Goal: Task Accomplishment & Management: Manage account settings

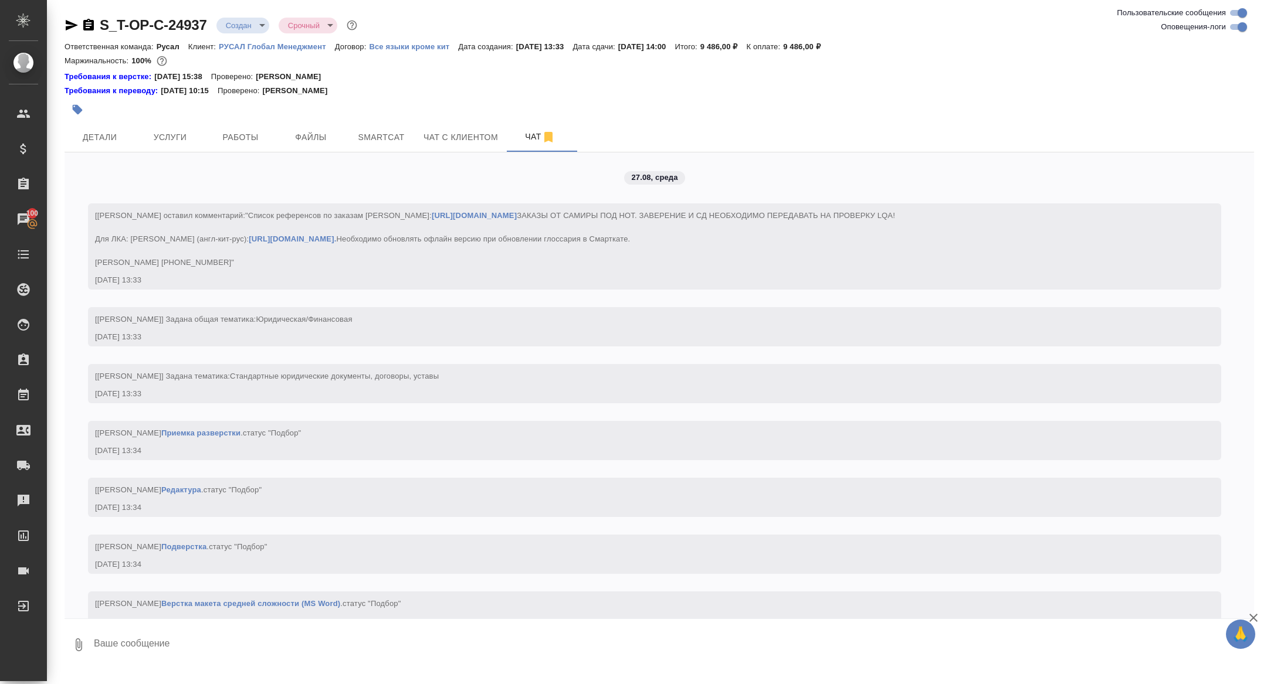
scroll to position [946, 0]
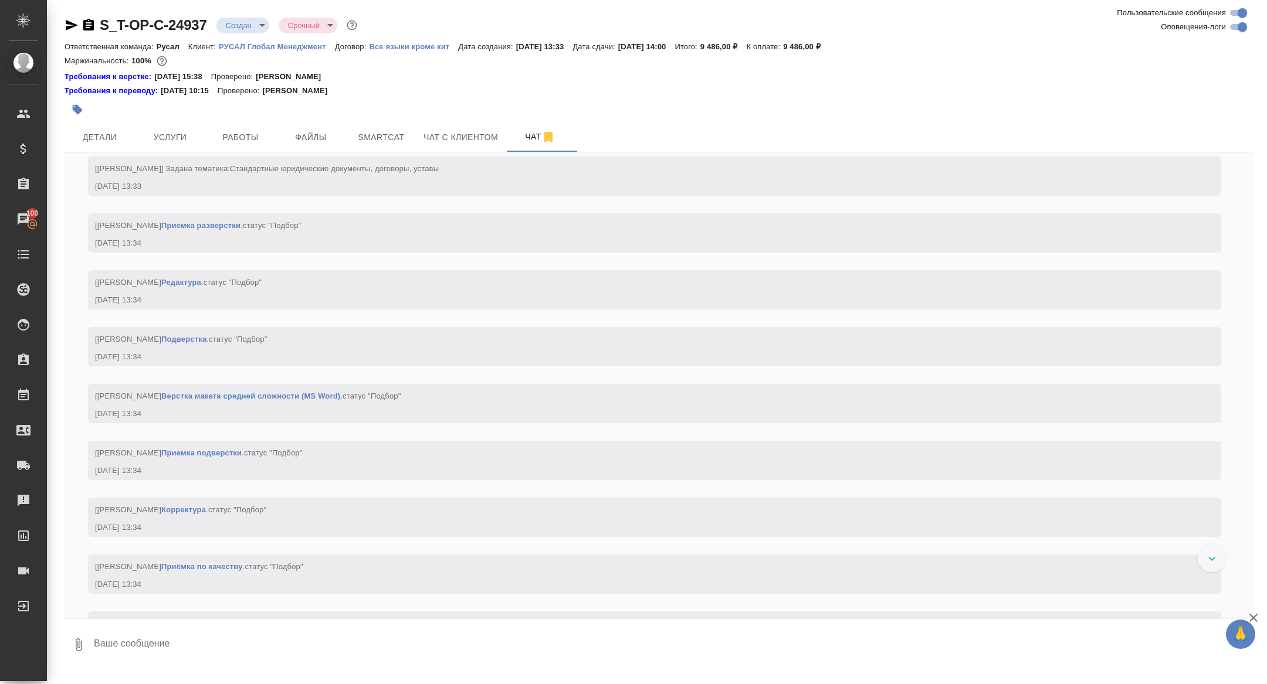
scroll to position [902, 0]
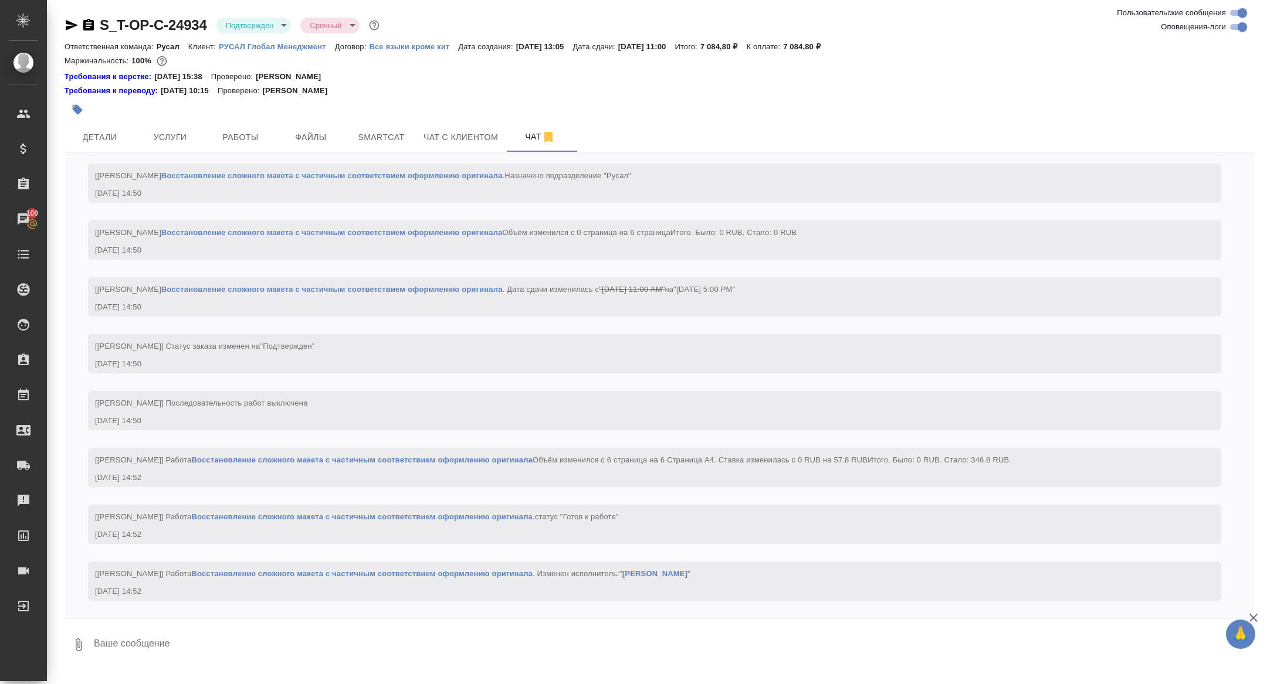
scroll to position [1359, 0]
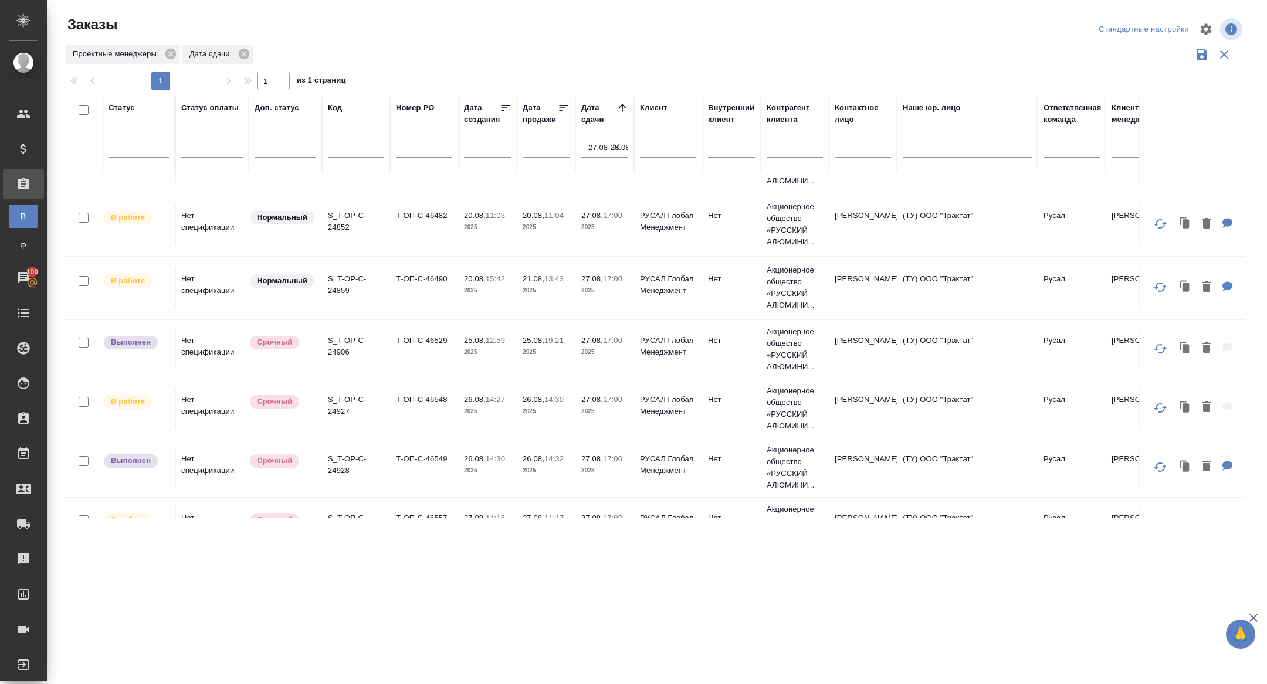
scroll to position [344, 1]
click at [340, 401] on p "S_T-OP-C-24927" at bounding box center [356, 404] width 56 height 23
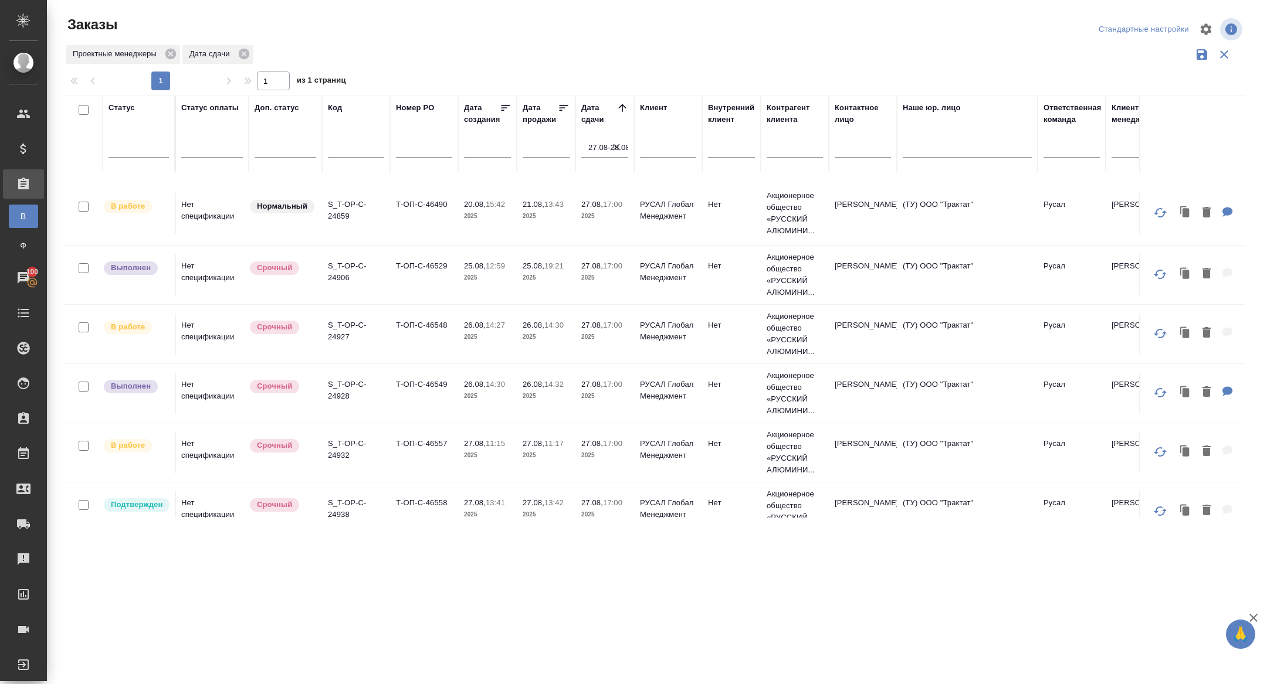
scroll to position [439, 1]
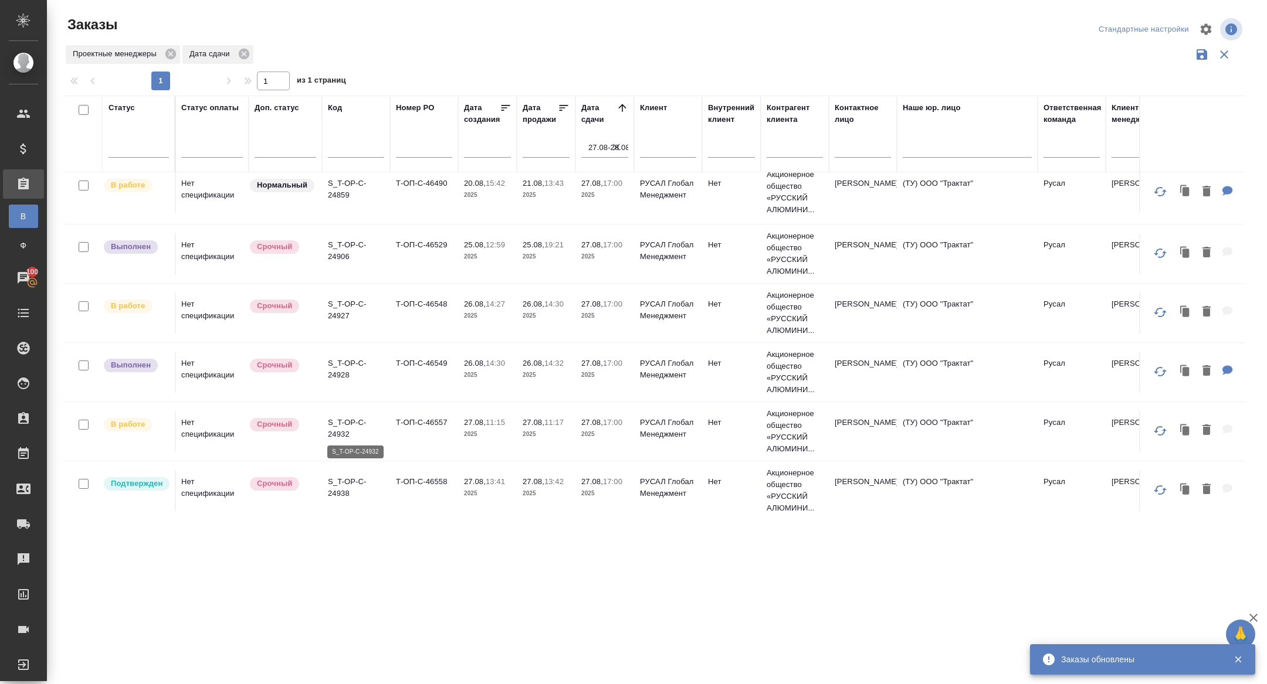
click at [340, 422] on p "S_T-OP-C-24932" at bounding box center [356, 428] width 56 height 23
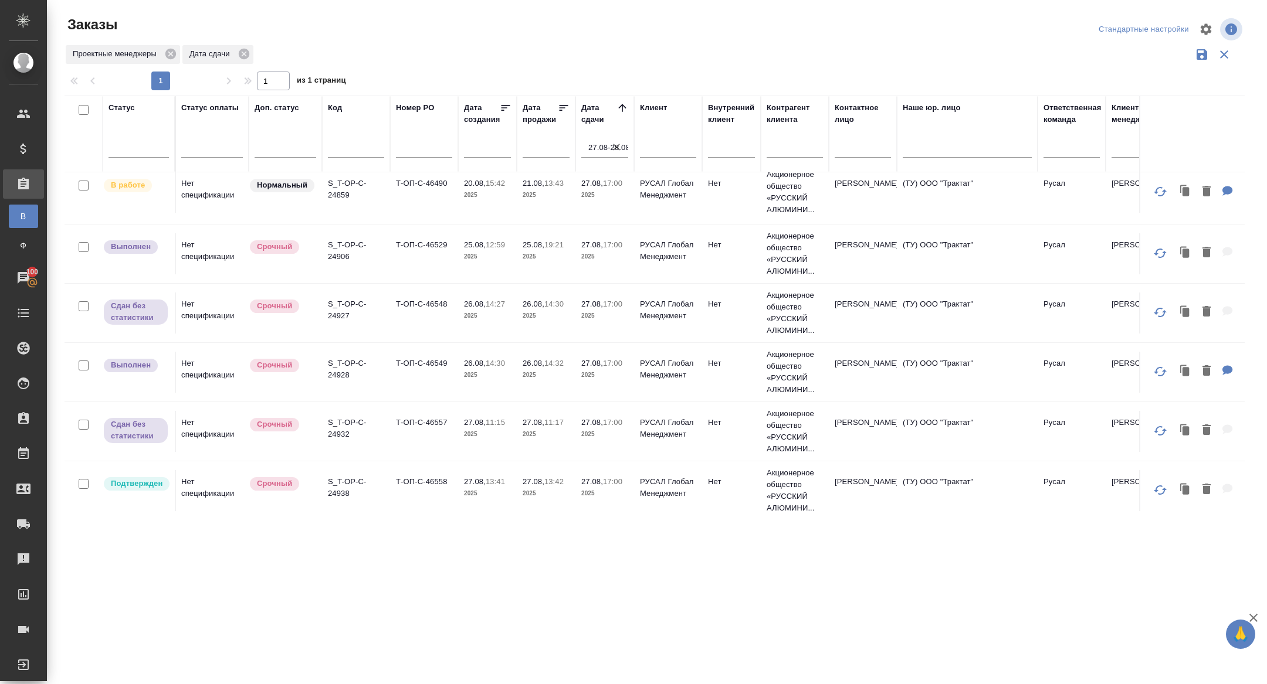
click at [483, 183] on p "20.08," at bounding box center [475, 183] width 22 height 9
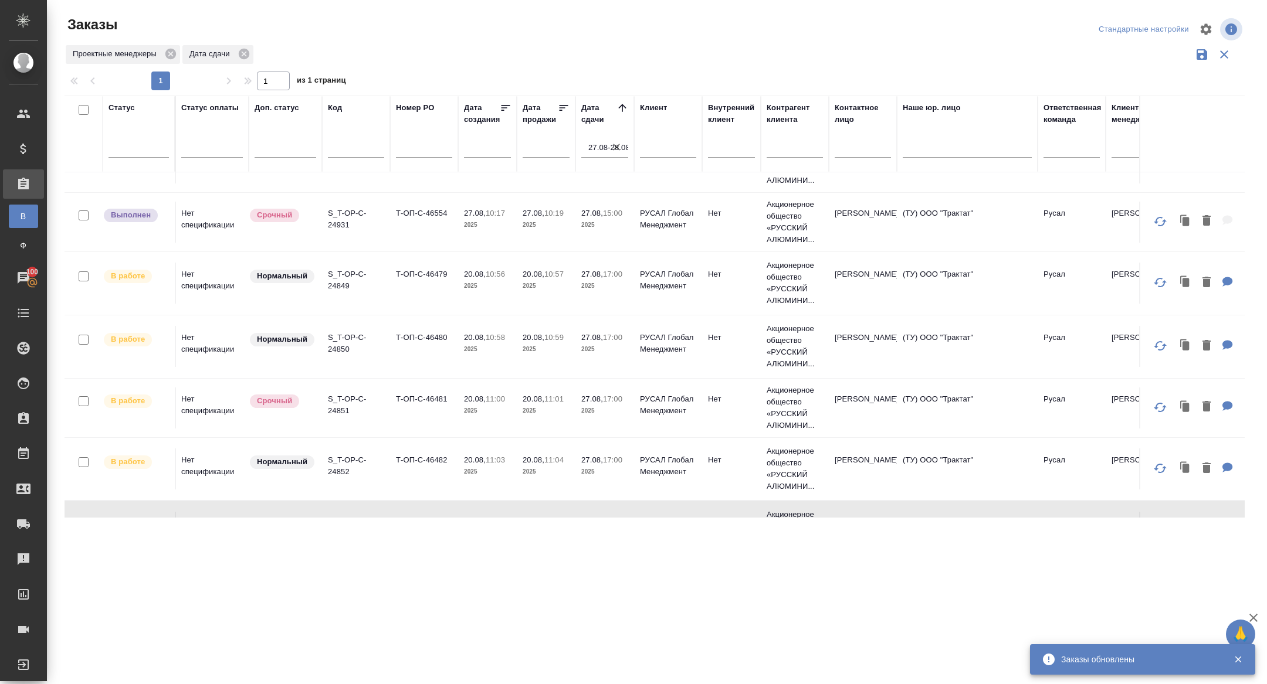
scroll to position [91, 1]
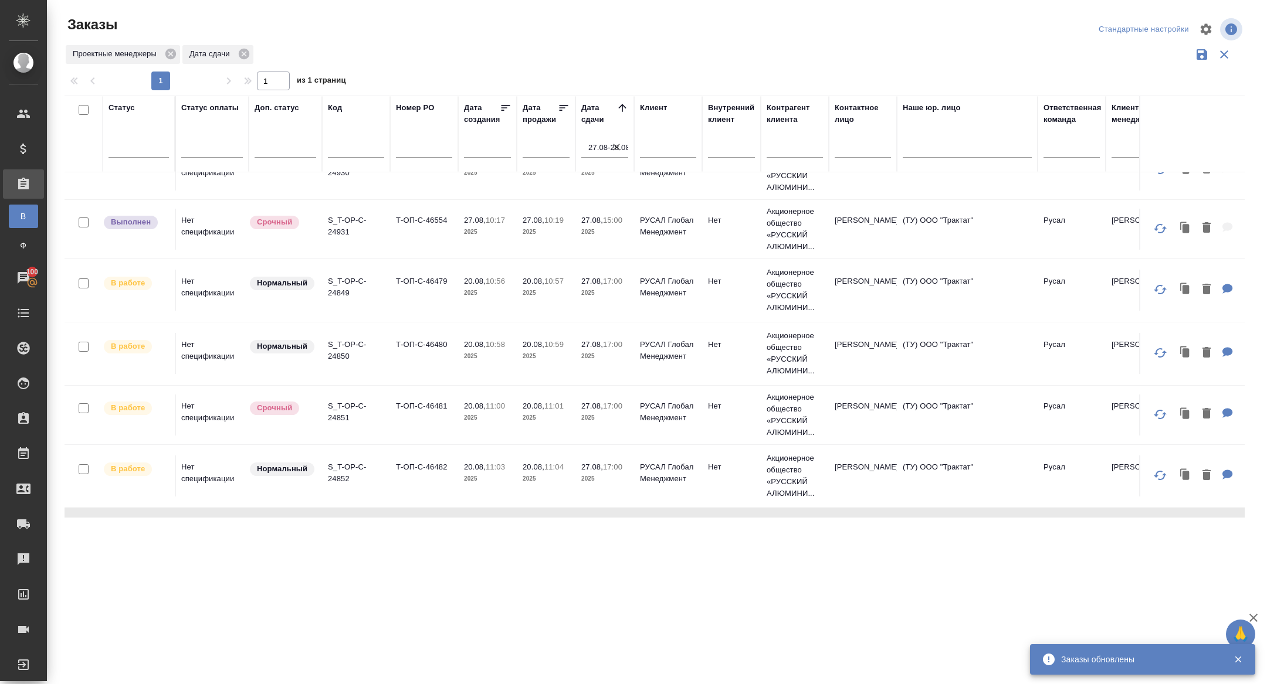
click at [335, 286] on p "S_T-OP-C-24849" at bounding box center [356, 287] width 56 height 23
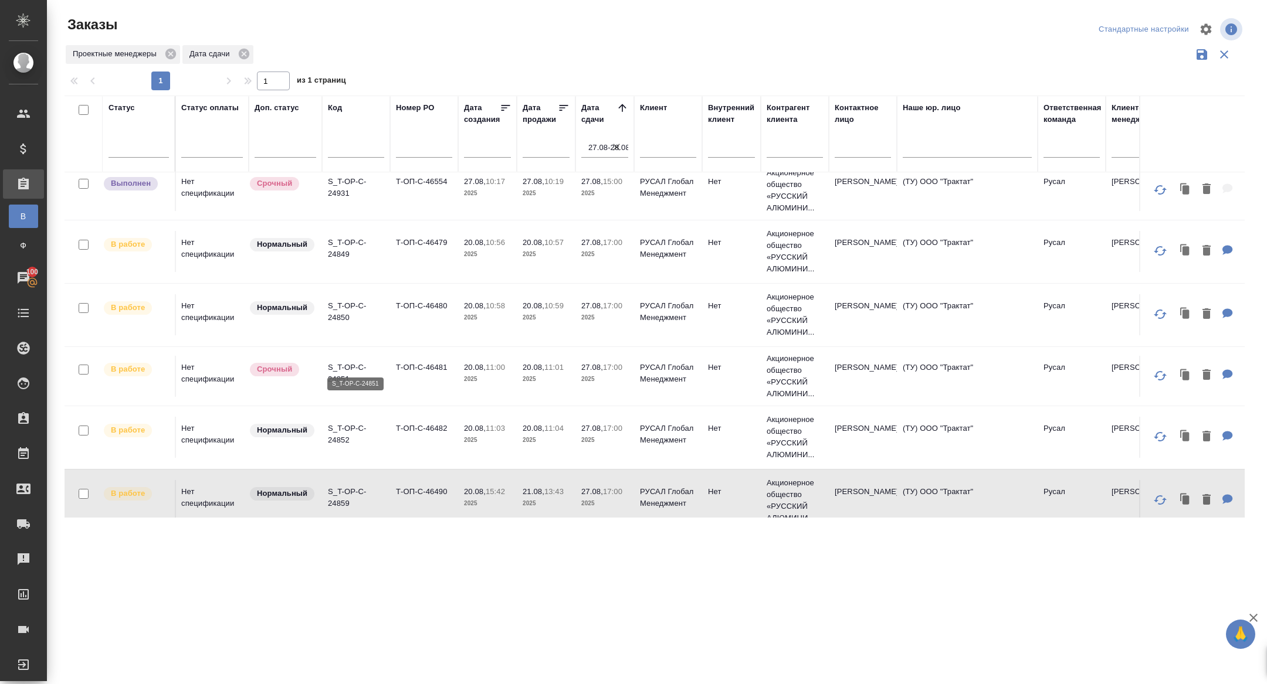
scroll to position [144, 1]
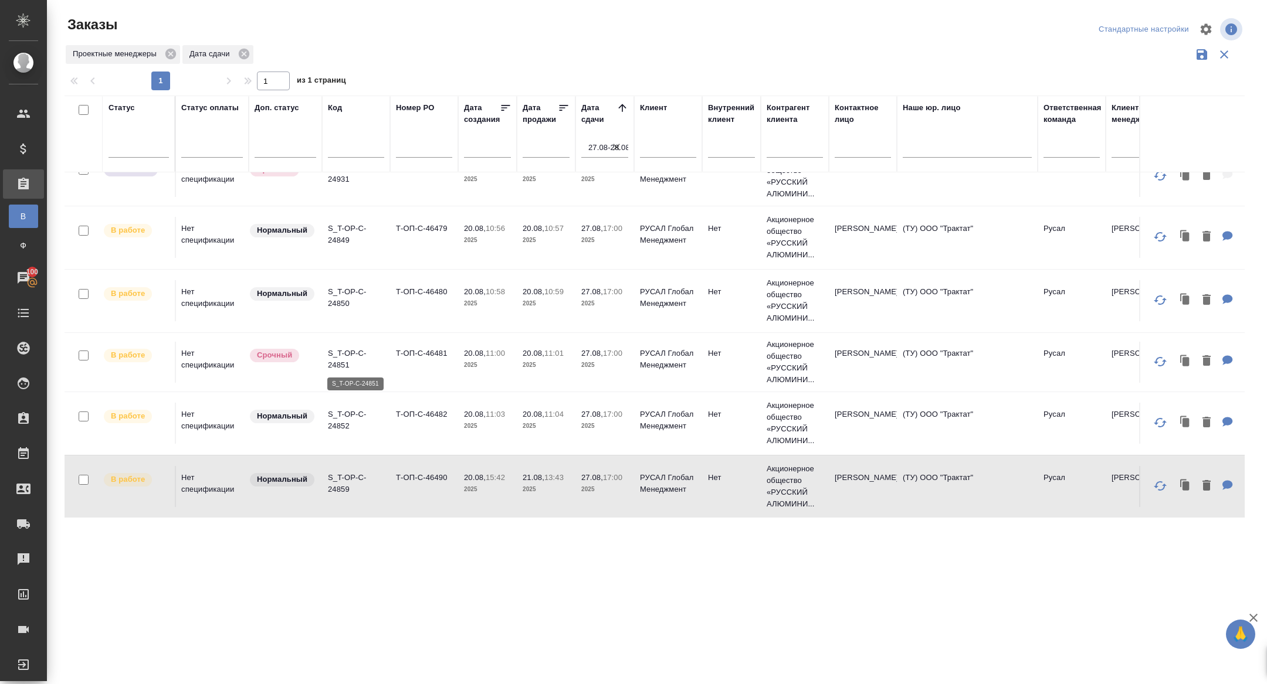
click at [345, 350] on p "S_T-OP-C-24851" at bounding box center [356, 359] width 56 height 23
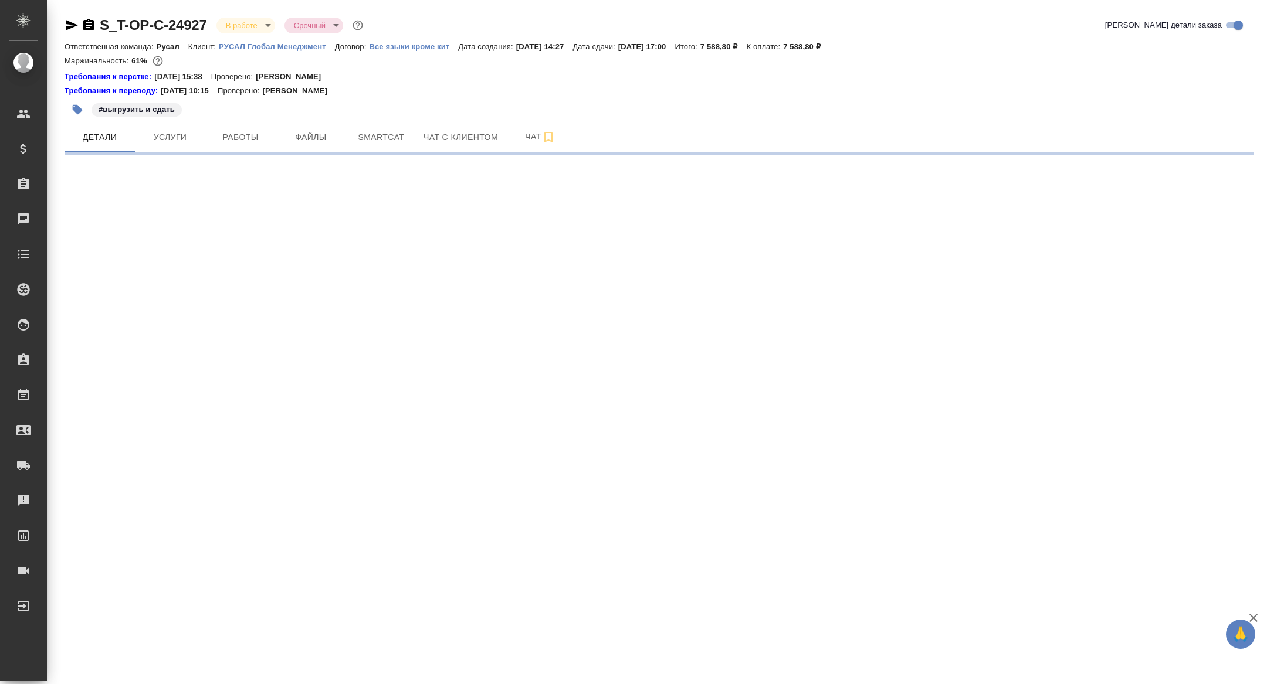
select select "RU"
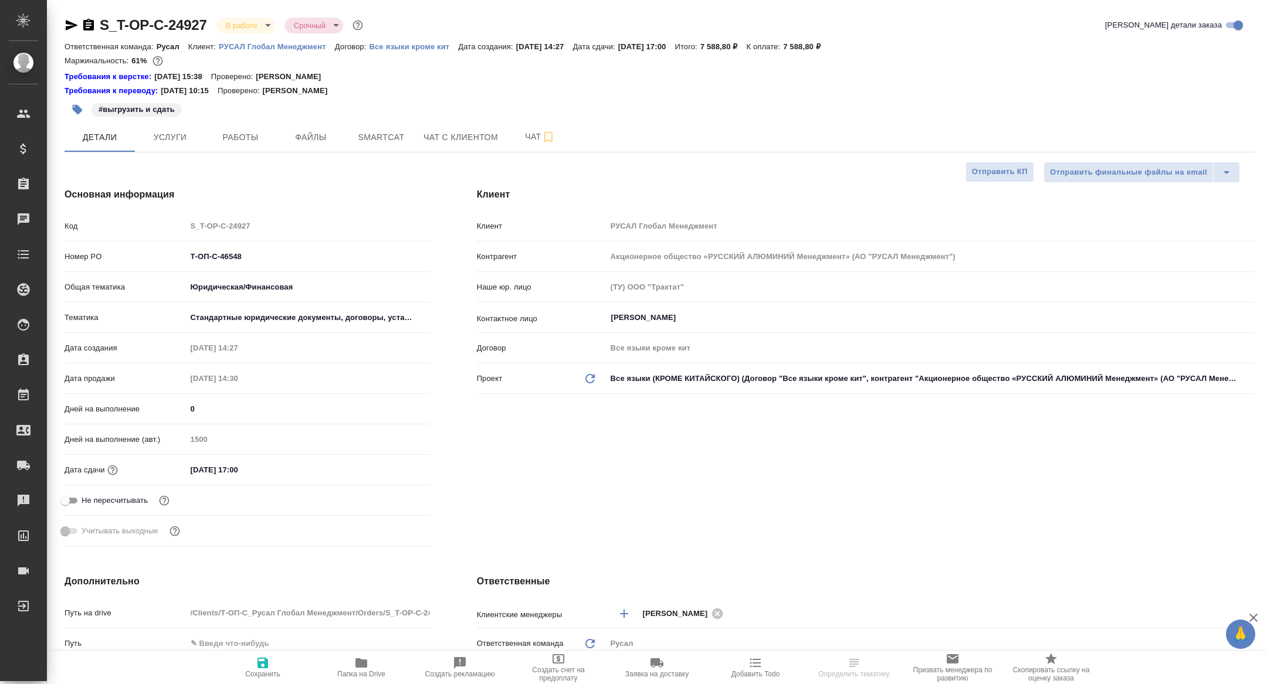
click at [242, 154] on div "S_T-OP-C-24927 В работе inProgress Срочный urgent Кратко детали заказа Ответств…" at bounding box center [659, 643] width 1202 height 1286
click at [242, 140] on span "Работы" at bounding box center [240, 137] width 56 height 15
click at [384, 145] on button "Smartcat" at bounding box center [381, 137] width 70 height 29
type textarea "x"
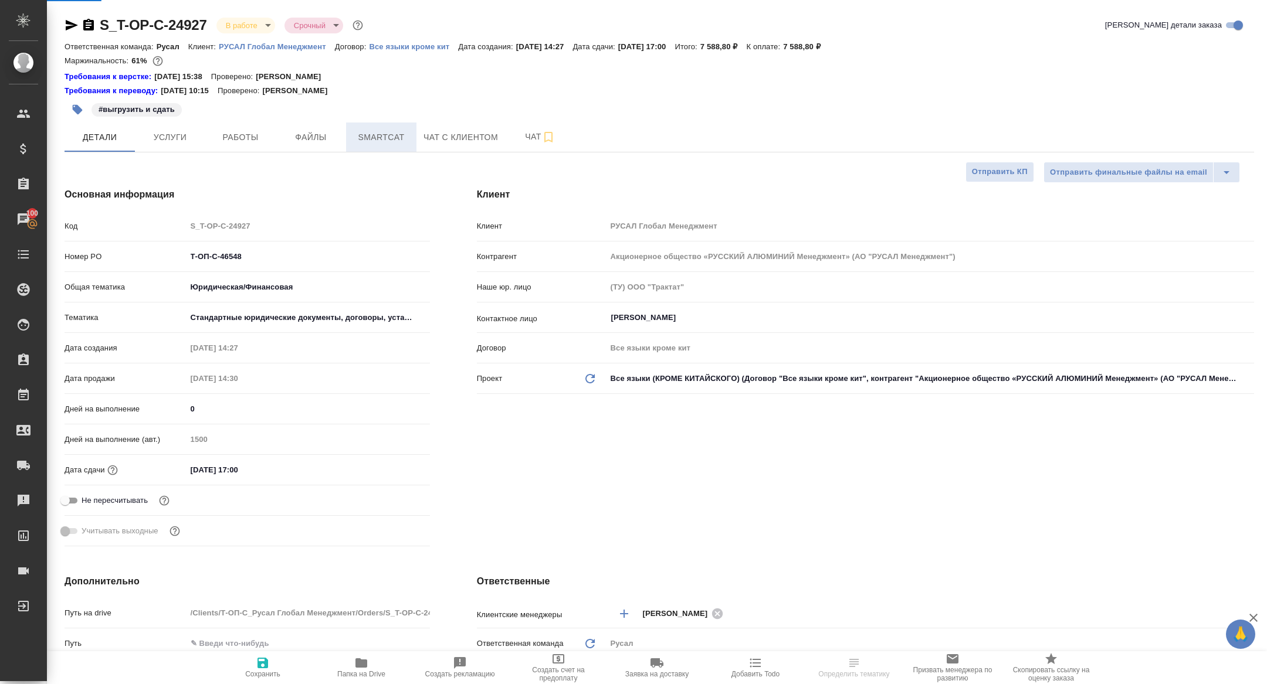
type textarea "x"
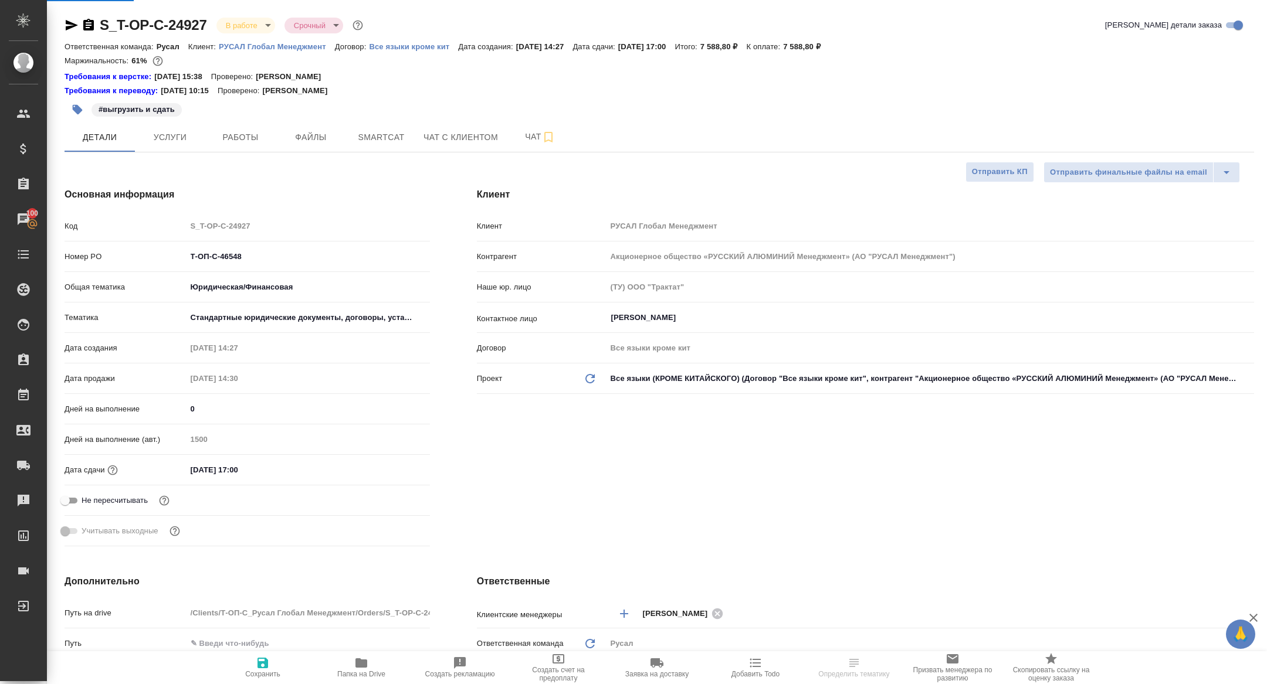
type textarea "x"
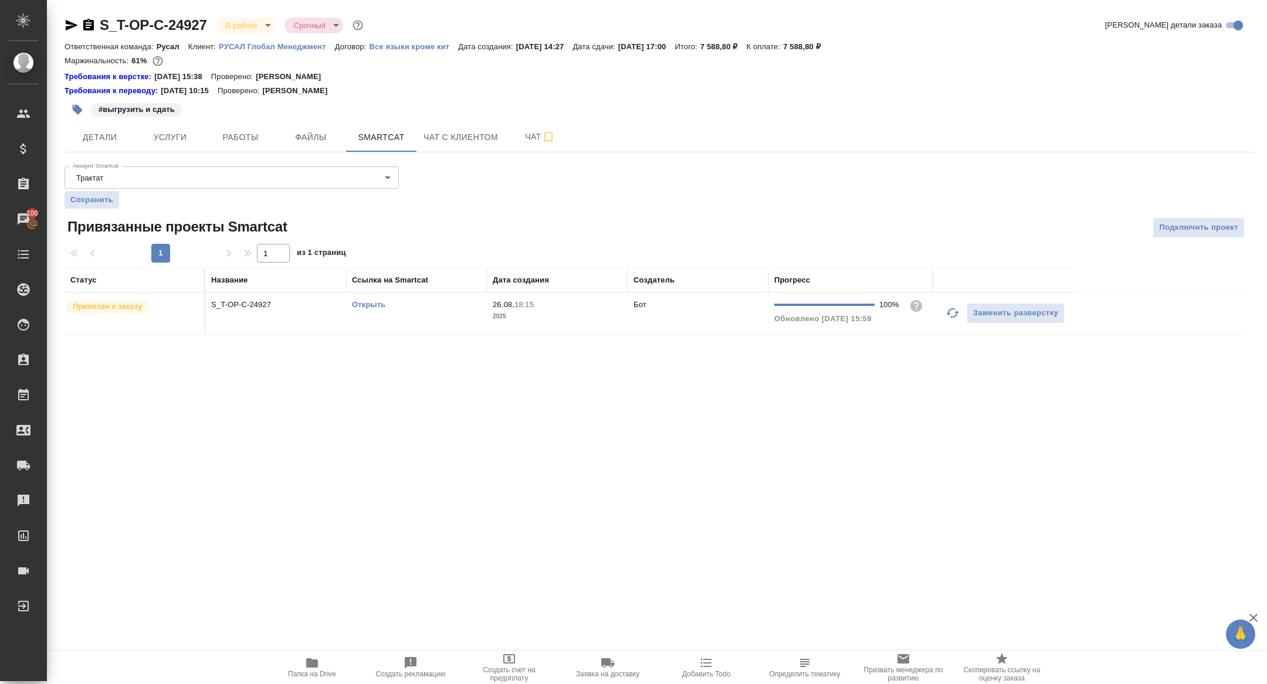
click at [366, 303] on link "Открыть" at bounding box center [368, 304] width 33 height 9
click at [311, 678] on button "Папка на Drive" at bounding box center [312, 667] width 99 height 33
click at [240, 299] on p "S_T-OP-C-24927" at bounding box center [275, 305] width 129 height 12
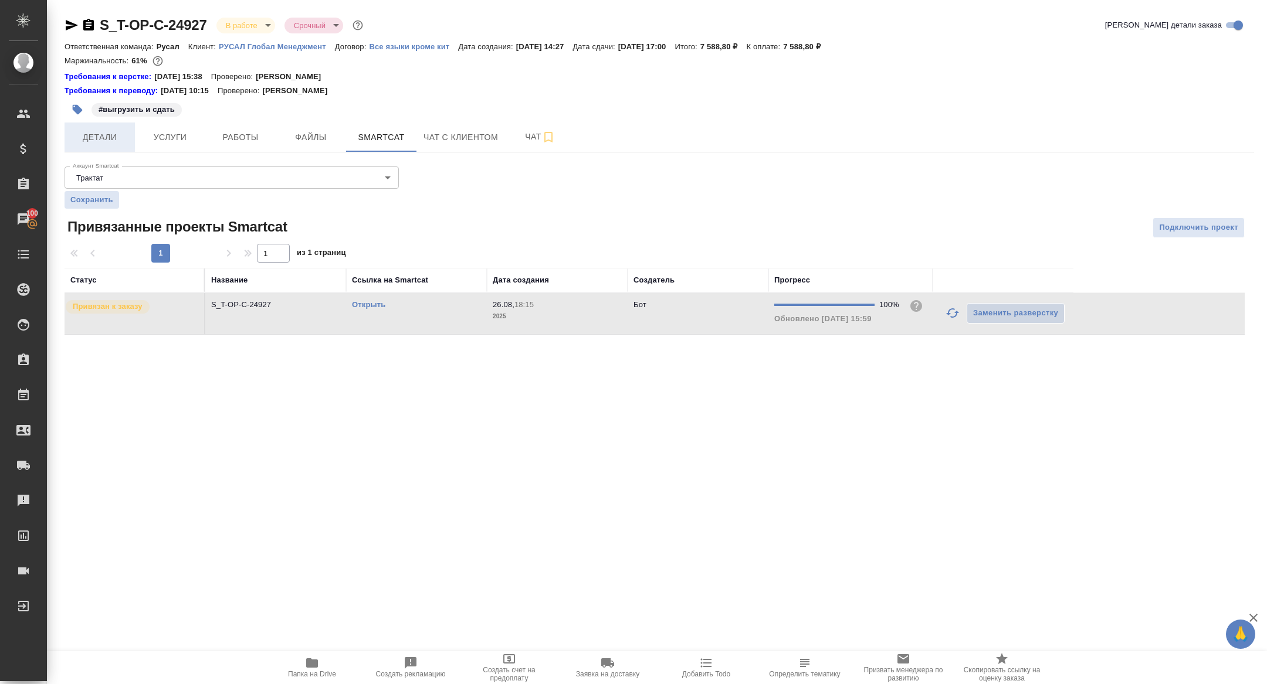
click at [120, 141] on span "Детали" at bounding box center [100, 137] width 56 height 15
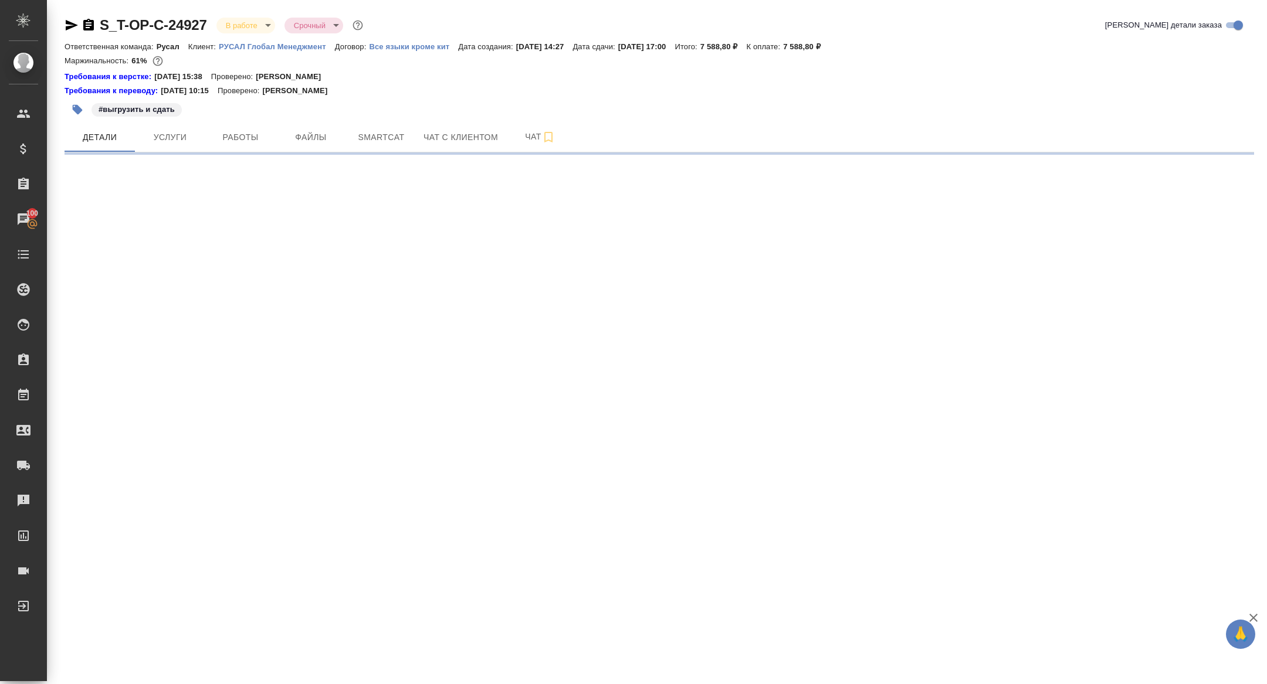
select select "RU"
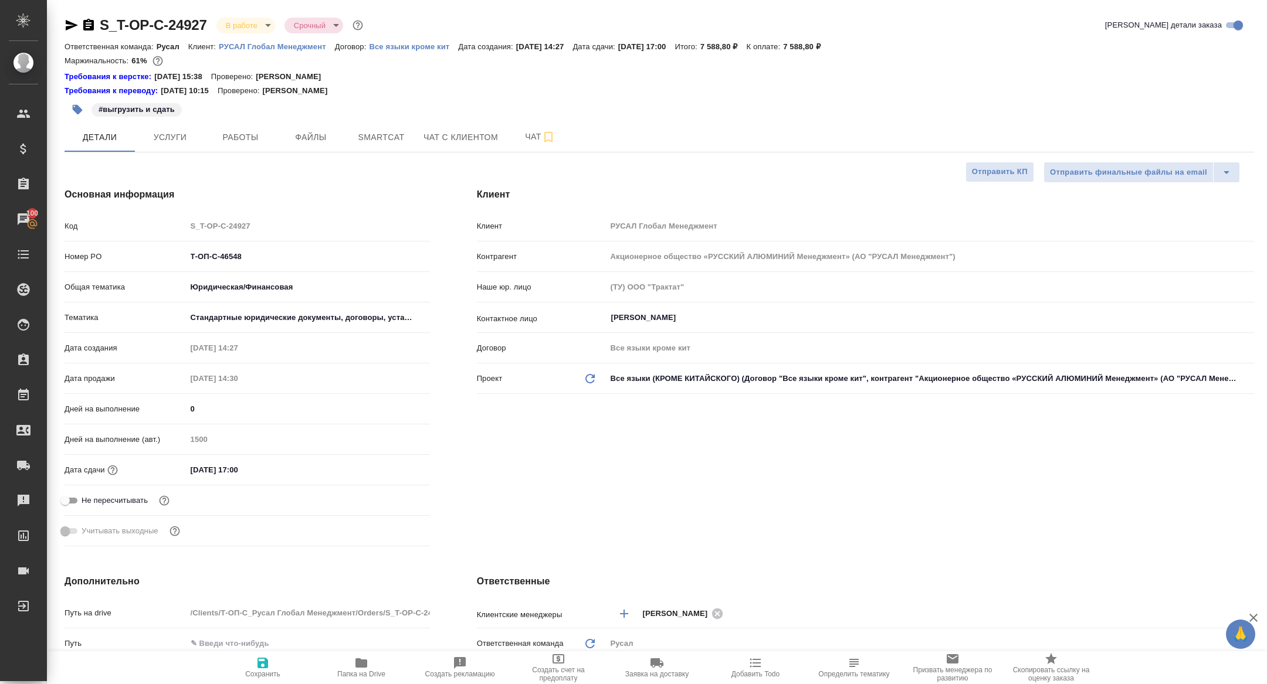
type textarea "x"
drag, startPoint x: 286, startPoint y: 256, endPoint x: 132, endPoint y: 252, distance: 154.3
click at [134, 253] on div "Номер PO Т-ОП-С-46548" at bounding box center [246, 256] width 365 height 21
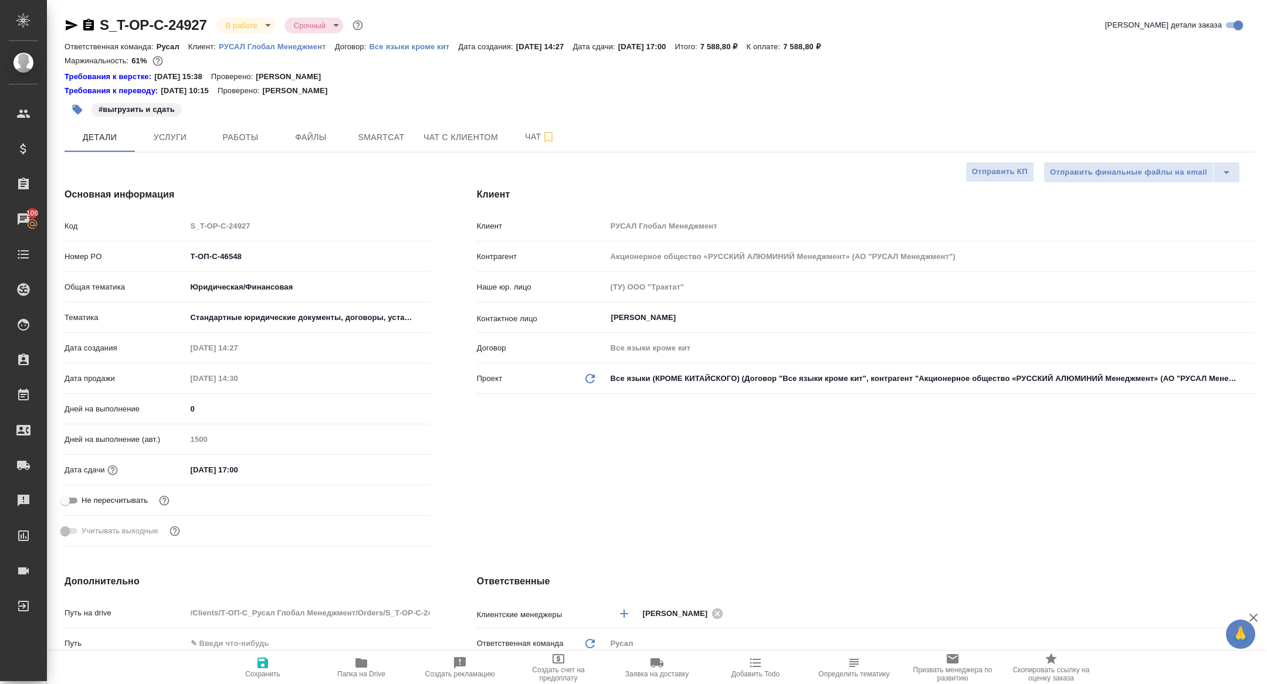
type textarea "x"
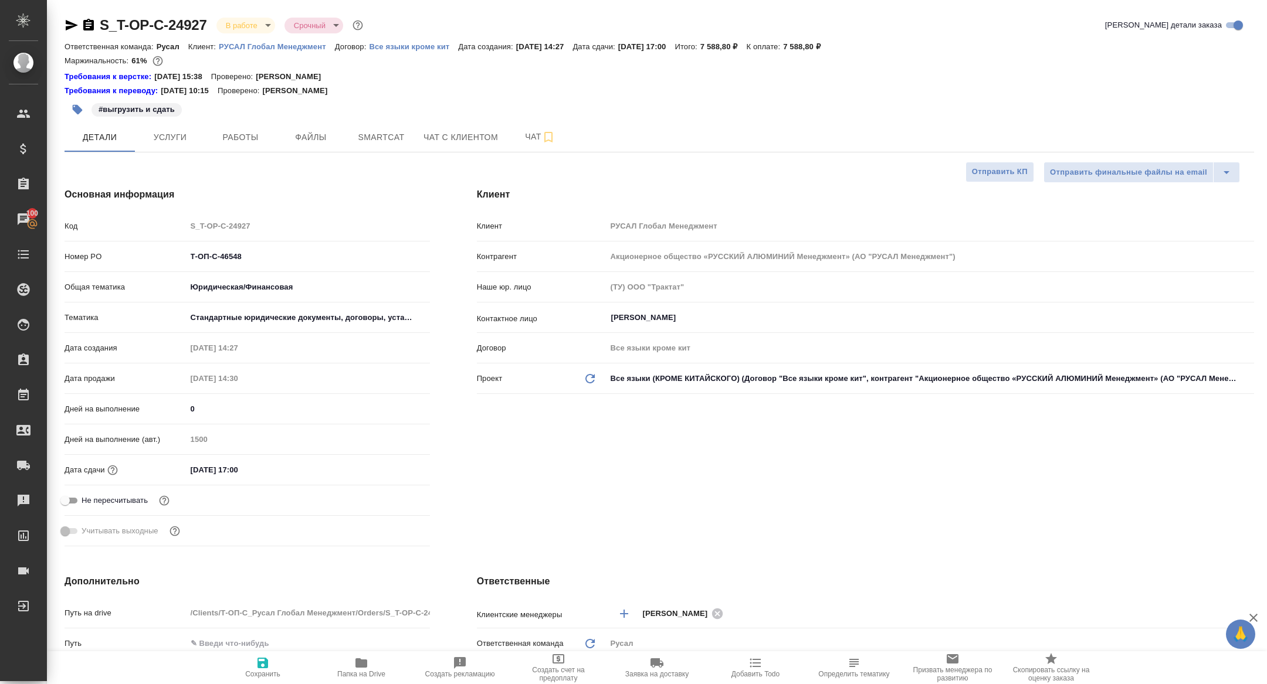
type textarea "x"
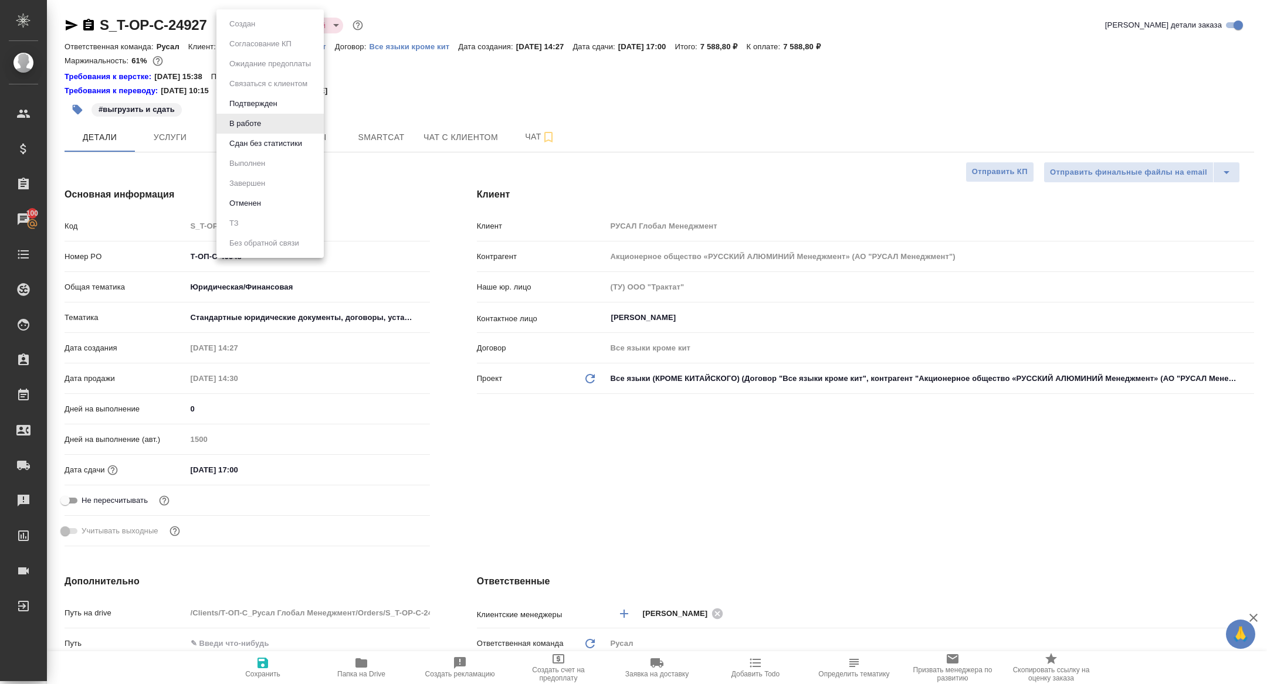
click at [246, 28] on body "🙏 .cls-1 fill:#fff; AWATERA Zhuravleva Alexandra Клиенты Спецификации Заказы 10…" at bounding box center [633, 342] width 1267 height 684
click at [261, 148] on button "Сдан без статистики" at bounding box center [266, 143] width 80 height 13
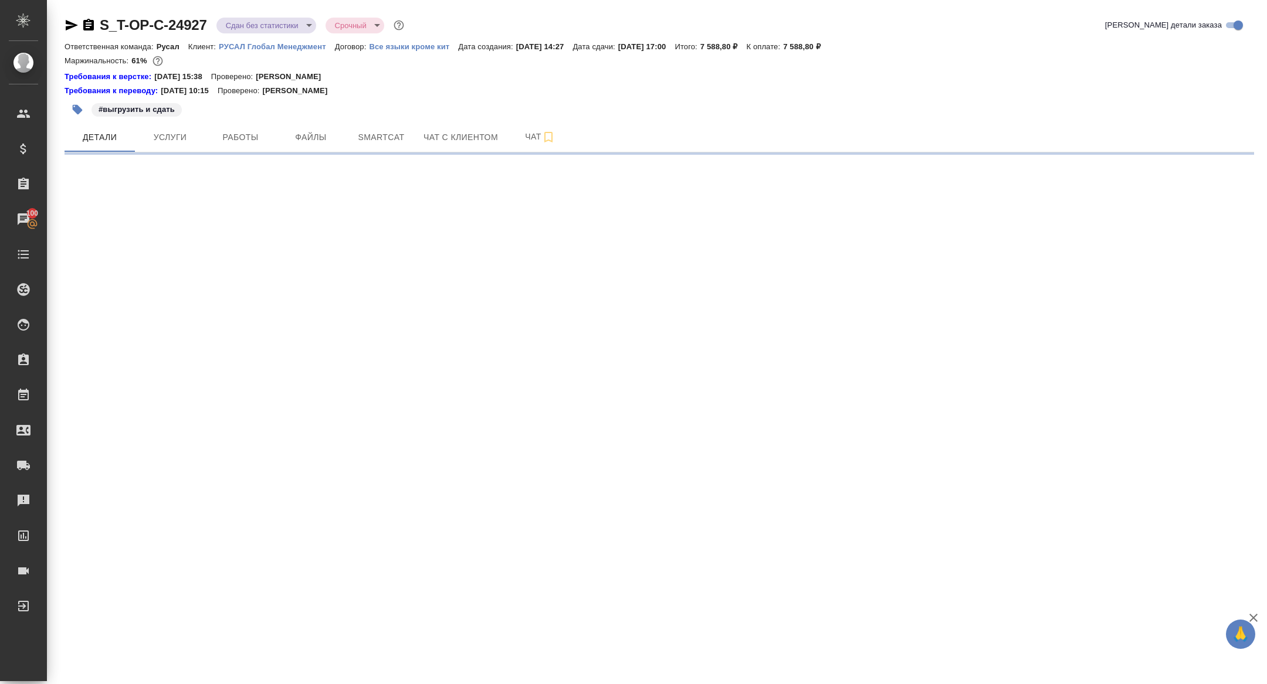
select select "RU"
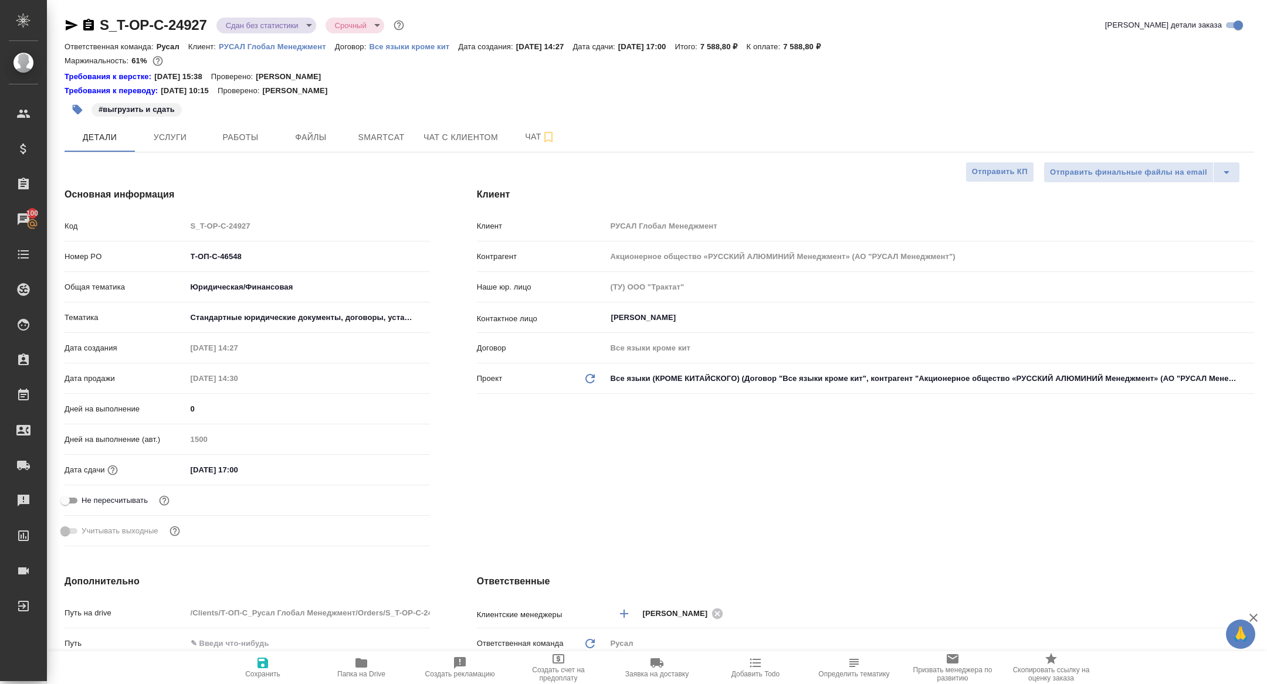
type textarea "x"
click at [246, 21] on body "🙏 .cls-1 fill:#fff; AWATERA Zhuravleva Alexandra Клиенты Спецификации Заказы 10…" at bounding box center [633, 342] width 1267 height 684
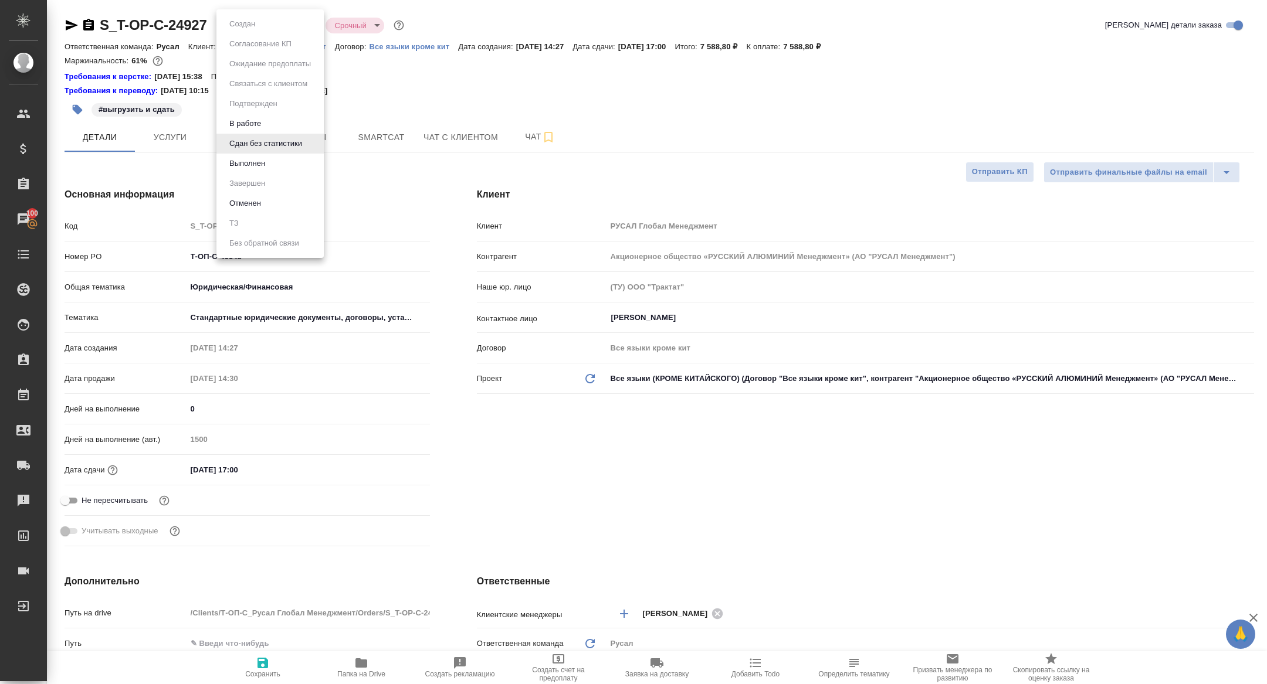
type textarea "x"
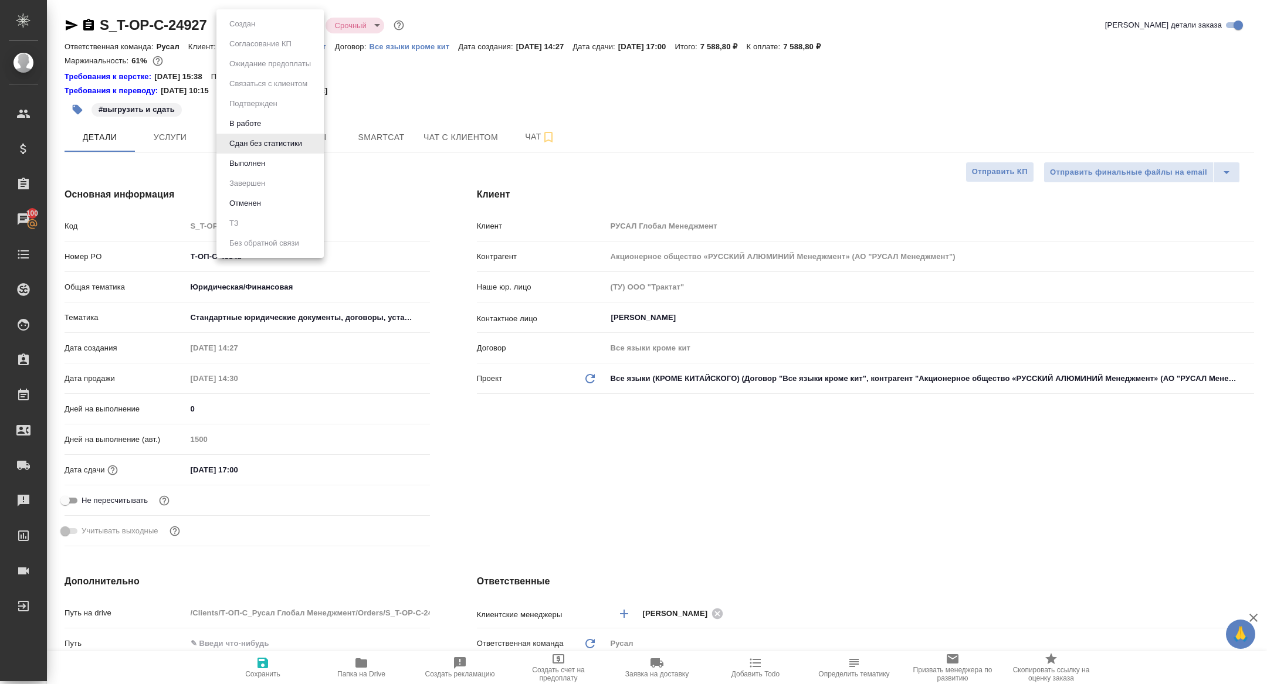
type textarea "x"
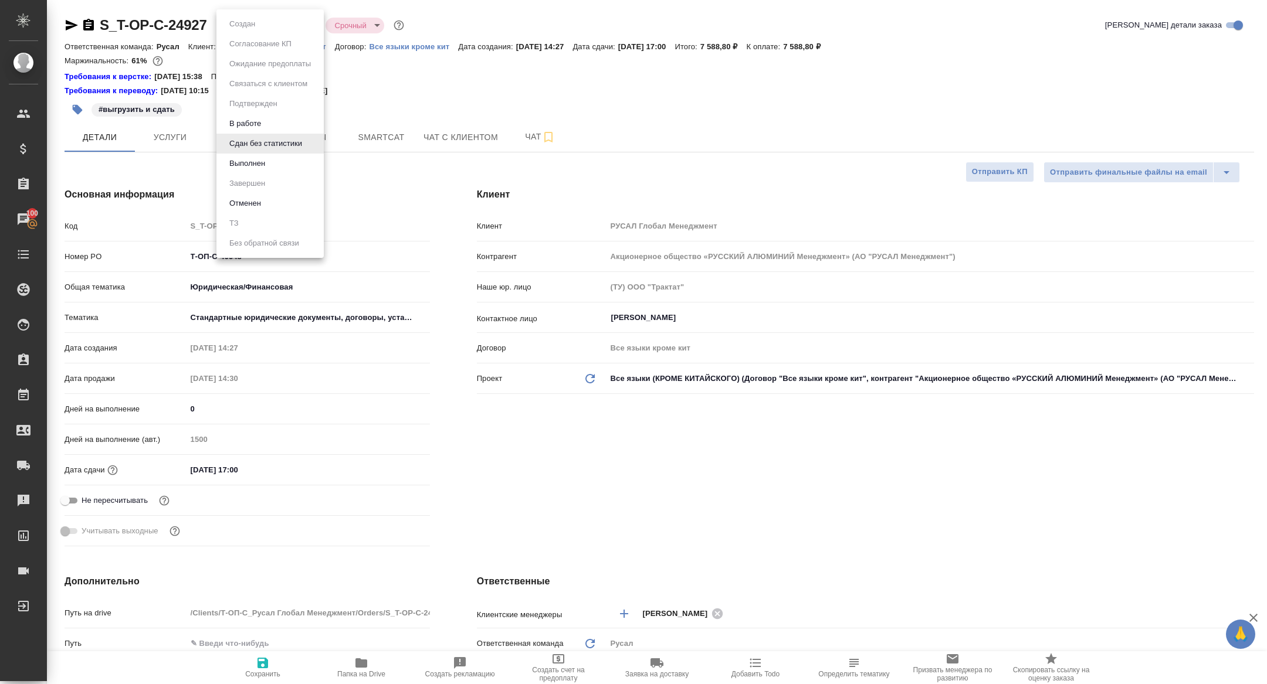
type textarea "x"
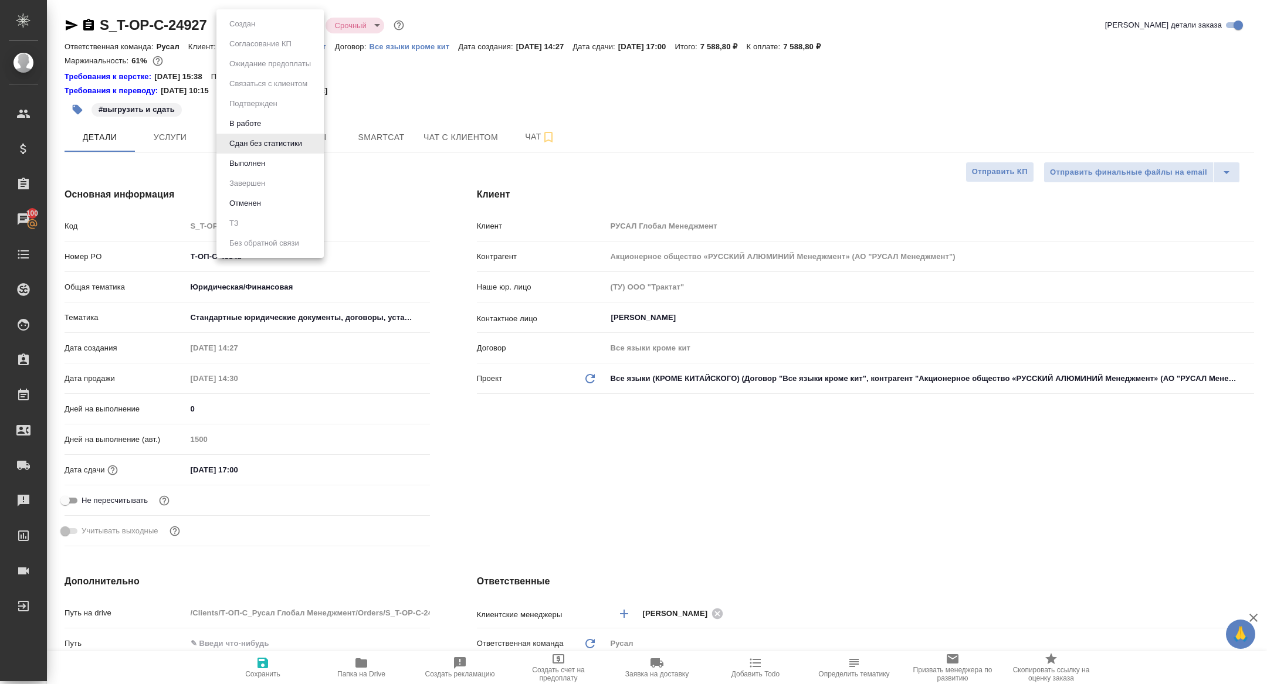
type textarea "x"
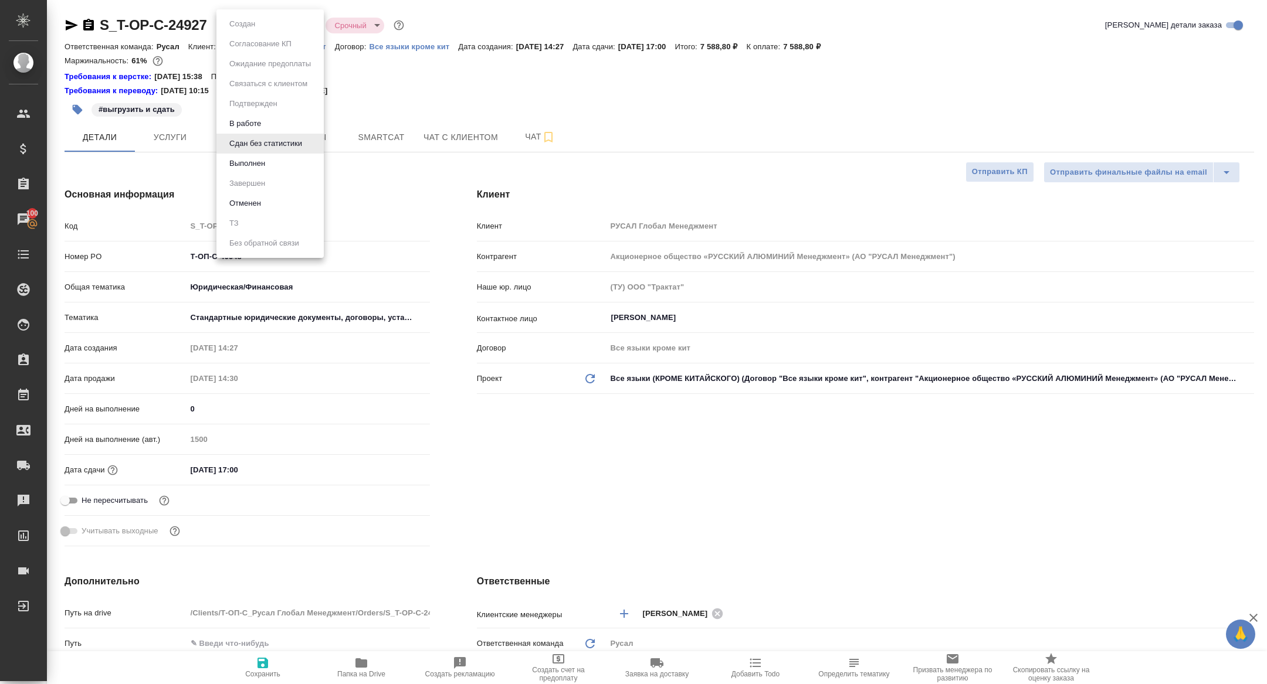
type textarea "x"
click at [277, 142] on button "Сдан без статистики" at bounding box center [266, 143] width 80 height 13
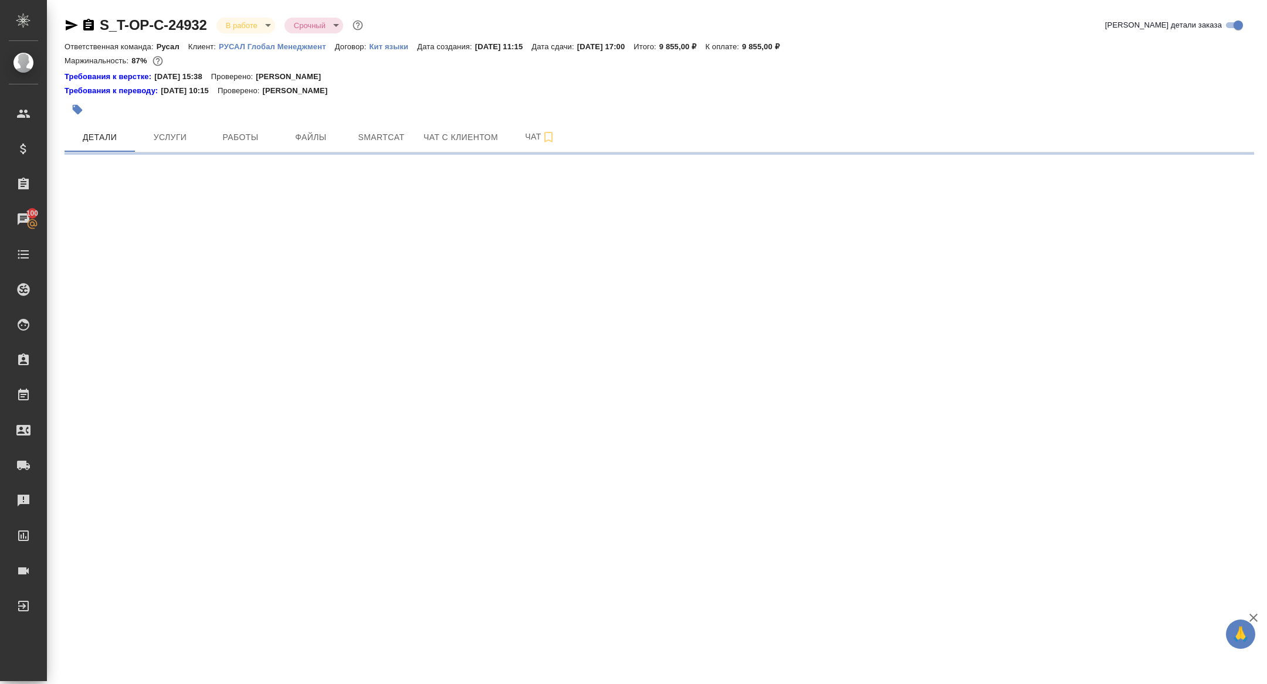
select select "RU"
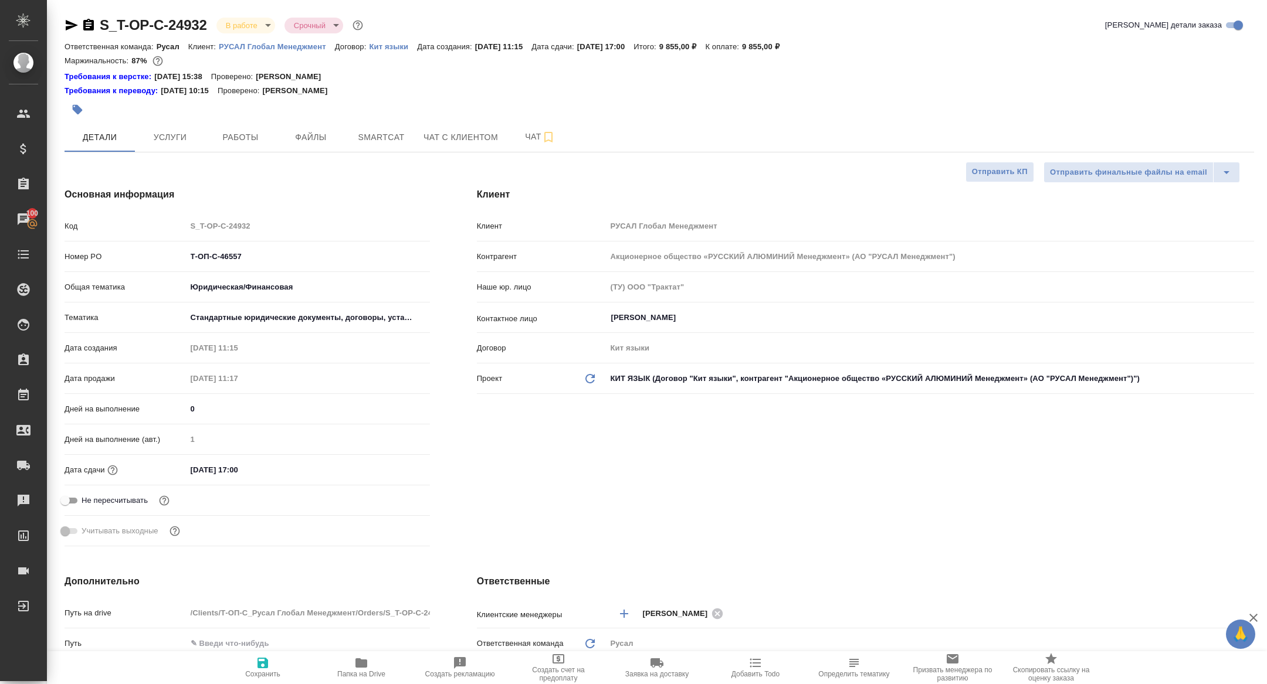
type textarea "x"
click at [244, 136] on span "Работы" at bounding box center [240, 137] width 56 height 15
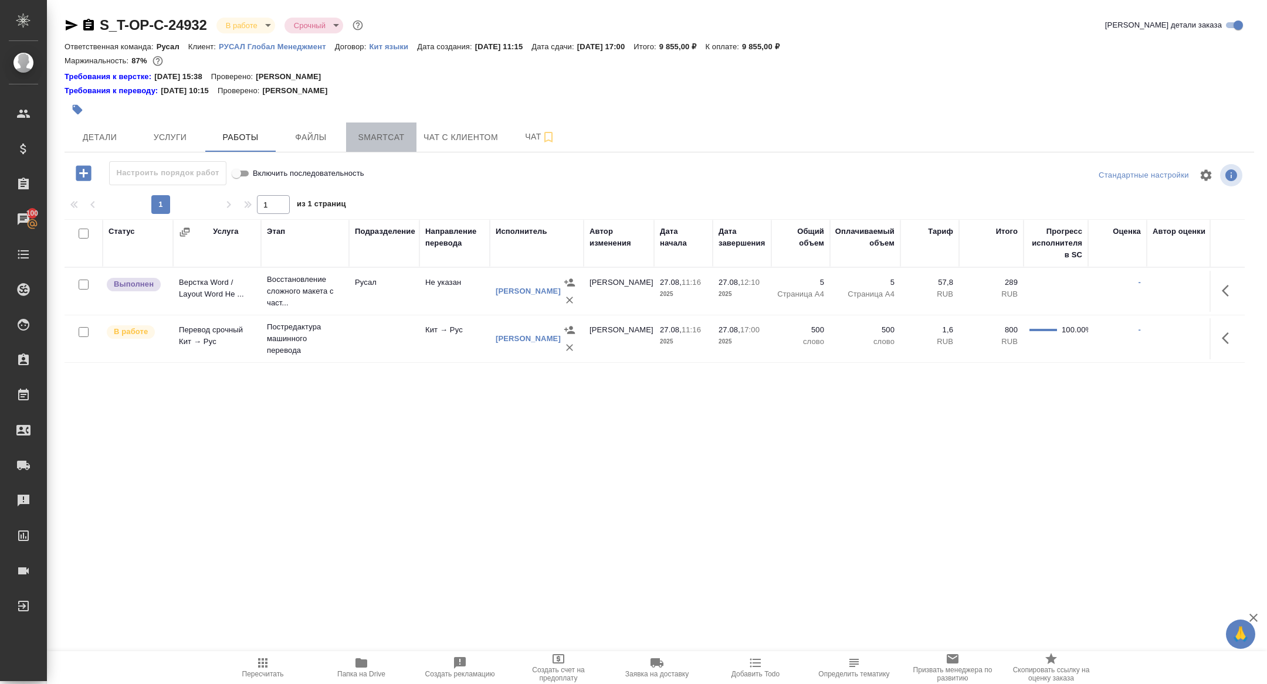
click at [379, 140] on span "Smartcat" at bounding box center [381, 137] width 56 height 15
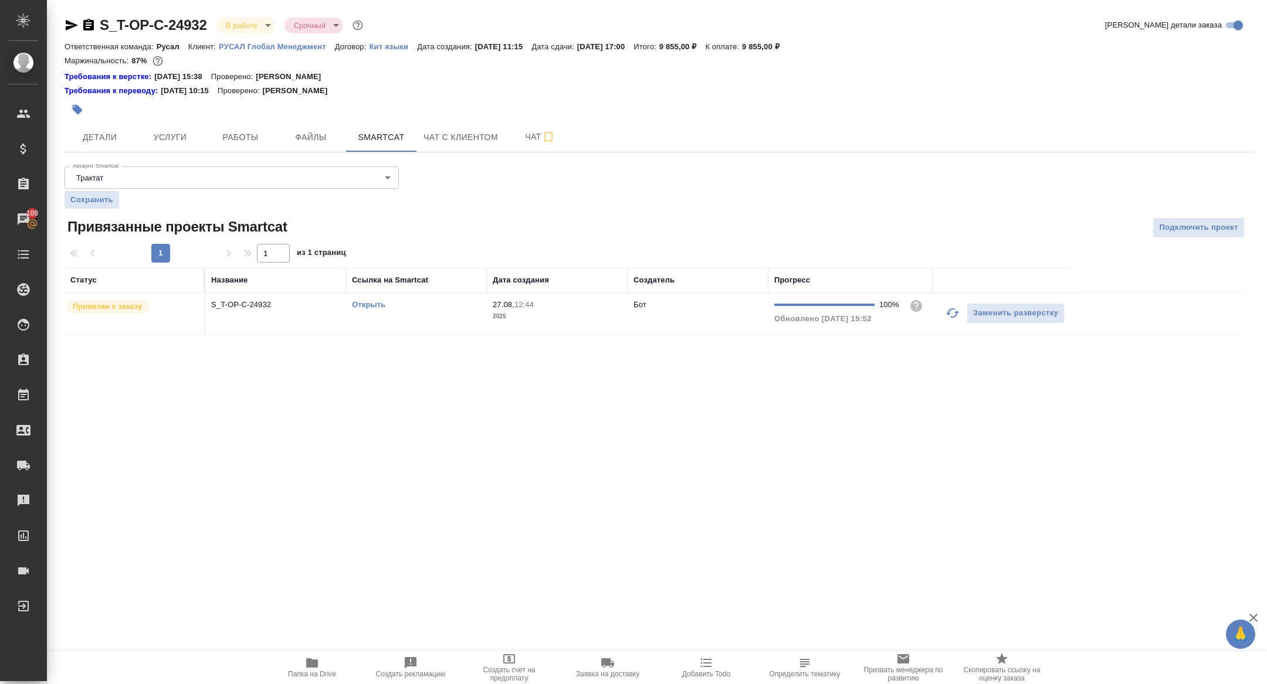
click at [365, 300] on link "Открыть" at bounding box center [368, 304] width 33 height 9
click at [321, 674] on span "Папка на Drive" at bounding box center [312, 674] width 48 height 8
click at [85, 25] on icon "button" at bounding box center [88, 25] width 11 height 12
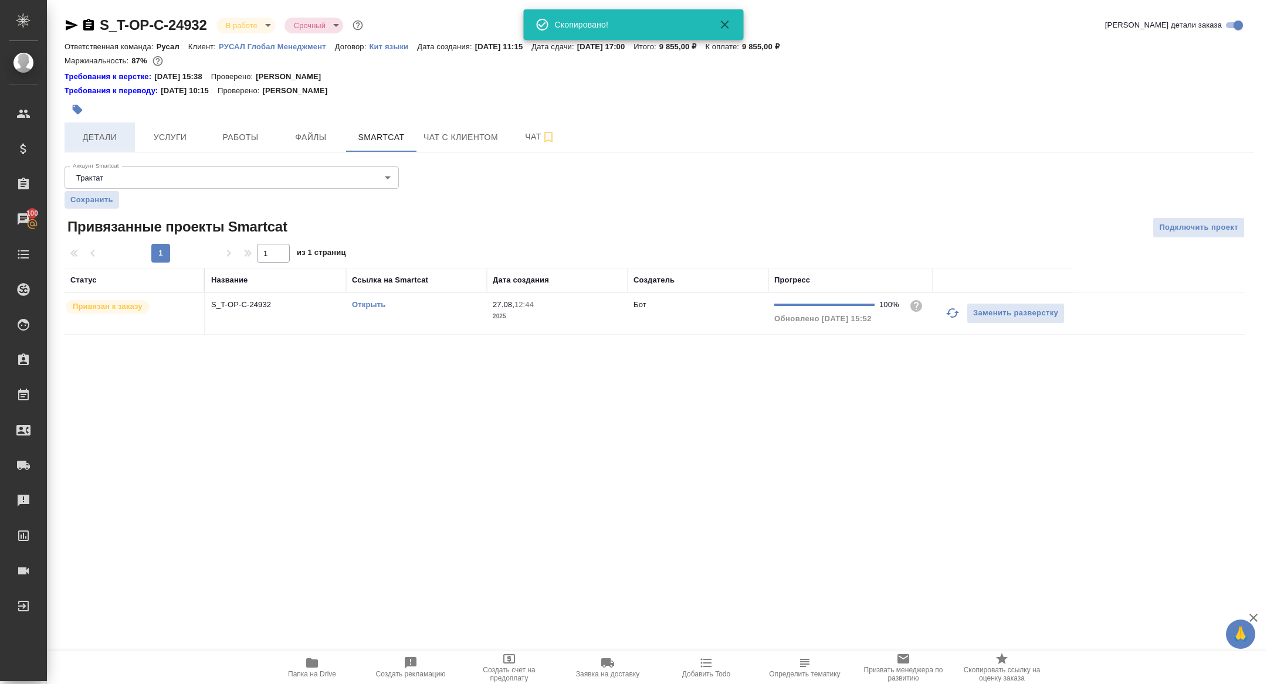
click at [102, 131] on span "Детали" at bounding box center [100, 137] width 56 height 15
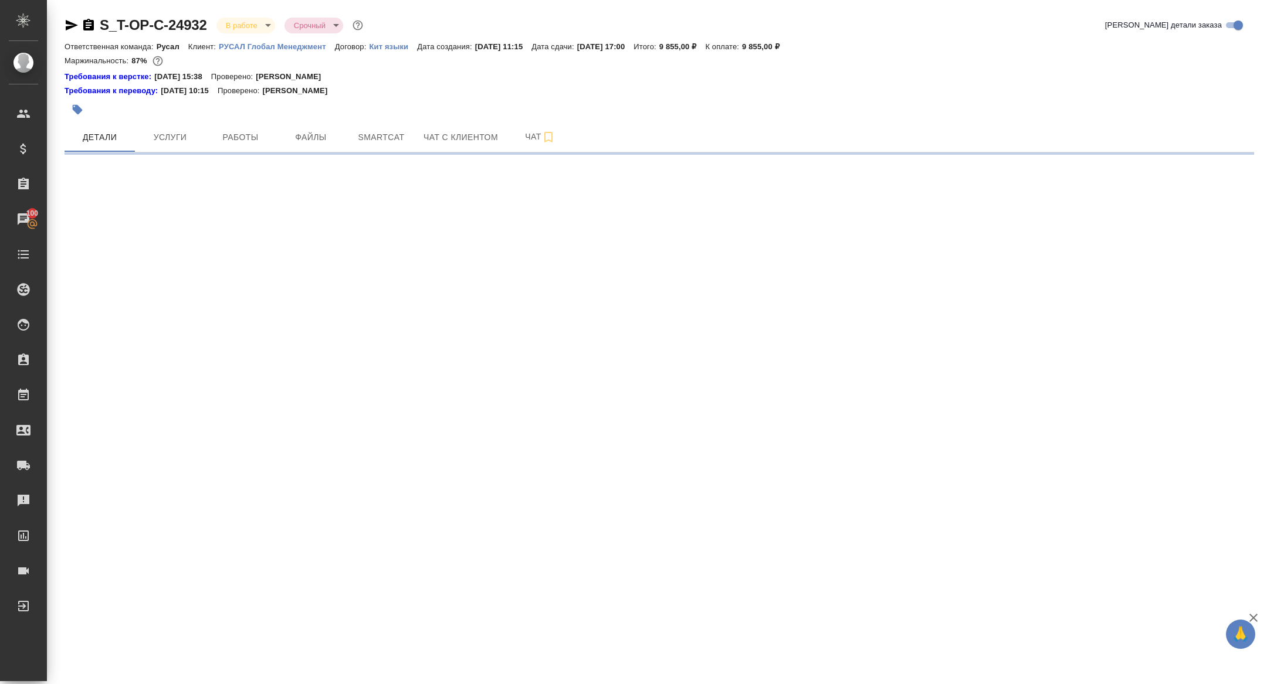
select select "RU"
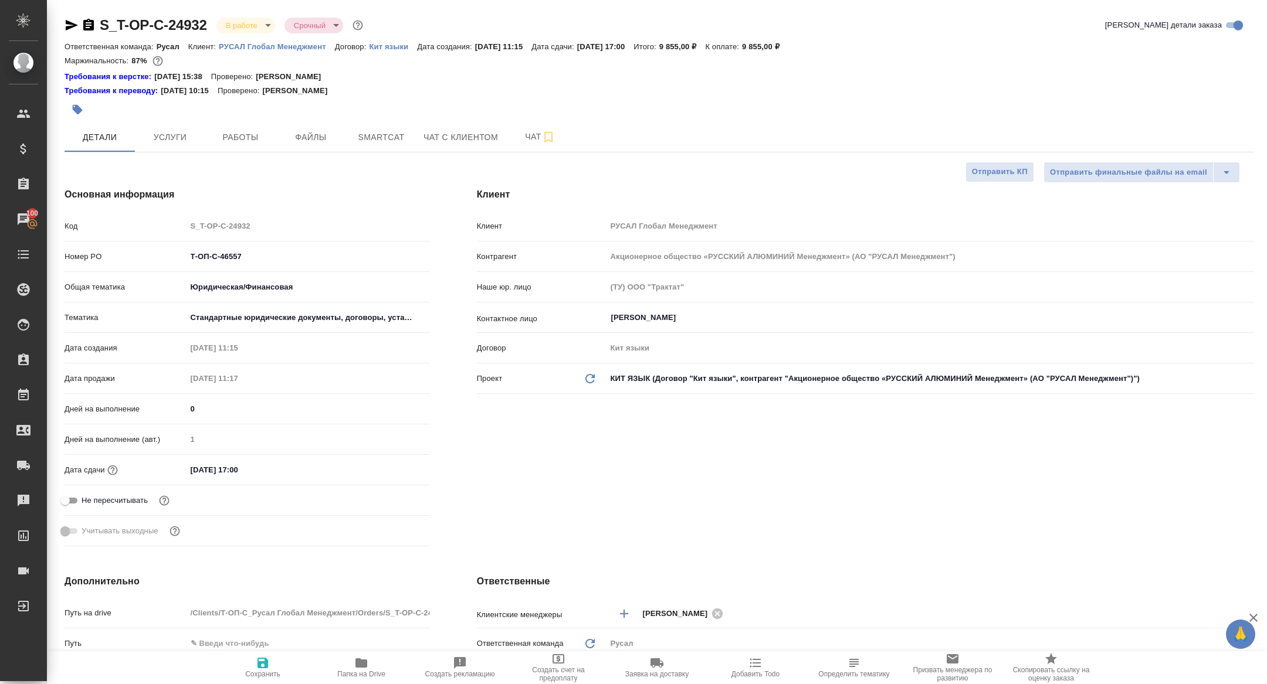
type textarea "x"
drag, startPoint x: 259, startPoint y: 259, endPoint x: 135, endPoint y: 243, distance: 124.2
click at [140, 247] on div "Номер PO Т-ОП-С-46557" at bounding box center [246, 256] width 365 height 21
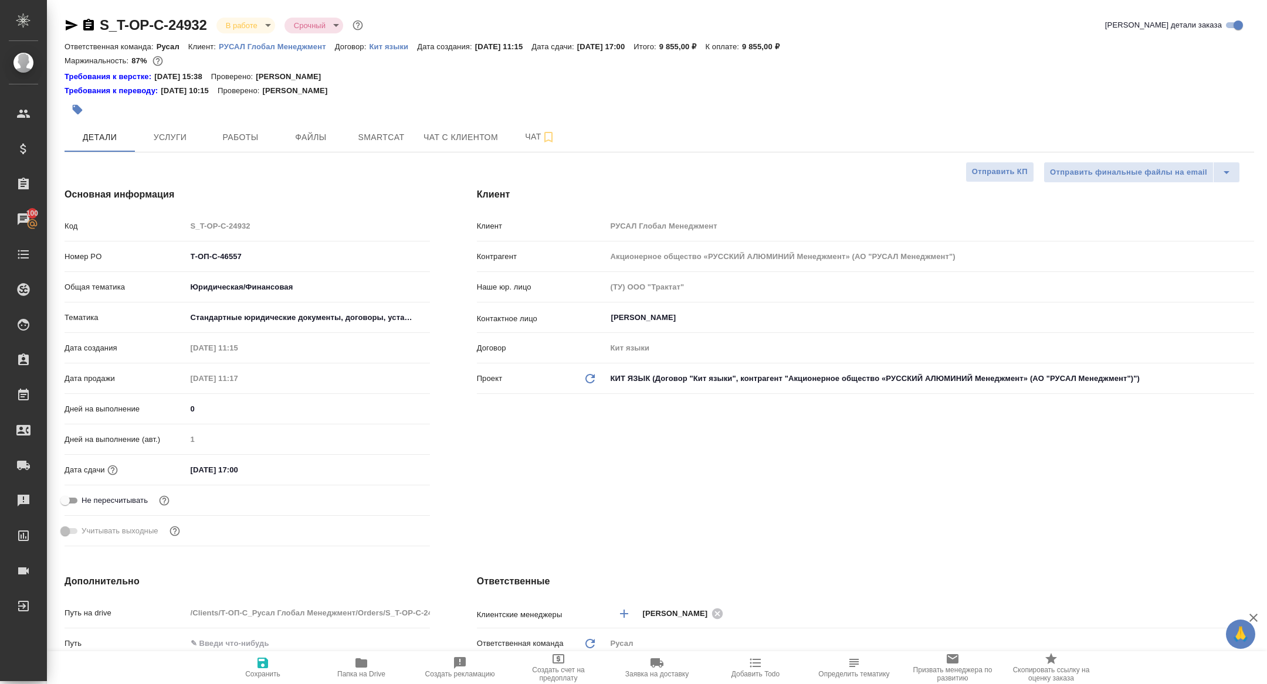
type textarea "x"
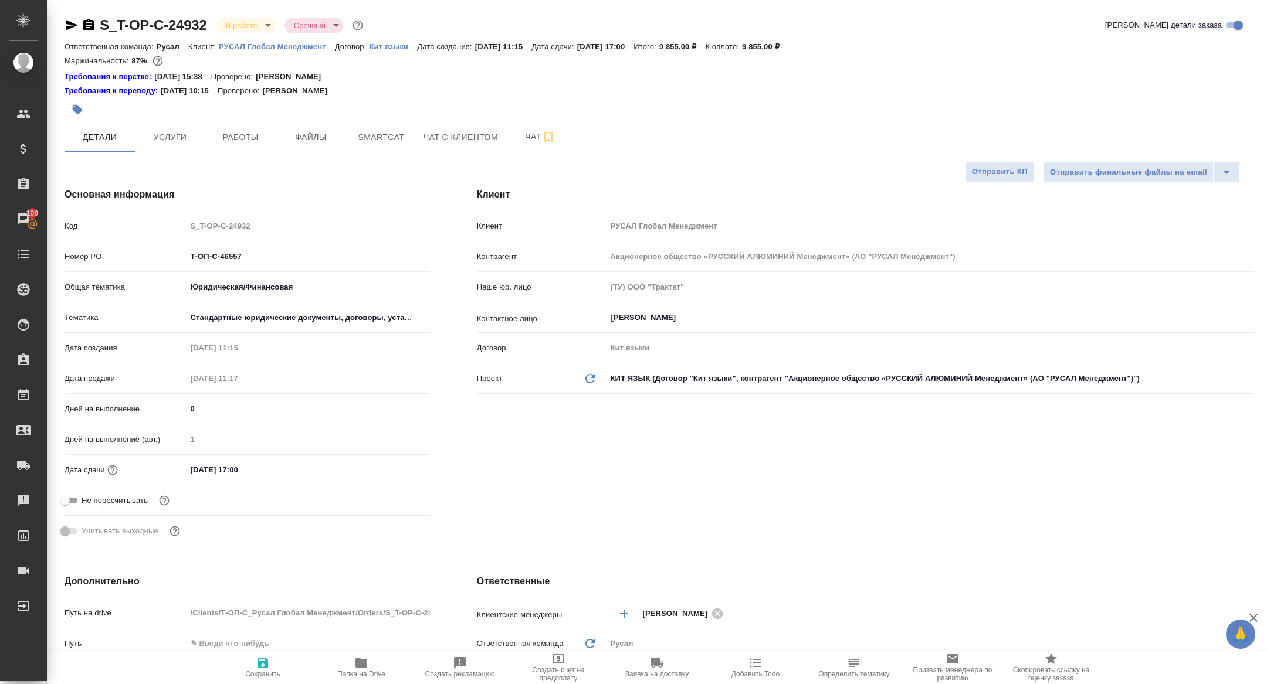
type textarea "x"
click at [243, 25] on body "🙏 .cls-1 fill:#fff; AWATERA Zhuravleva Alexandra Клиенты Спецификации Заказы 10…" at bounding box center [633, 342] width 1267 height 684
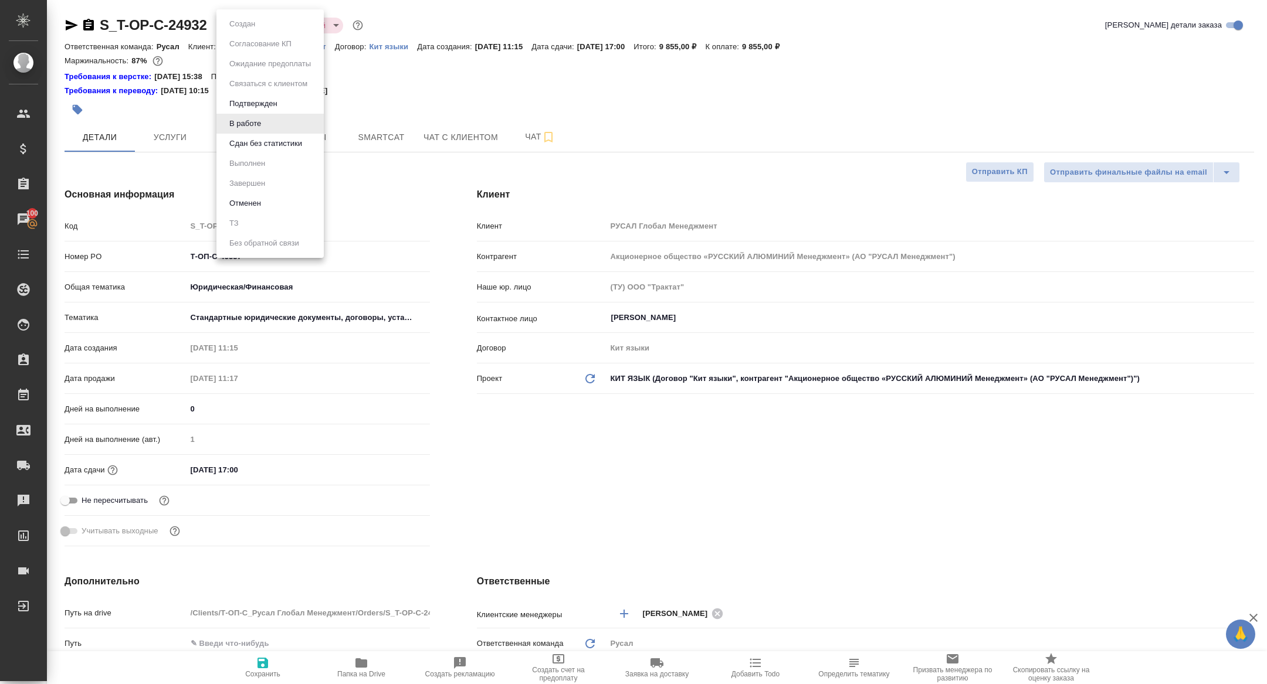
click at [266, 137] on button "Сдан без статистики" at bounding box center [266, 143] width 80 height 13
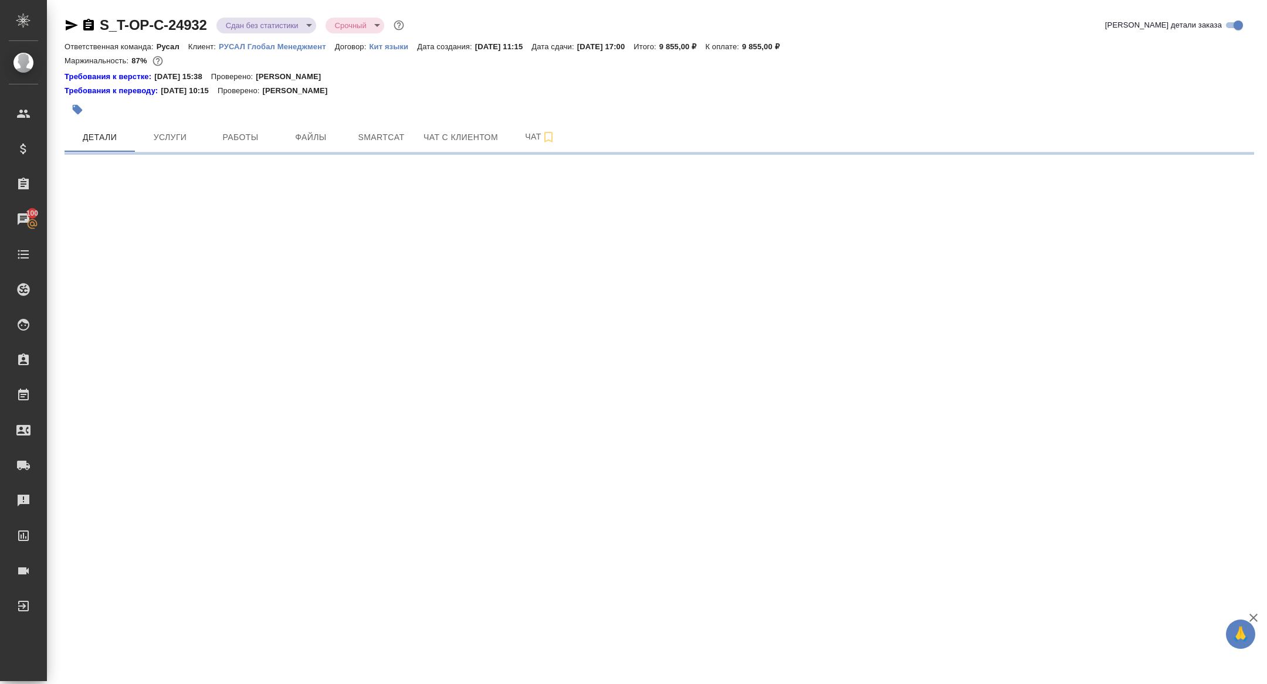
select select "RU"
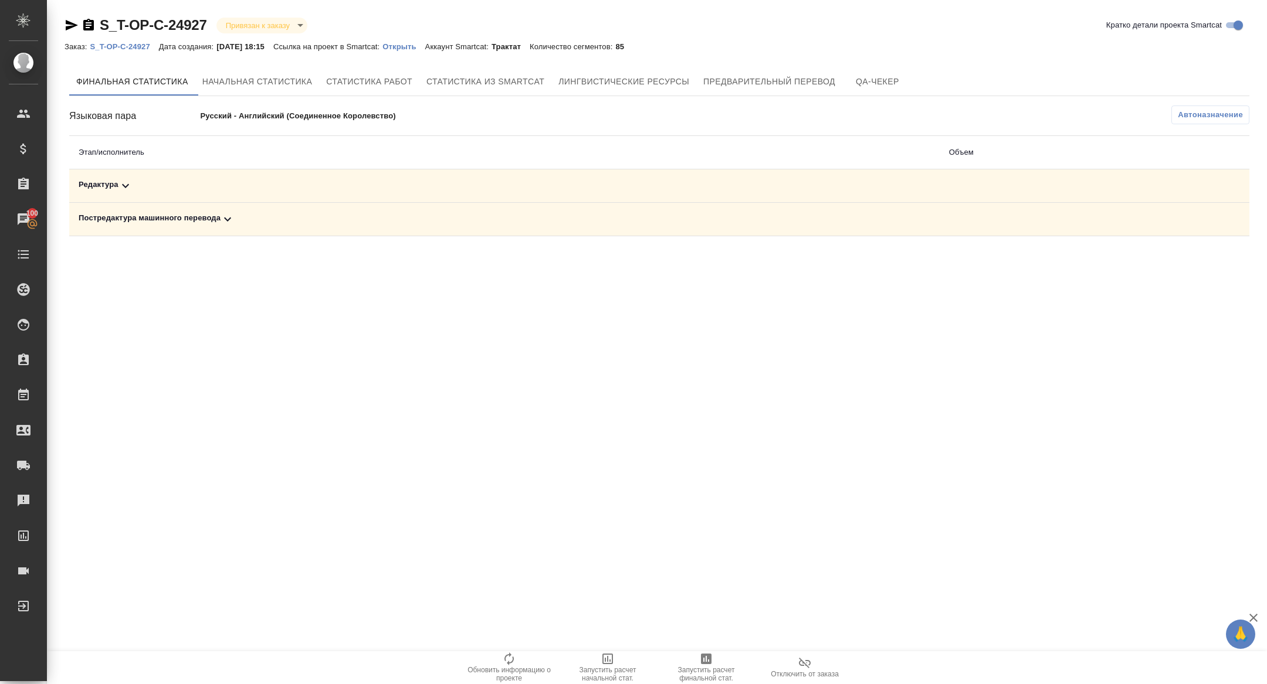
click at [193, 225] on div "Постредактура машинного перевода" at bounding box center [504, 219] width 851 height 14
click at [193, 201] on td "Редактура" at bounding box center [377, 185] width 616 height 33
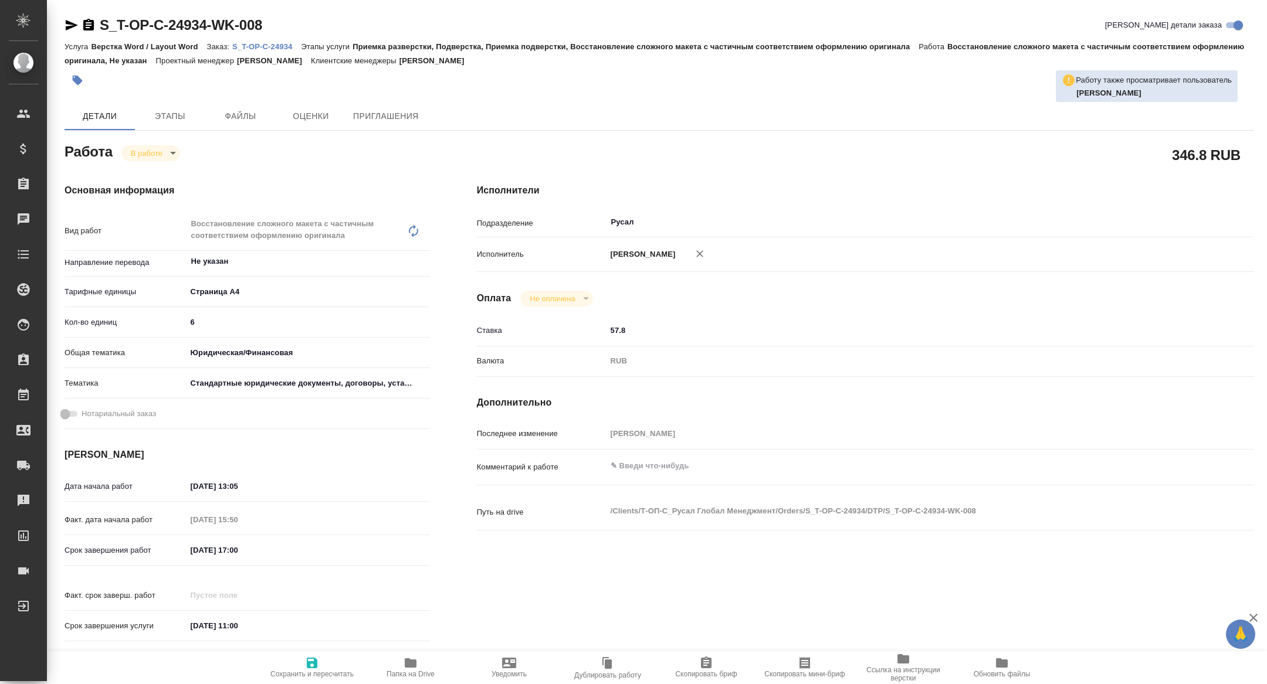
type textarea "x"
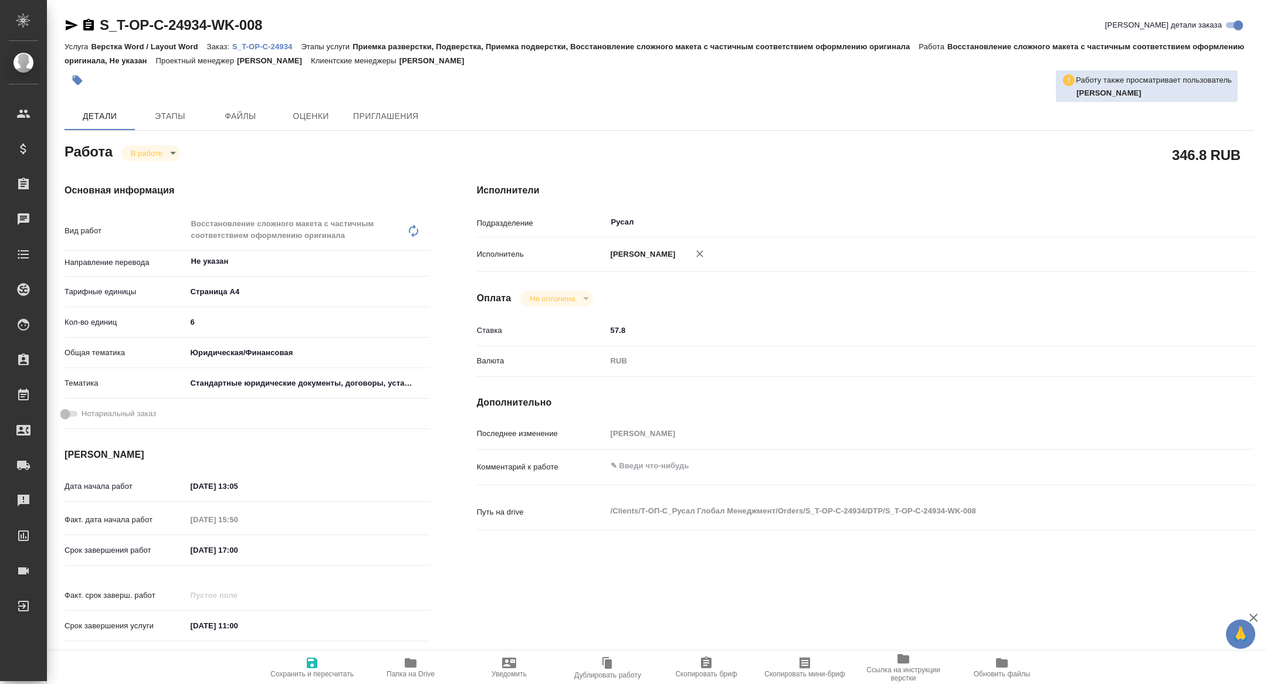
type textarea "x"
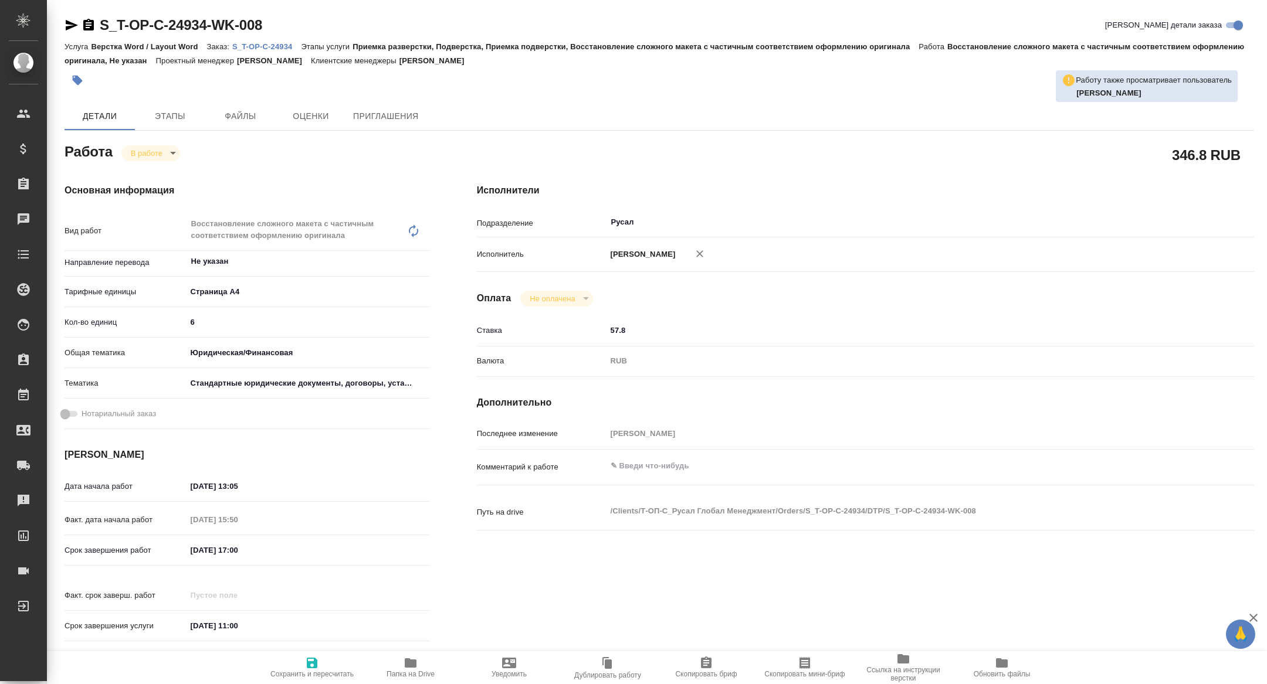
type textarea "x"
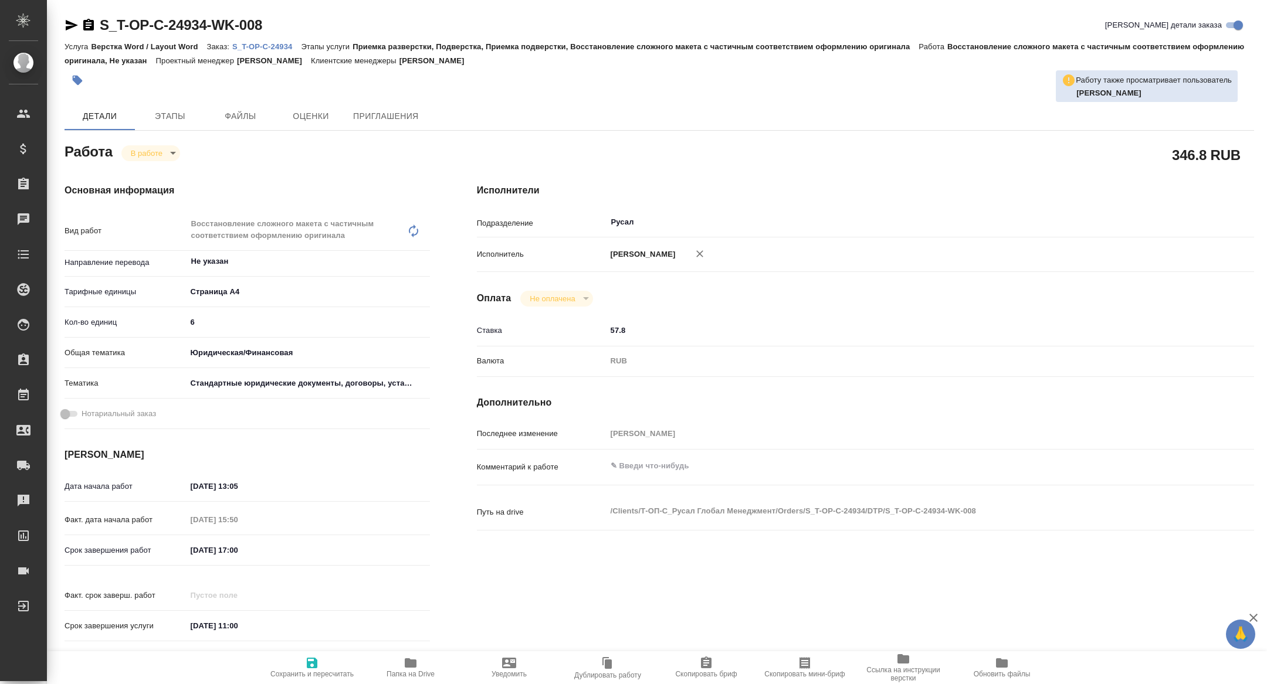
type textarea "x"
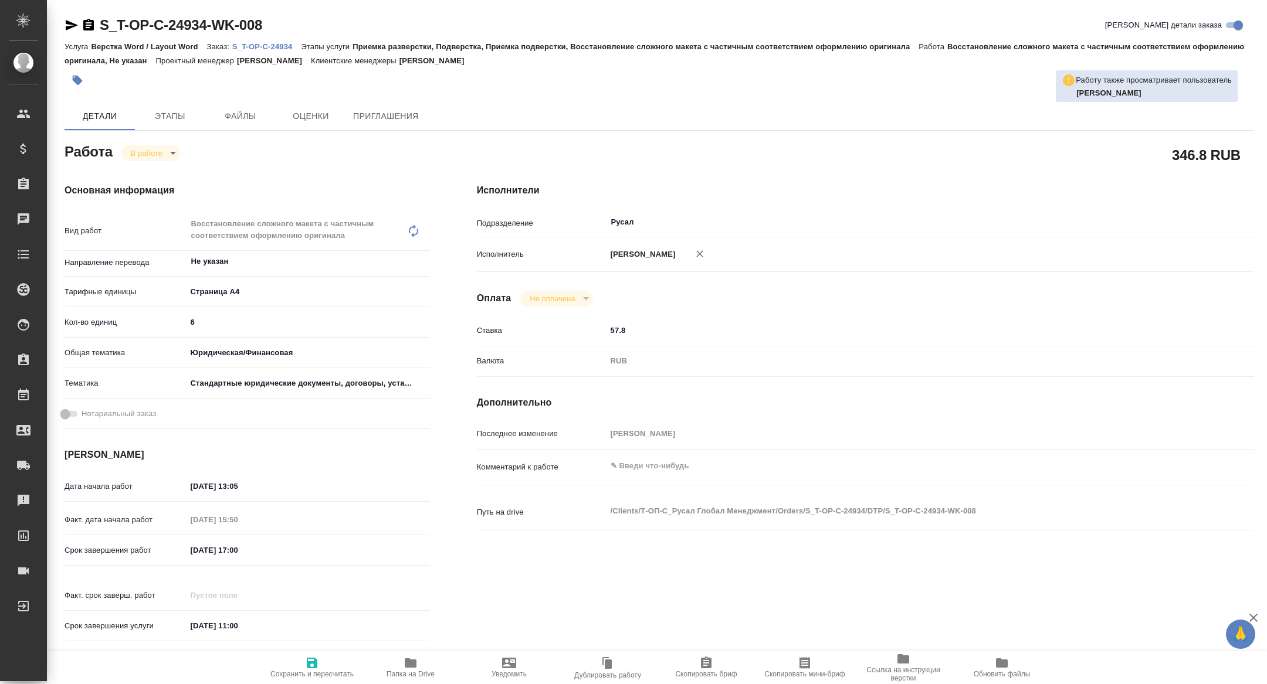
type textarea "x"
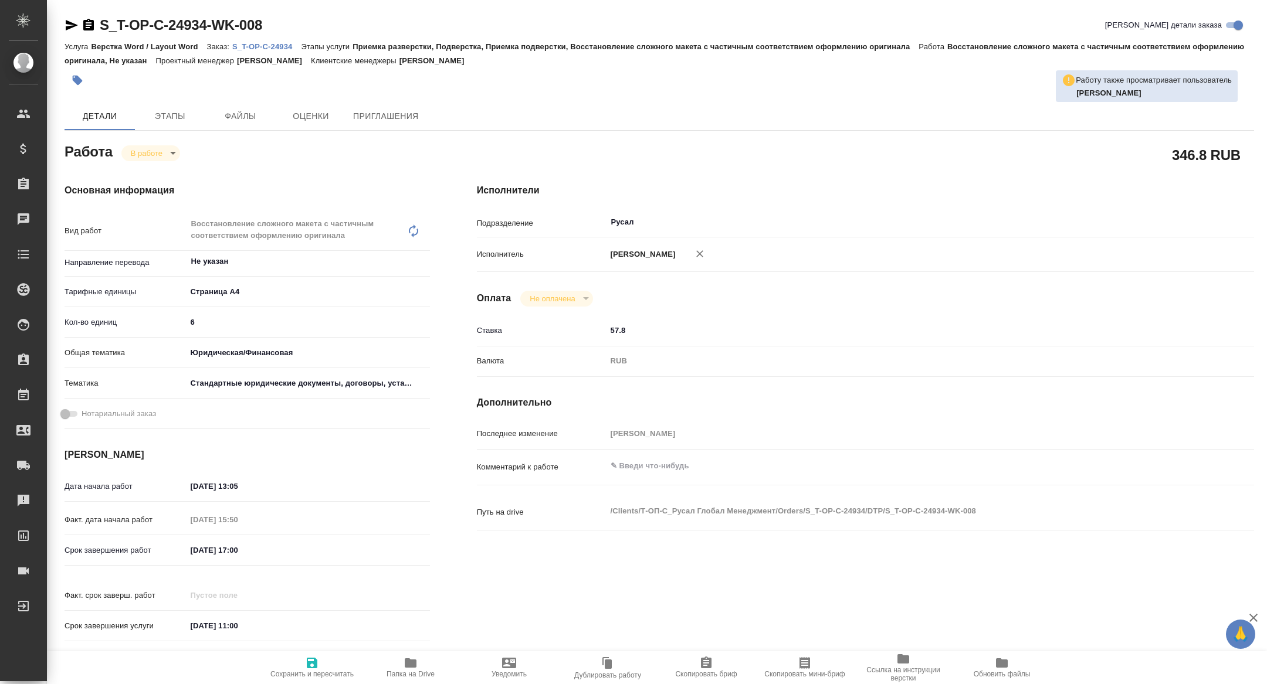
type textarea "x"
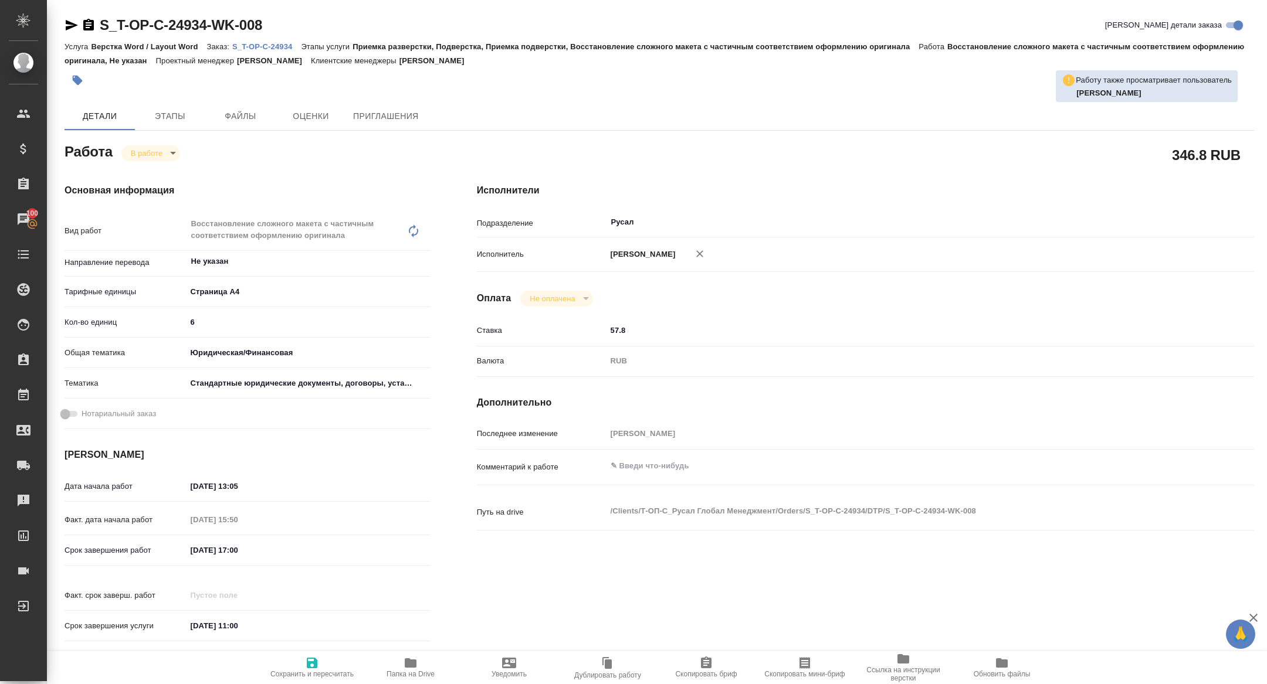
click at [264, 45] on p "S_T-OP-C-24934" at bounding box center [266, 46] width 69 height 9
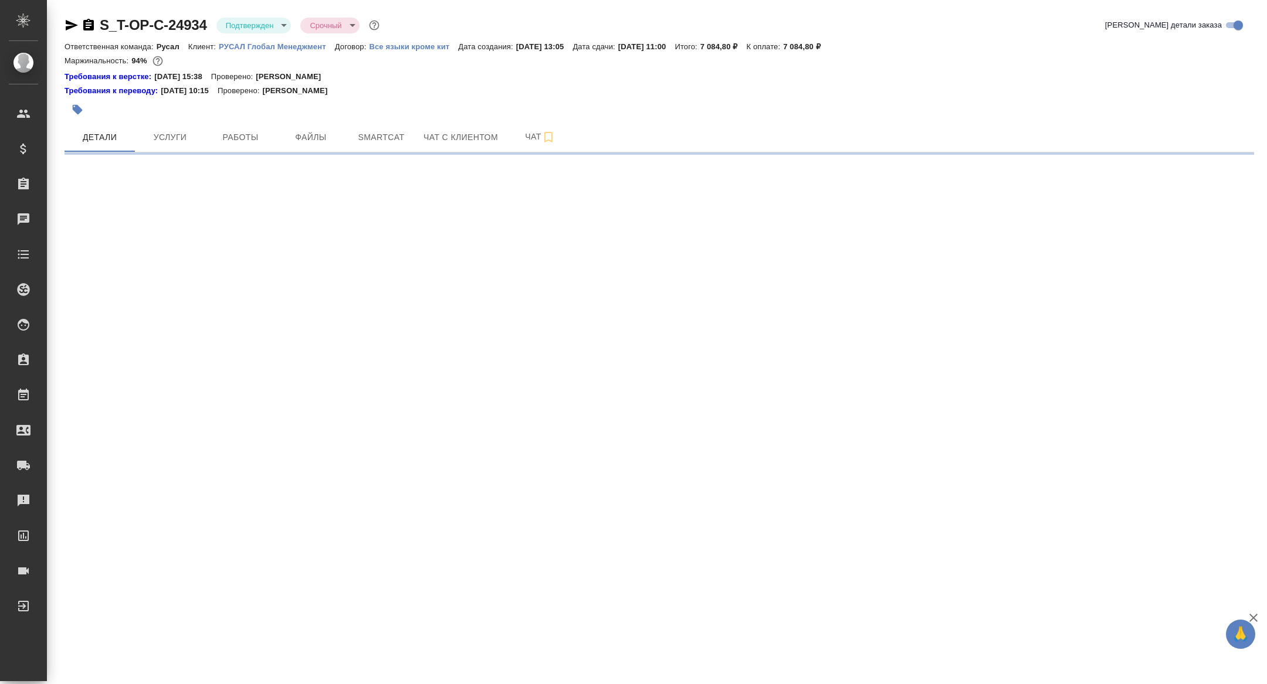
select select "RU"
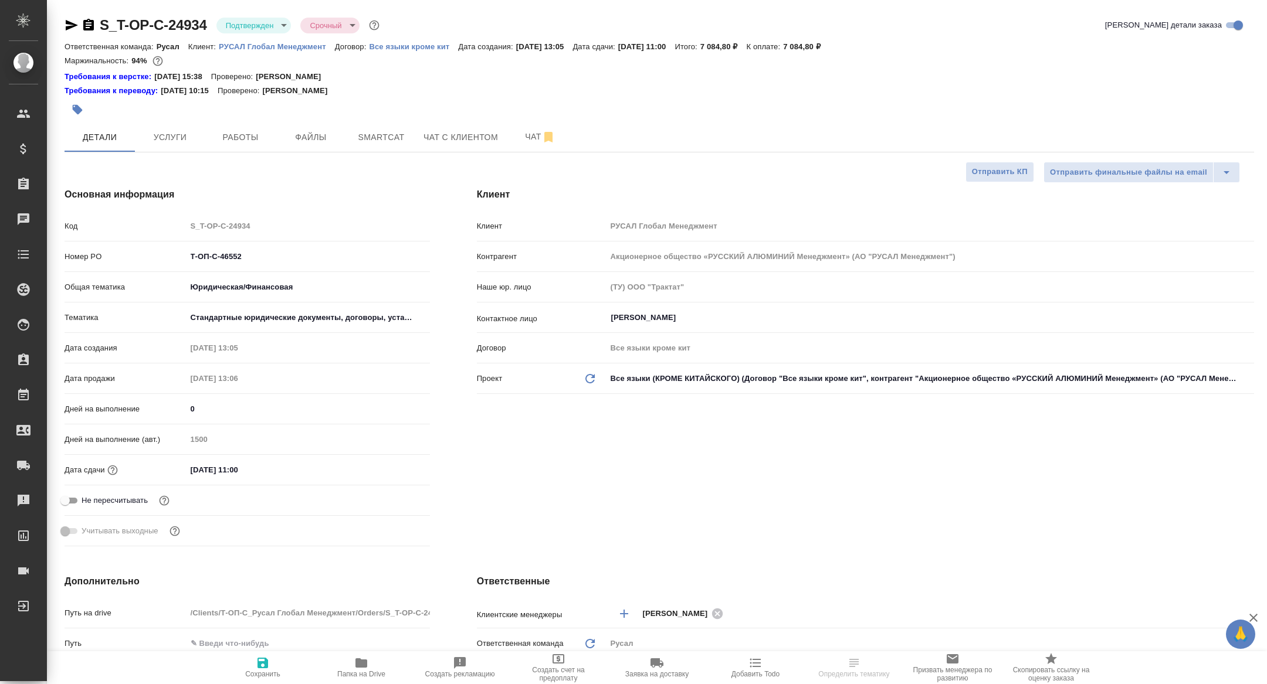
type textarea "x"
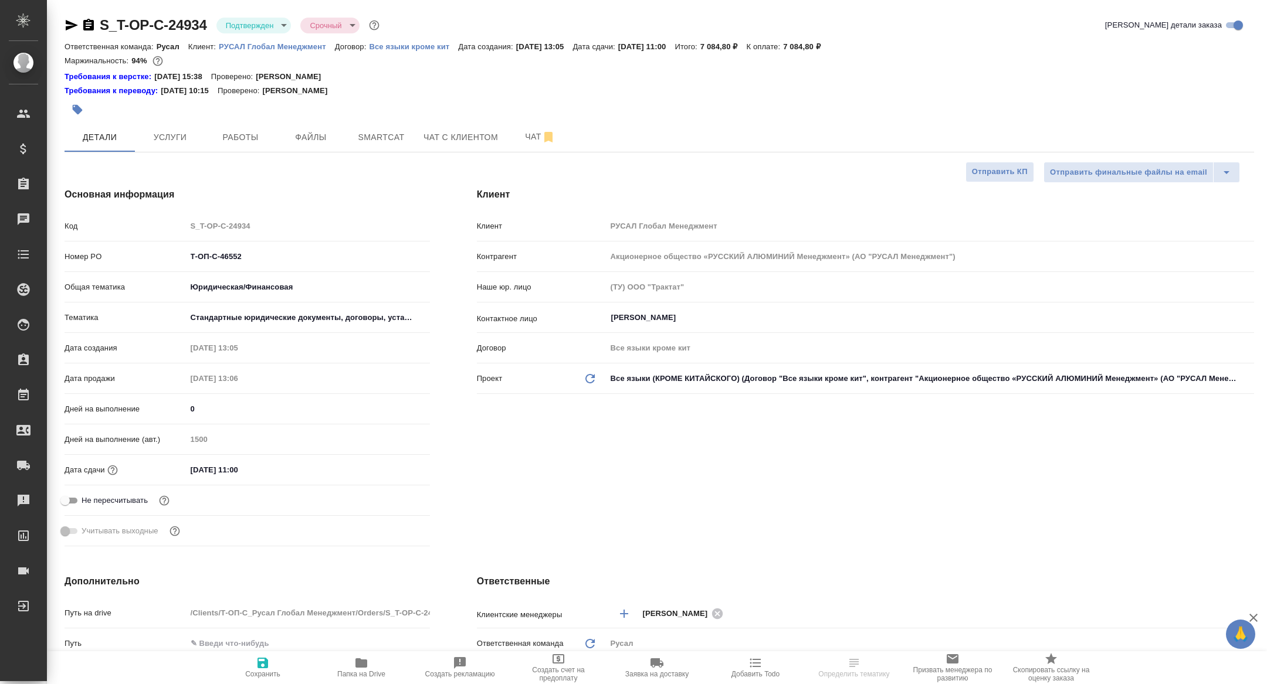
type textarea "x"
click at [537, 143] on span "Чат" at bounding box center [540, 137] width 56 height 15
type textarea "x"
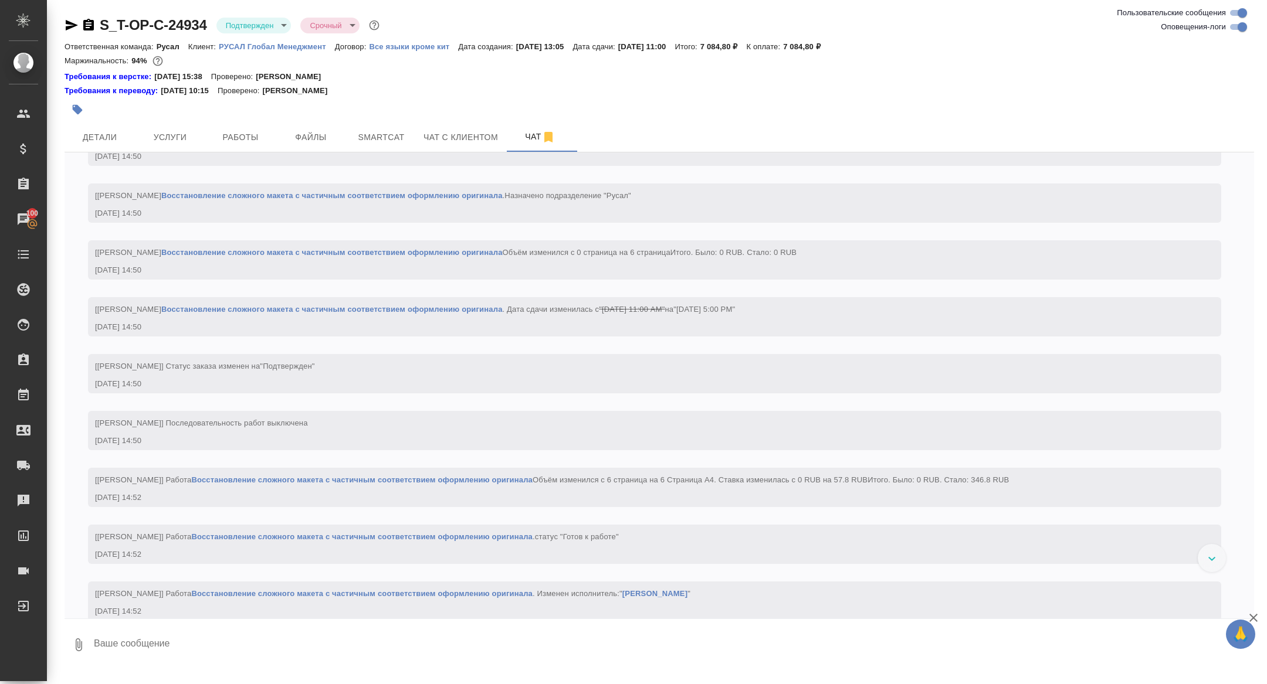
scroll to position [1309, 0]
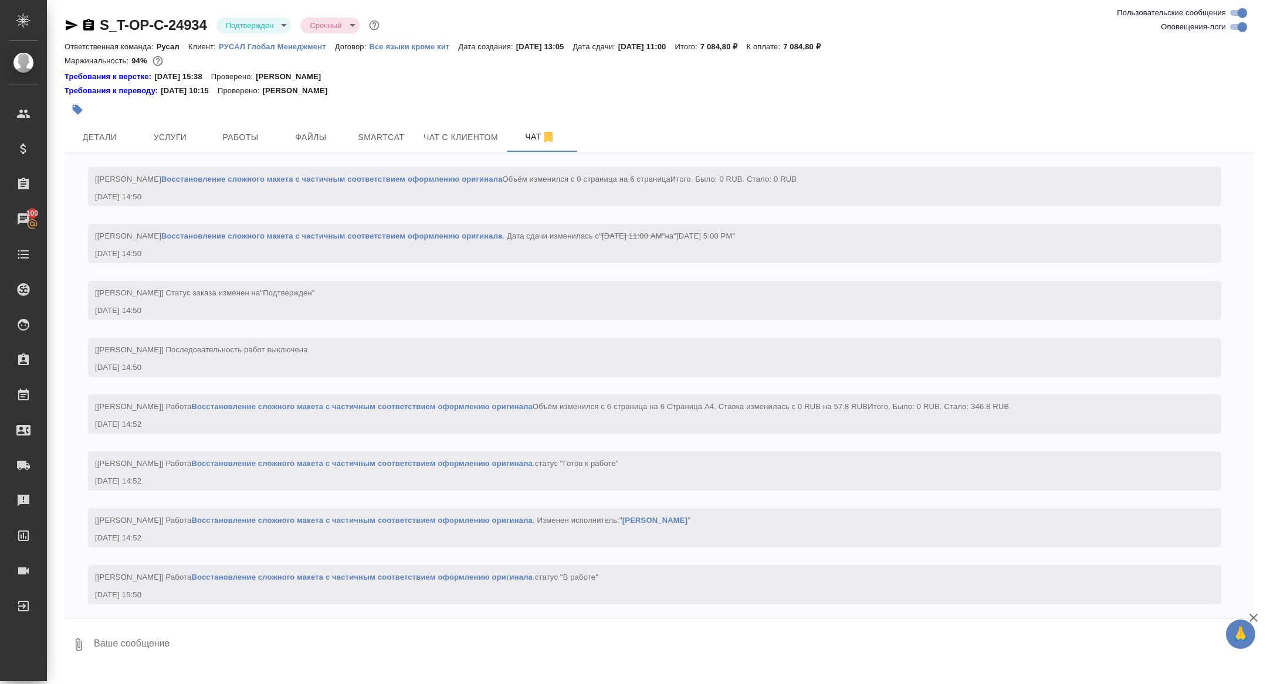
click at [109, 121] on div at bounding box center [460, 110] width 793 height 26
click at [108, 130] on span "Детали" at bounding box center [100, 137] width 56 height 15
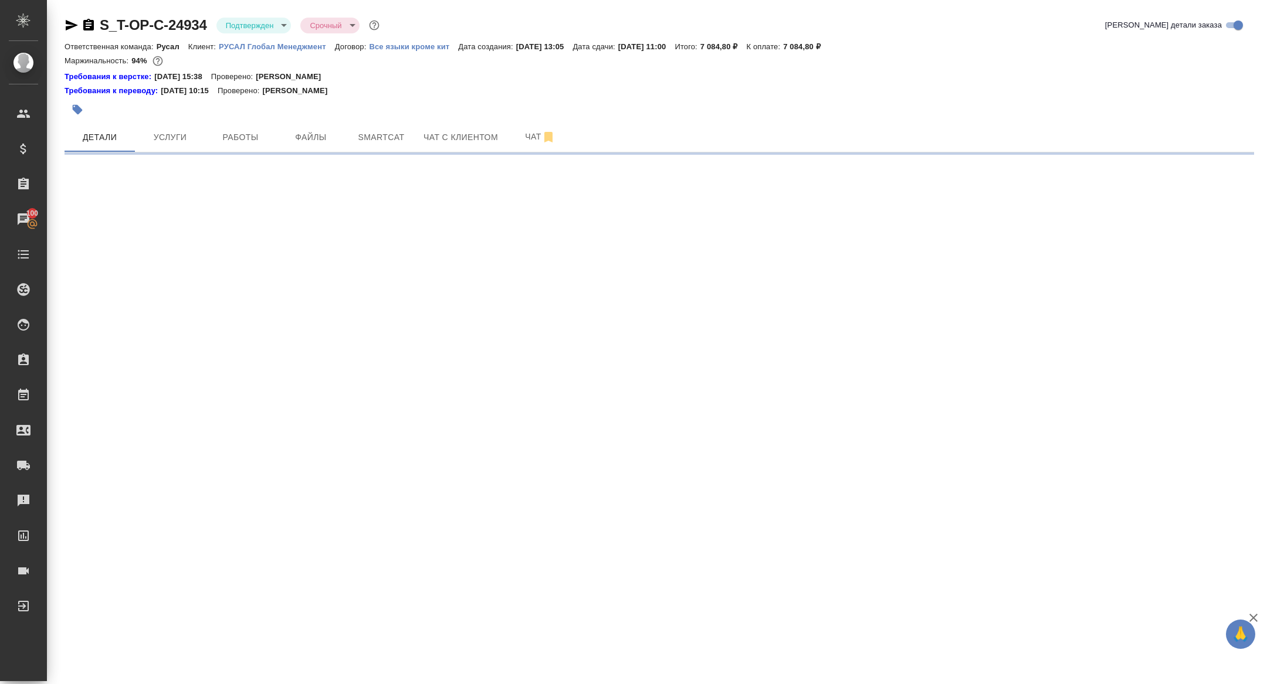
select select "RU"
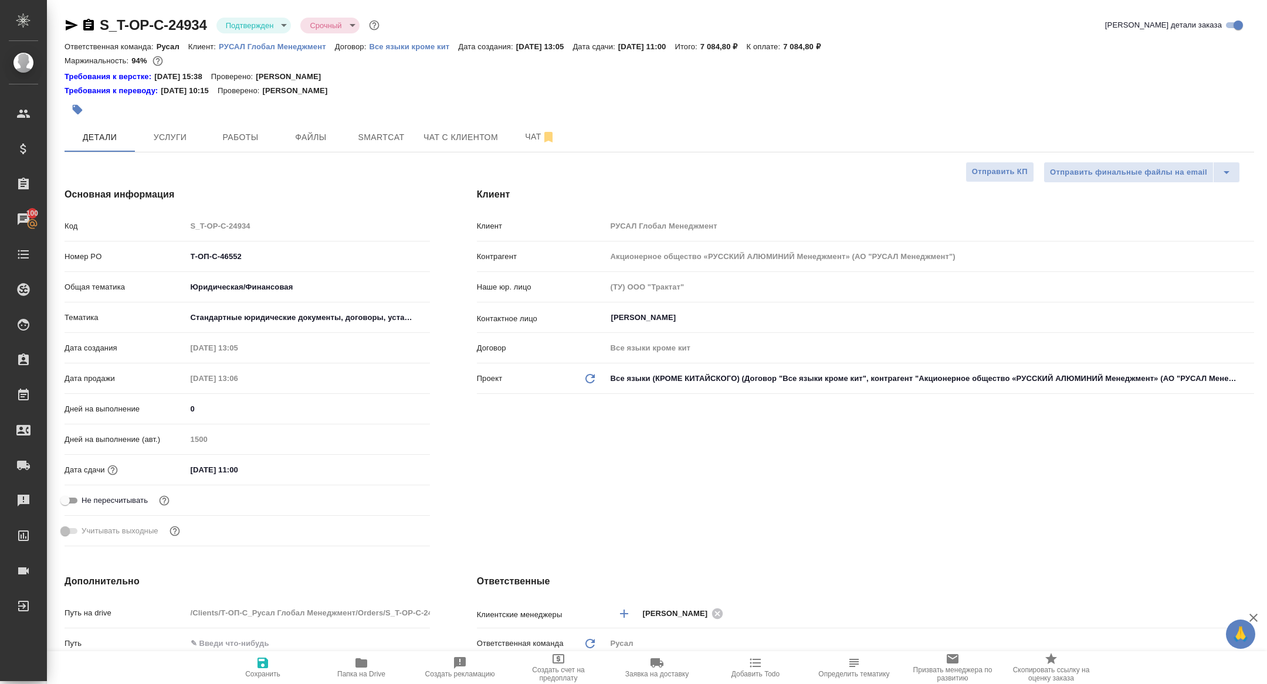
click at [358, 668] on icon "button" at bounding box center [361, 663] width 14 height 14
type textarea "x"
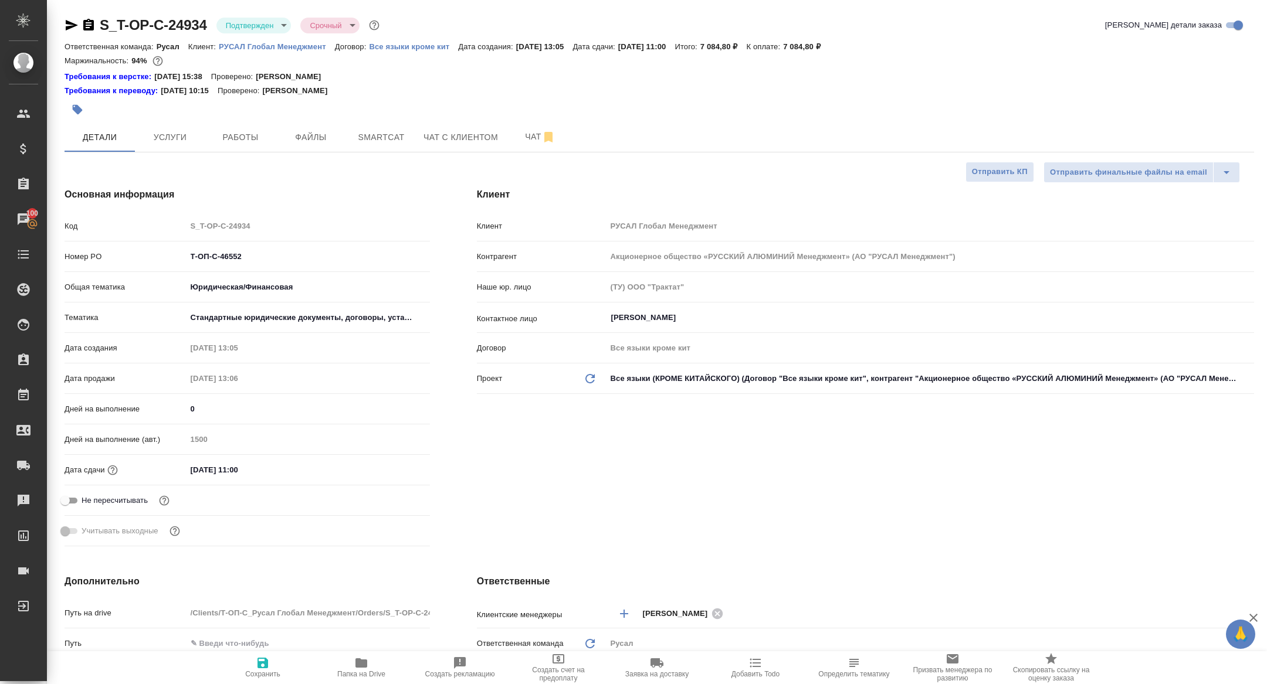
type textarea "x"
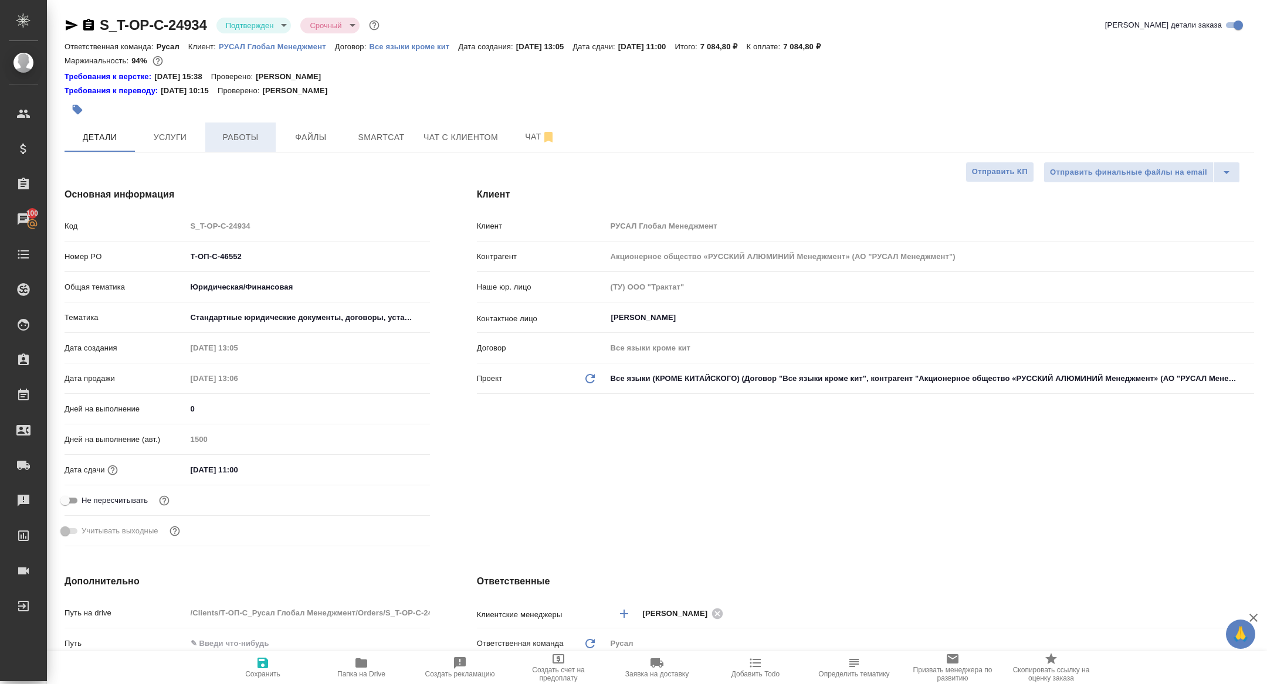
click at [243, 130] on span "Работы" at bounding box center [240, 137] width 56 height 15
type textarea "x"
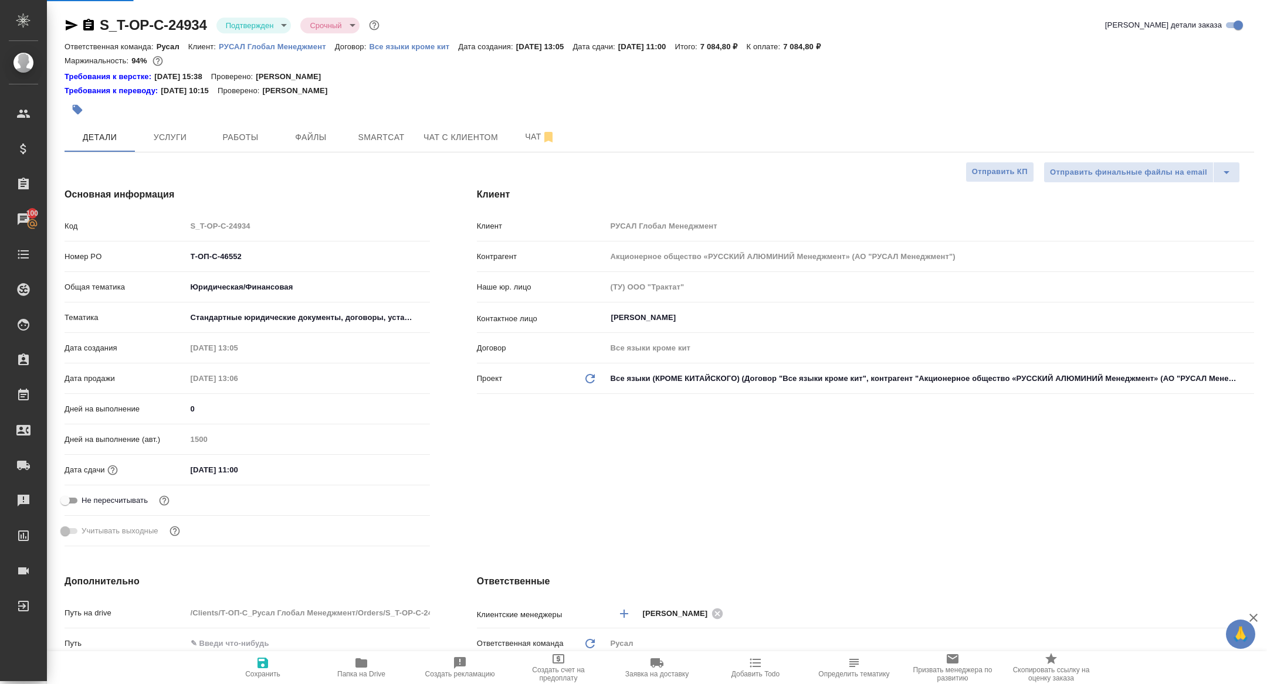
type textarea "x"
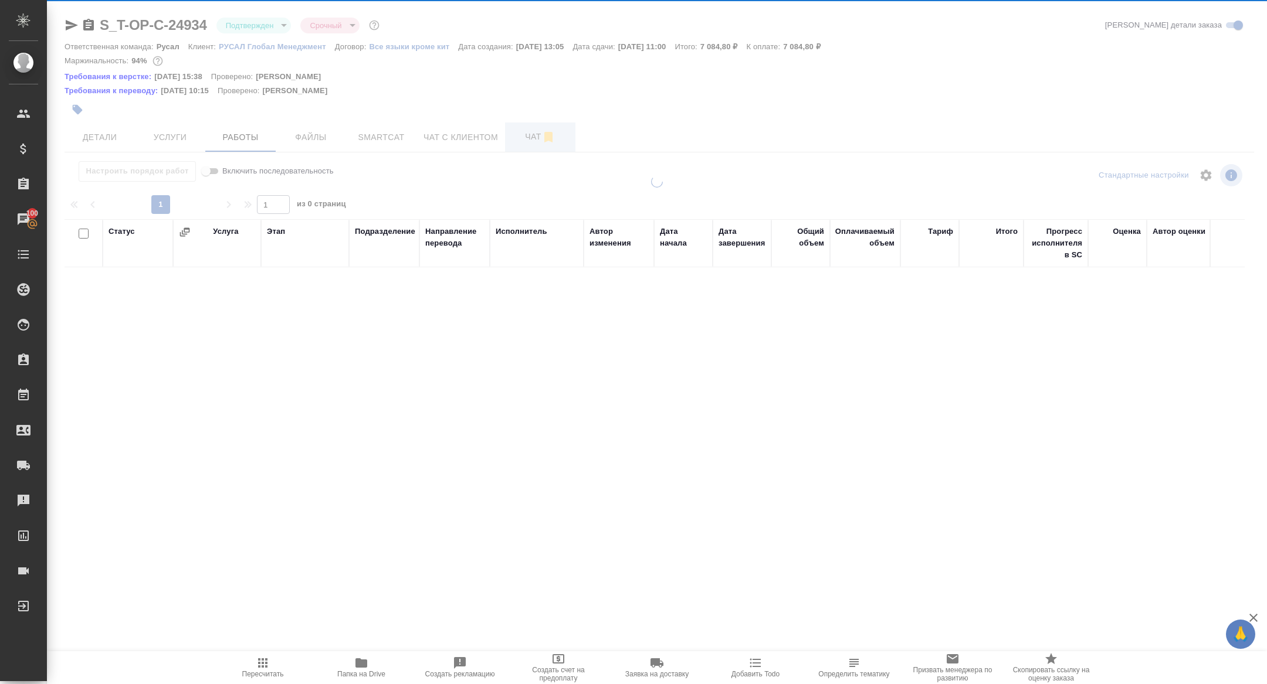
click at [522, 134] on div at bounding box center [657, 256] width 1220 height 513
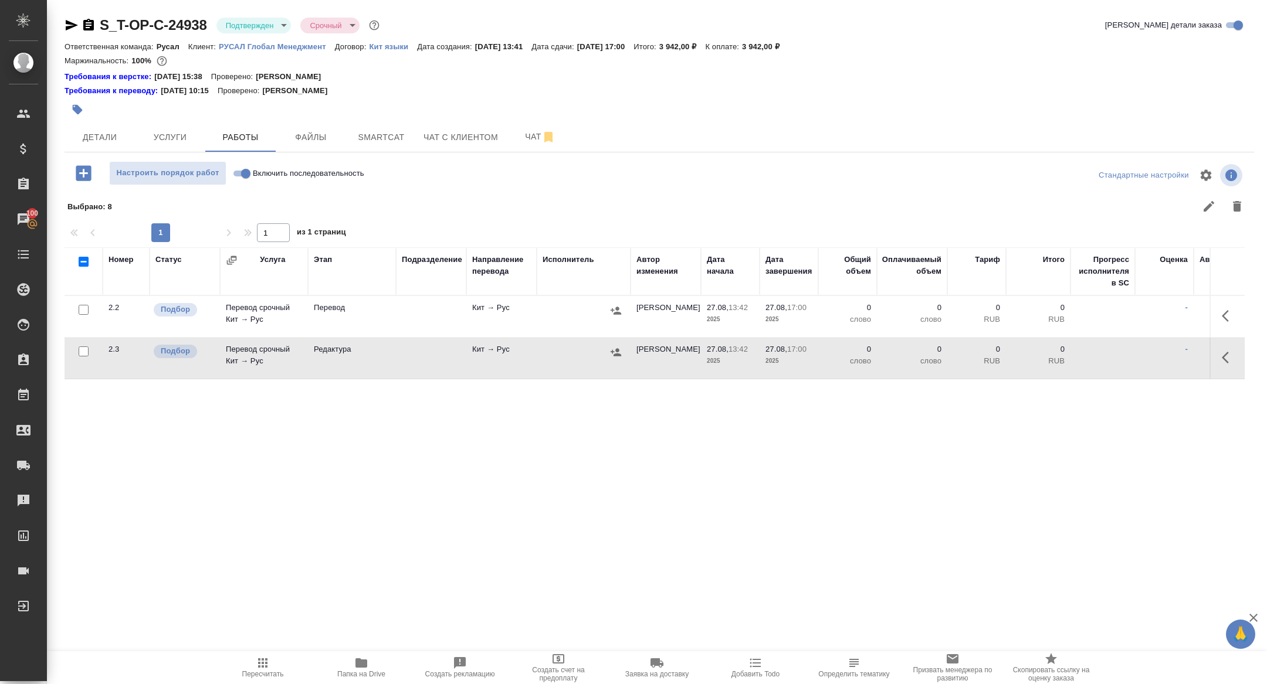
click at [1227, 361] on icon "button" at bounding box center [1224, 358] width 7 height 12
click at [1152, 352] on button "button" at bounding box center [1163, 358] width 22 height 28
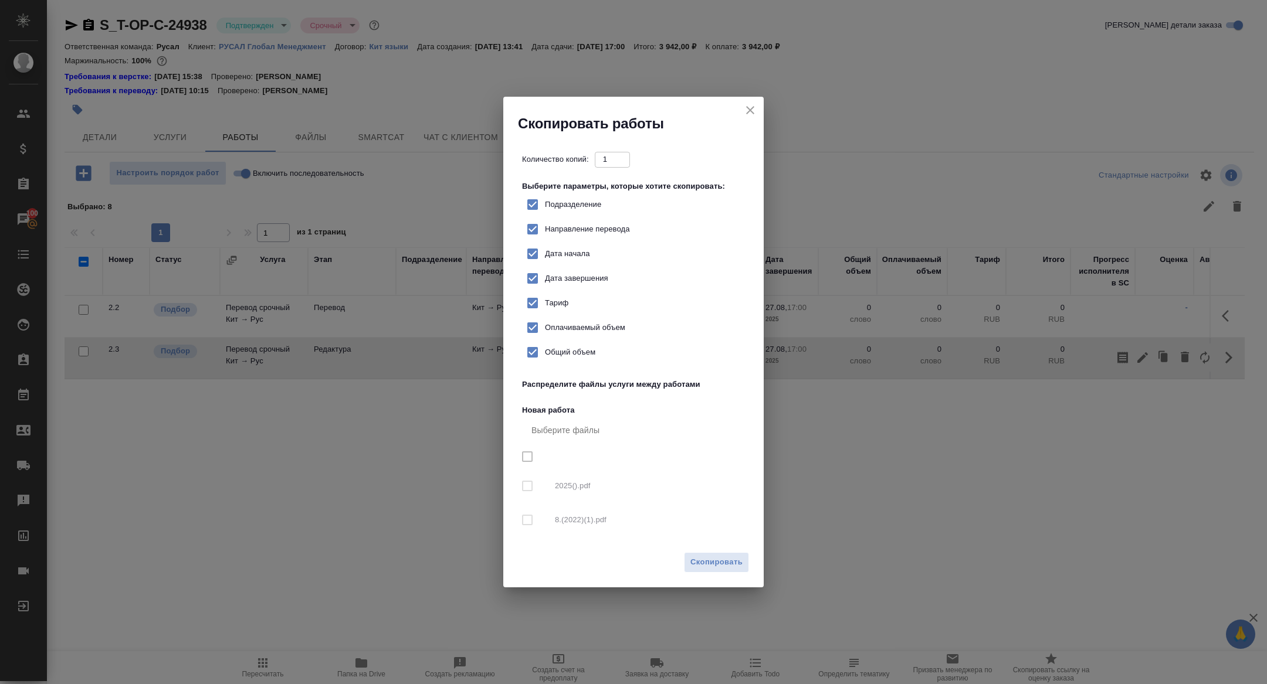
checkbox input "true"
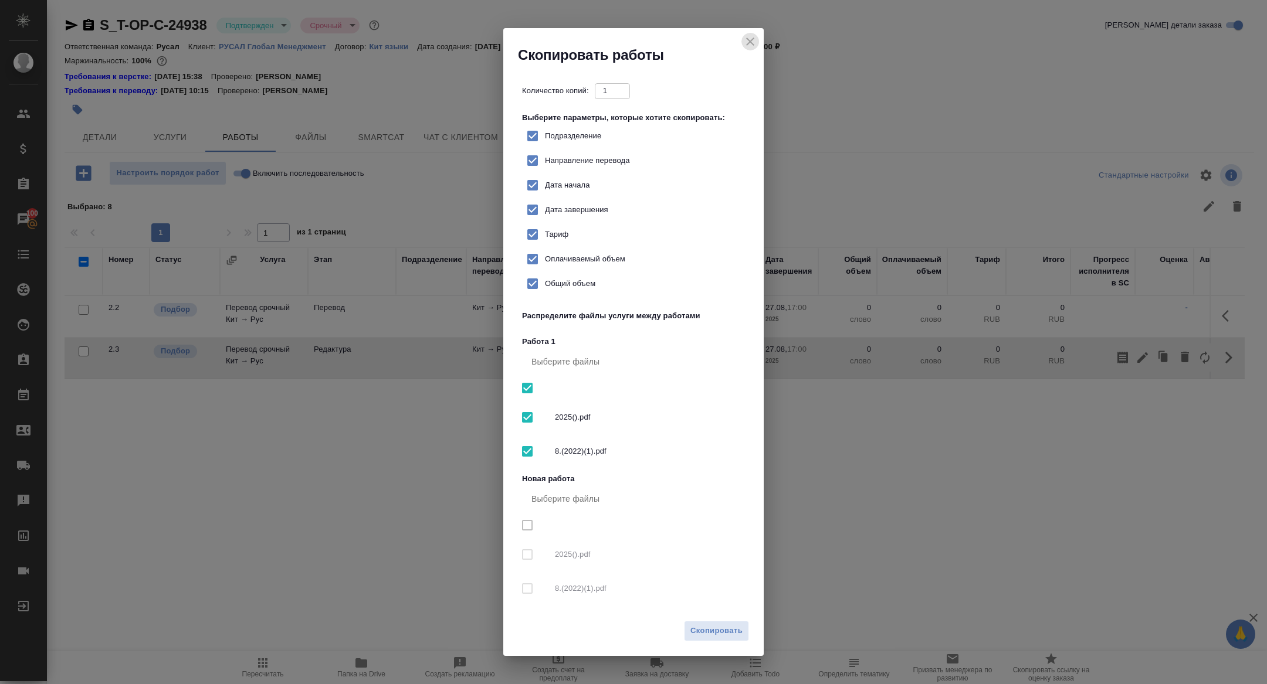
click at [749, 46] on icon "close" at bounding box center [750, 42] width 14 height 14
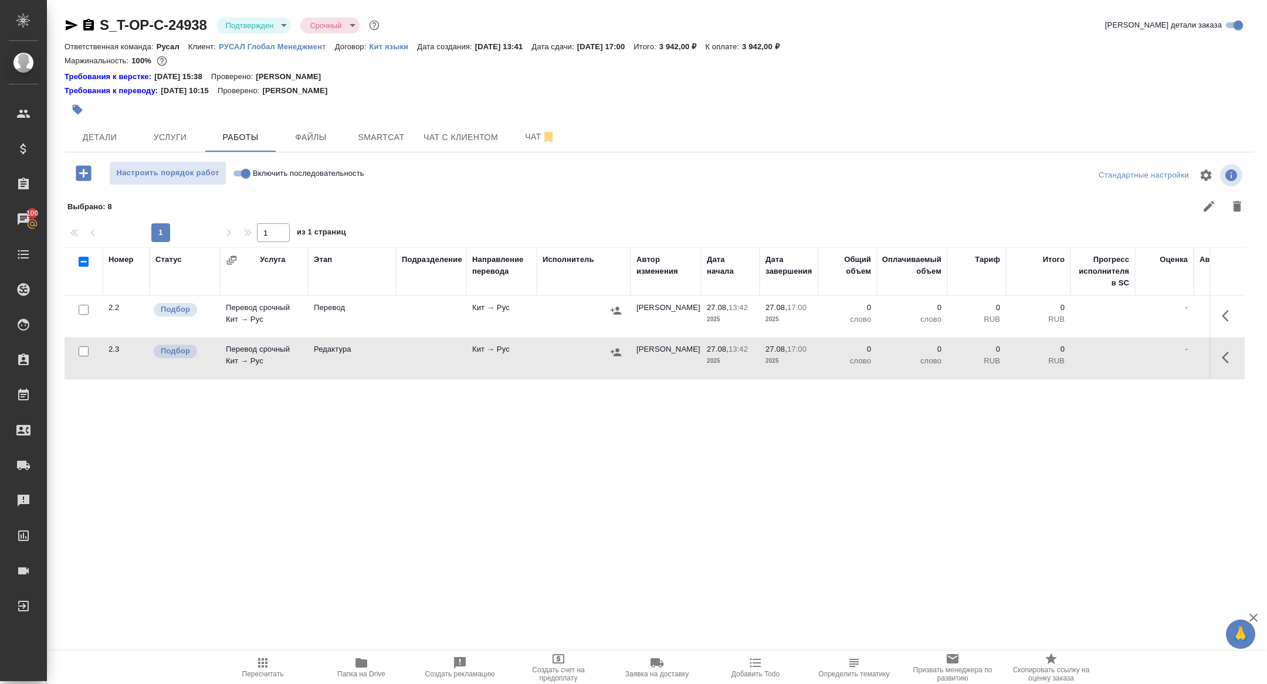
click at [1230, 354] on icon "button" at bounding box center [1228, 358] width 14 height 14
click at [1142, 353] on icon "button" at bounding box center [1142, 358] width 14 height 14
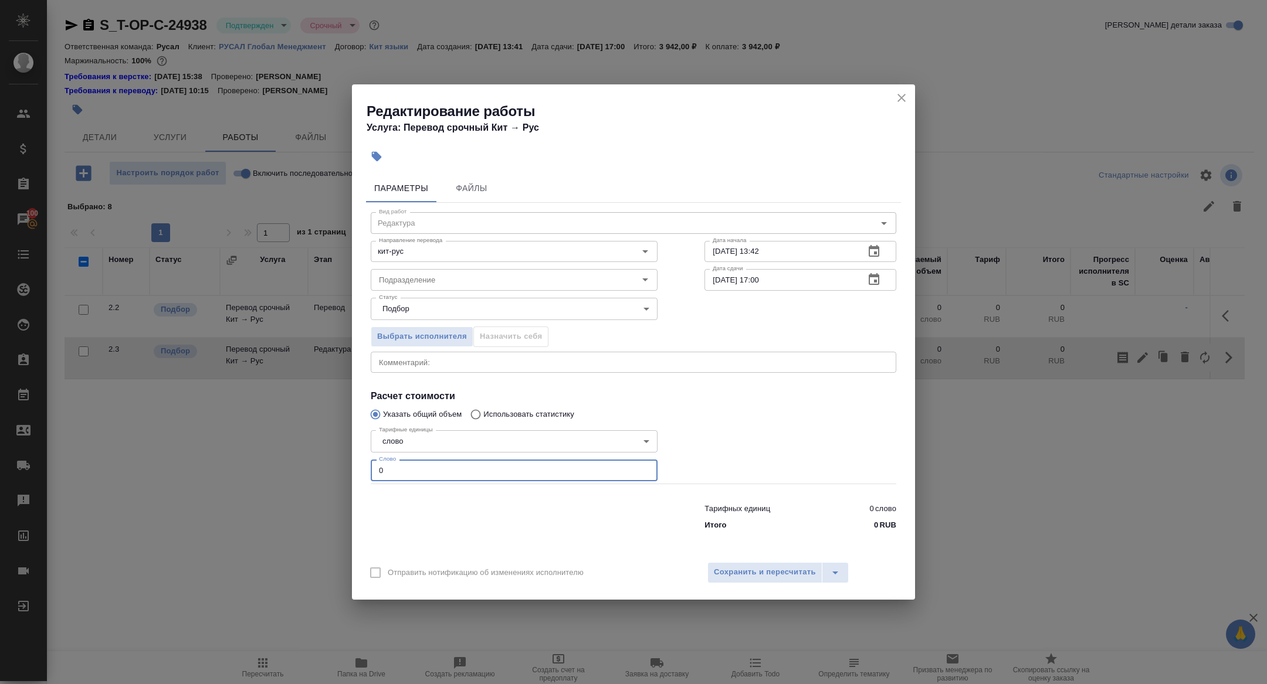
drag, startPoint x: 410, startPoint y: 477, endPoint x: 310, endPoint y: 467, distance: 100.8
click at [314, 469] on div "Редактирование работы Услуга: Перевод срочный Кит → [PERSON_NAME] Файлы Вид раб…" at bounding box center [633, 342] width 1267 height 684
type input "1000"
click at [745, 569] on span "Сохранить и пересчитать" at bounding box center [765, 572] width 102 height 13
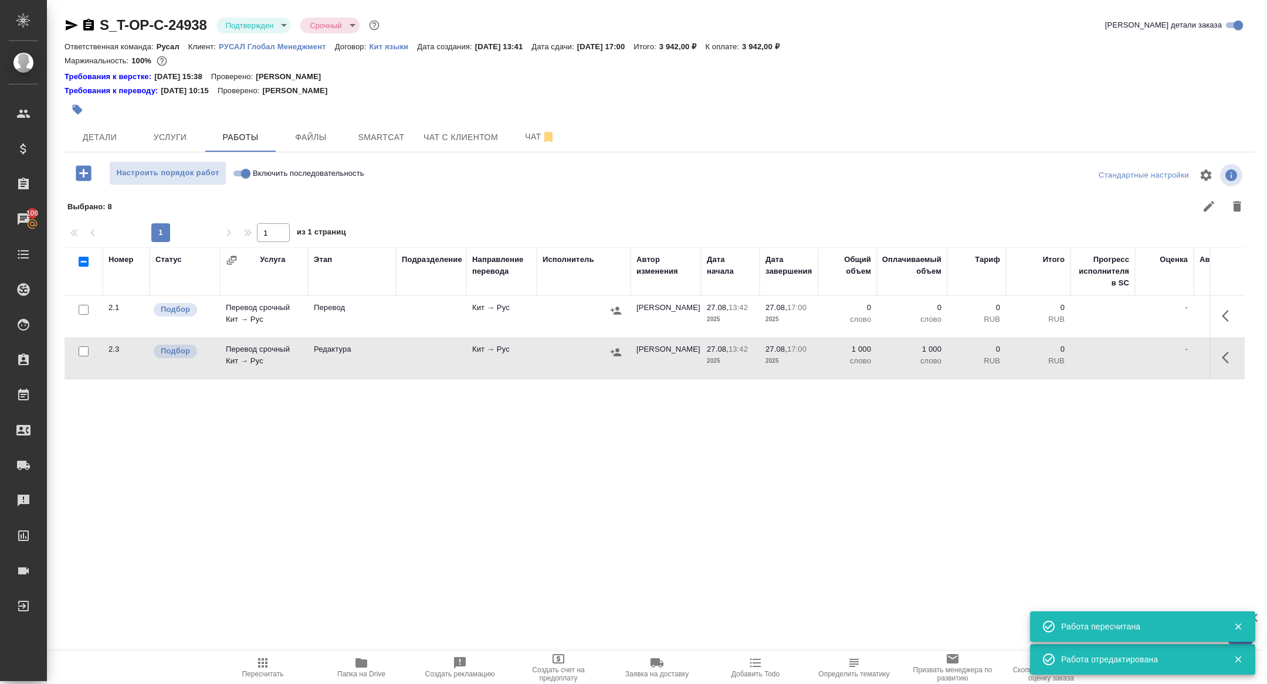
click at [253, 352] on td "Перевод срочный Кит → Рус" at bounding box center [264, 358] width 88 height 41
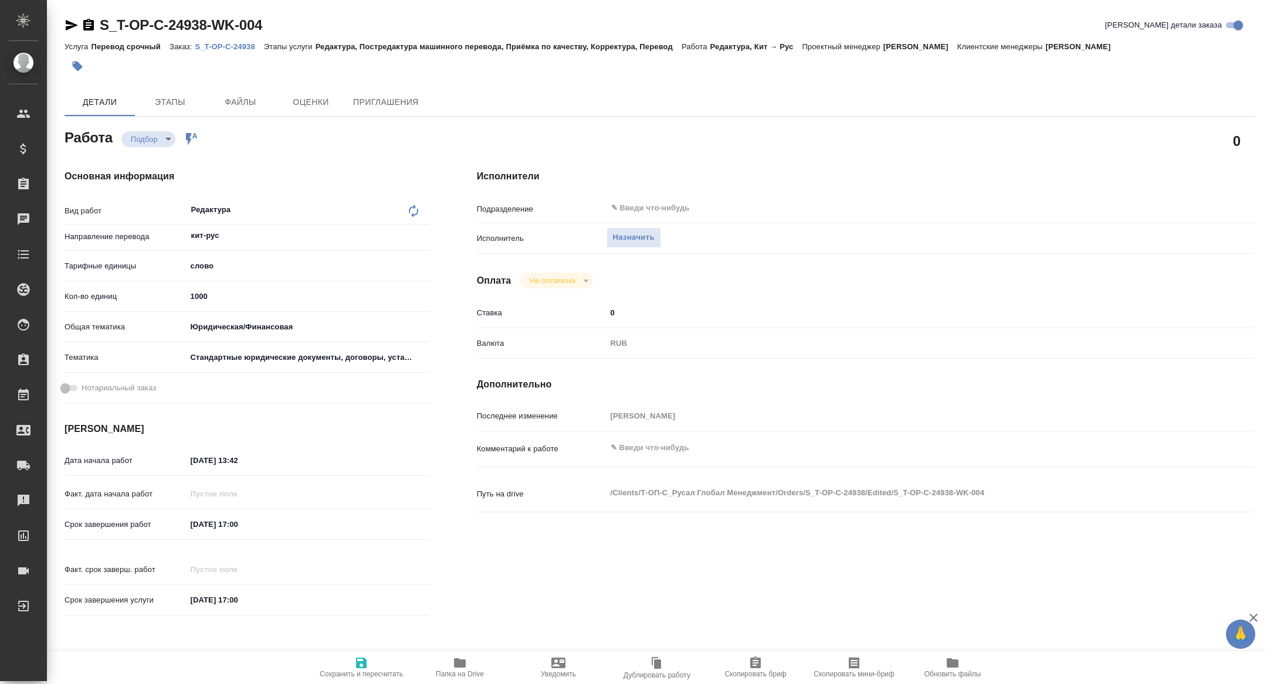
type textarea "x"
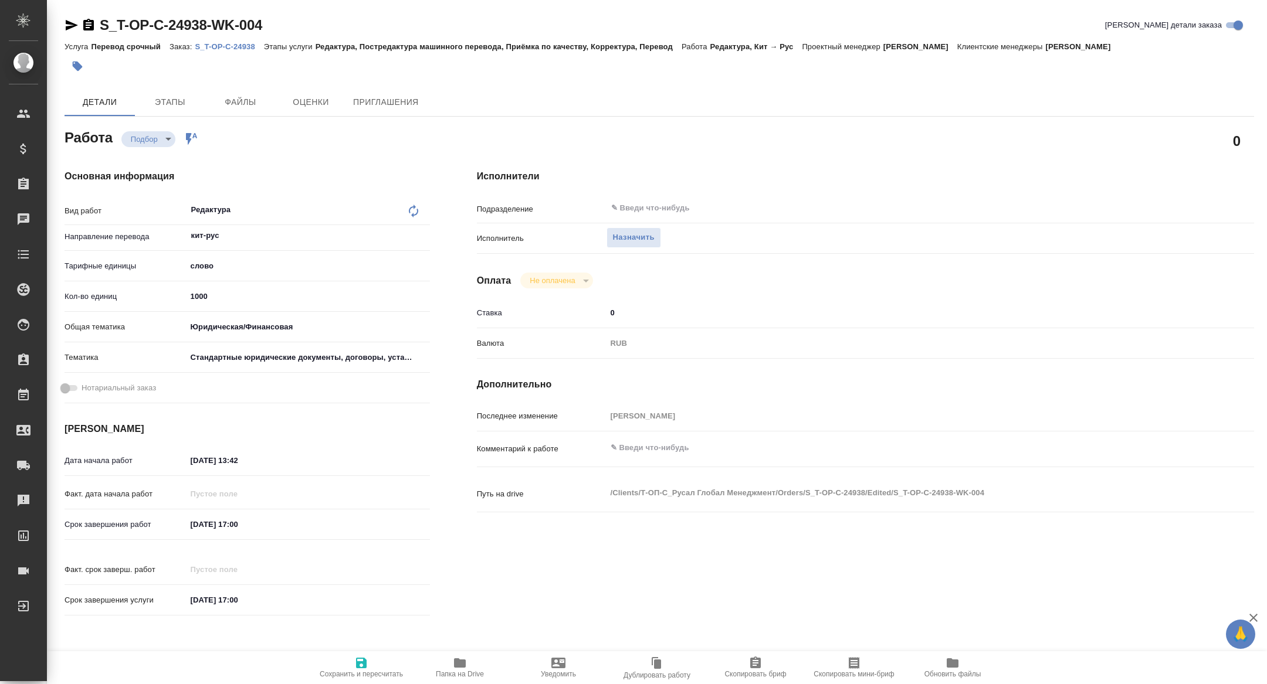
type textarea "x"
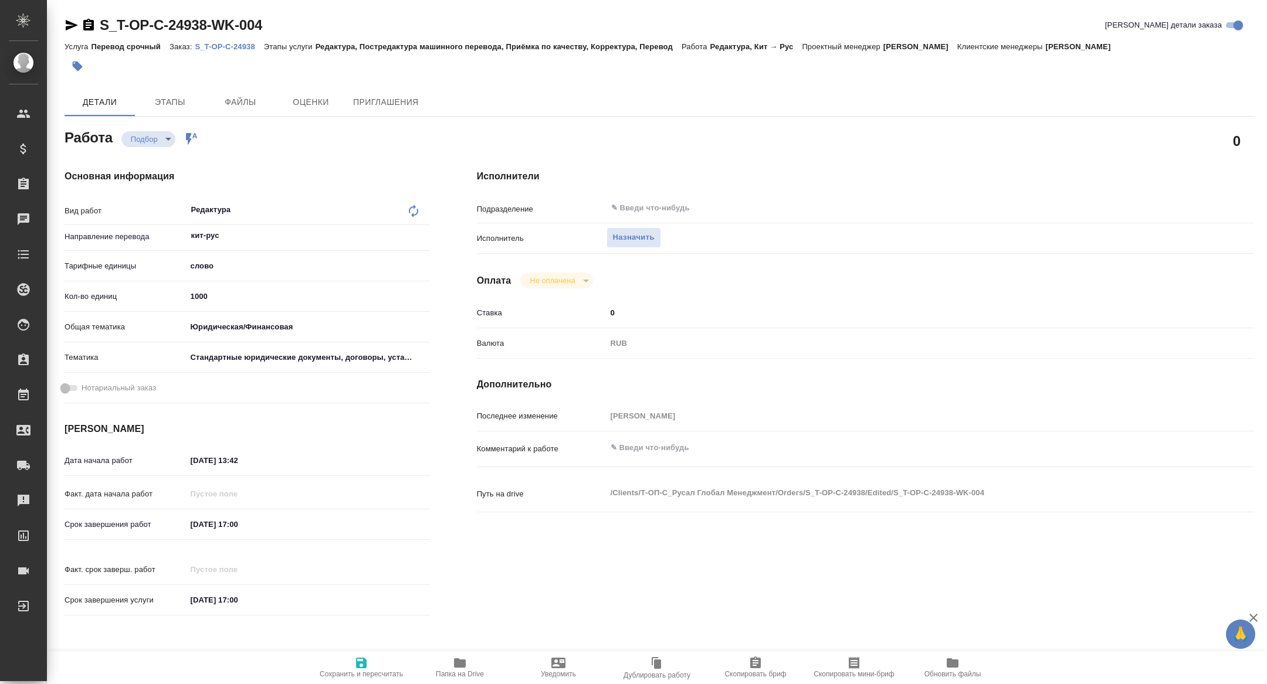
type textarea "x"
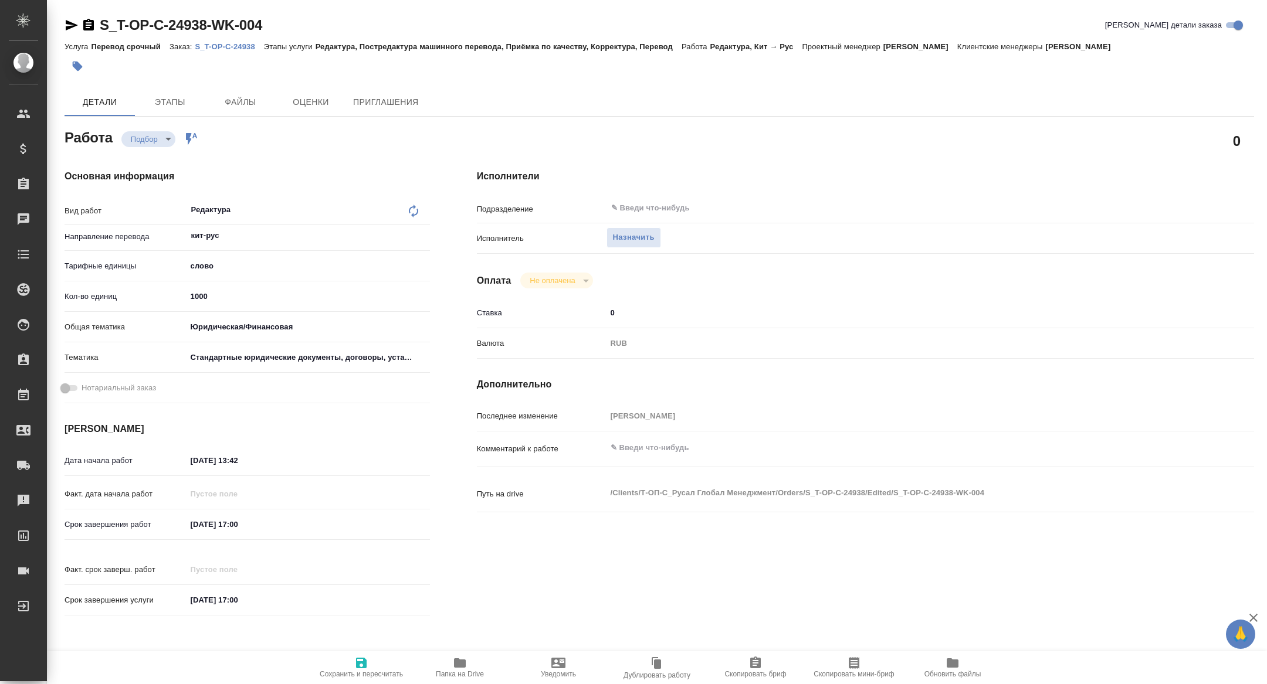
type textarea "x"
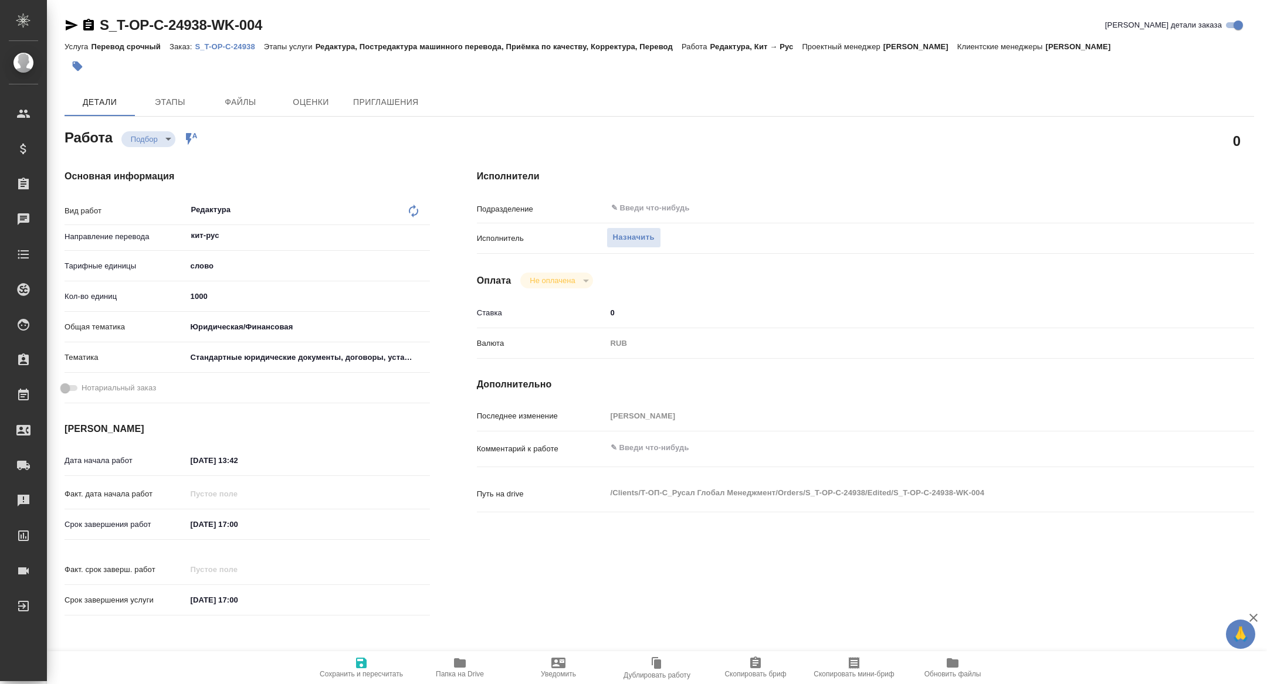
type textarea "x"
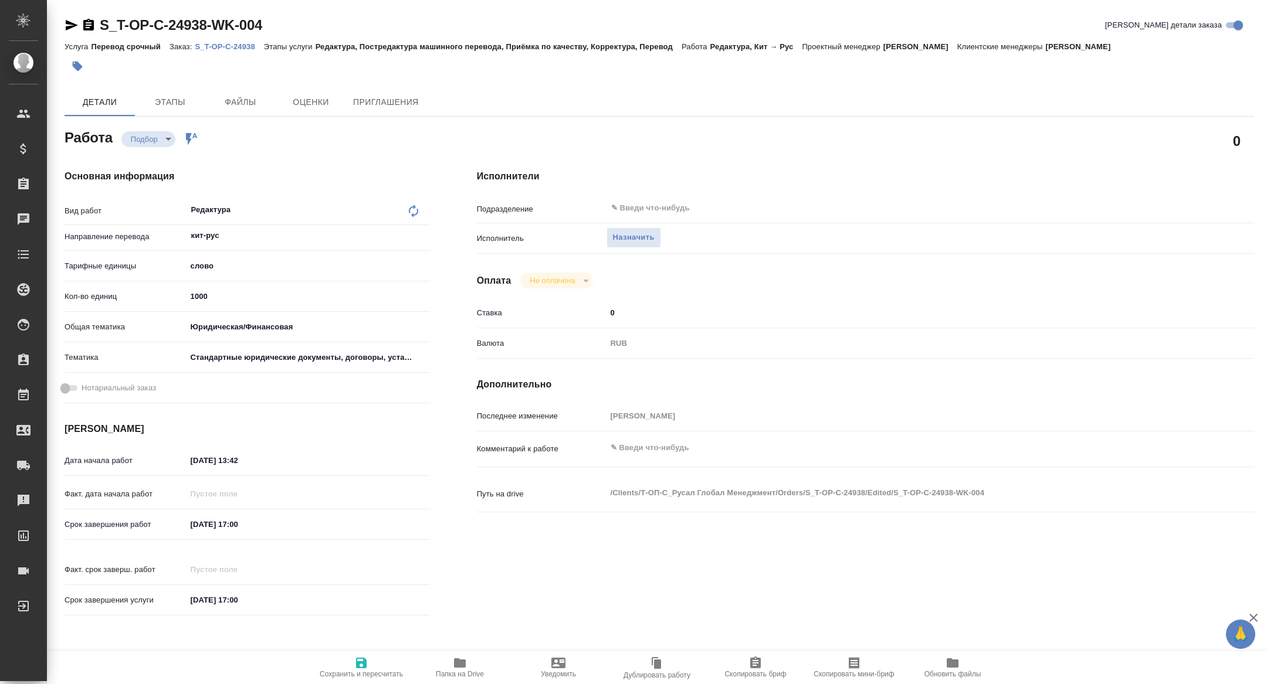
click at [831, 668] on span "Скопировать мини-бриф" at bounding box center [854, 667] width 84 height 22
type textarea "x"
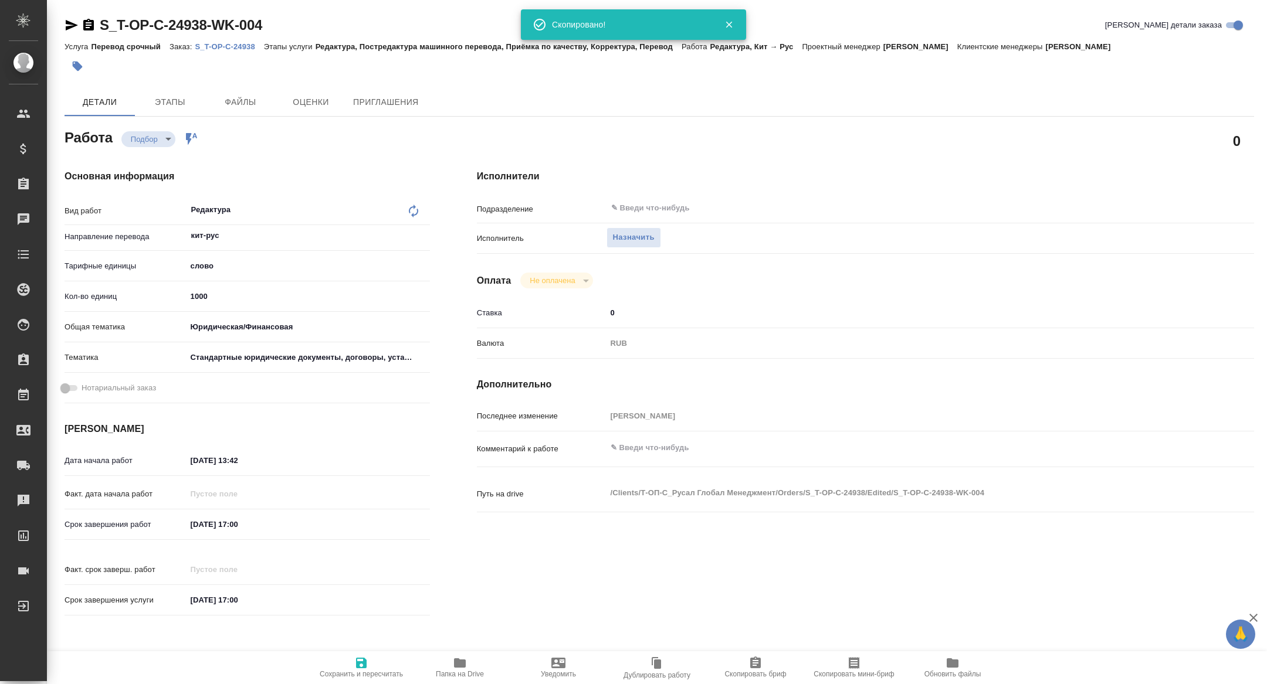
type textarea "x"
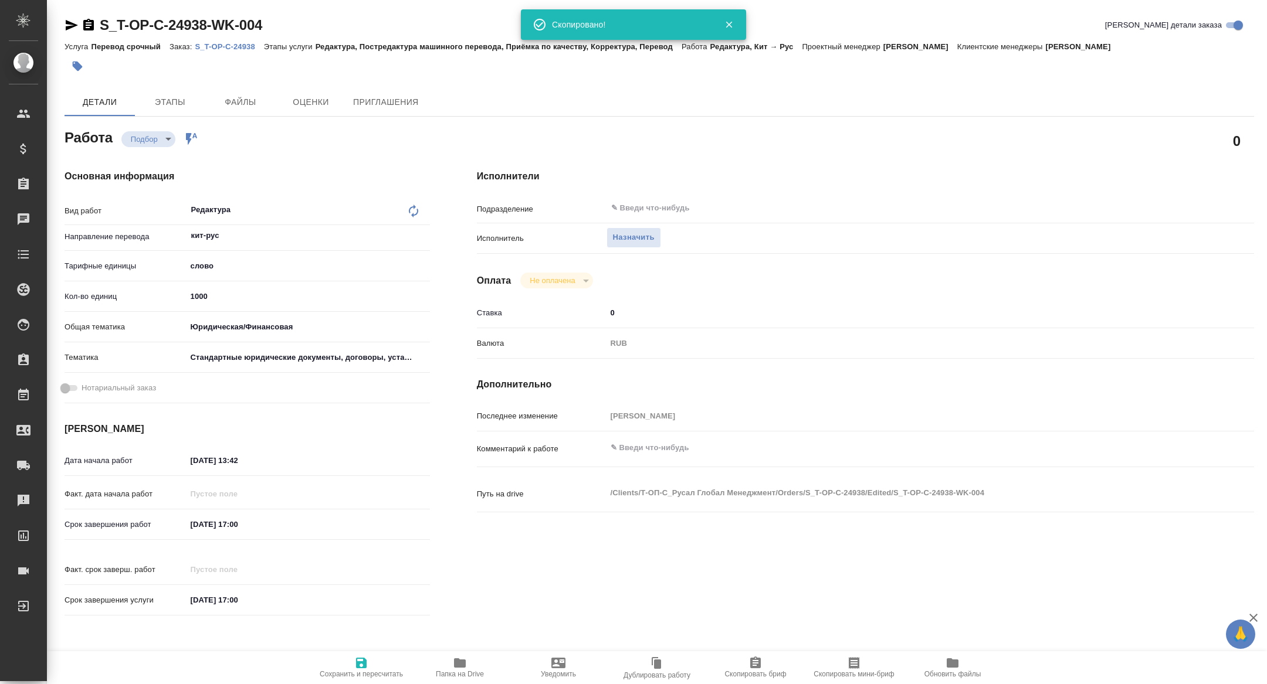
type textarea "x"
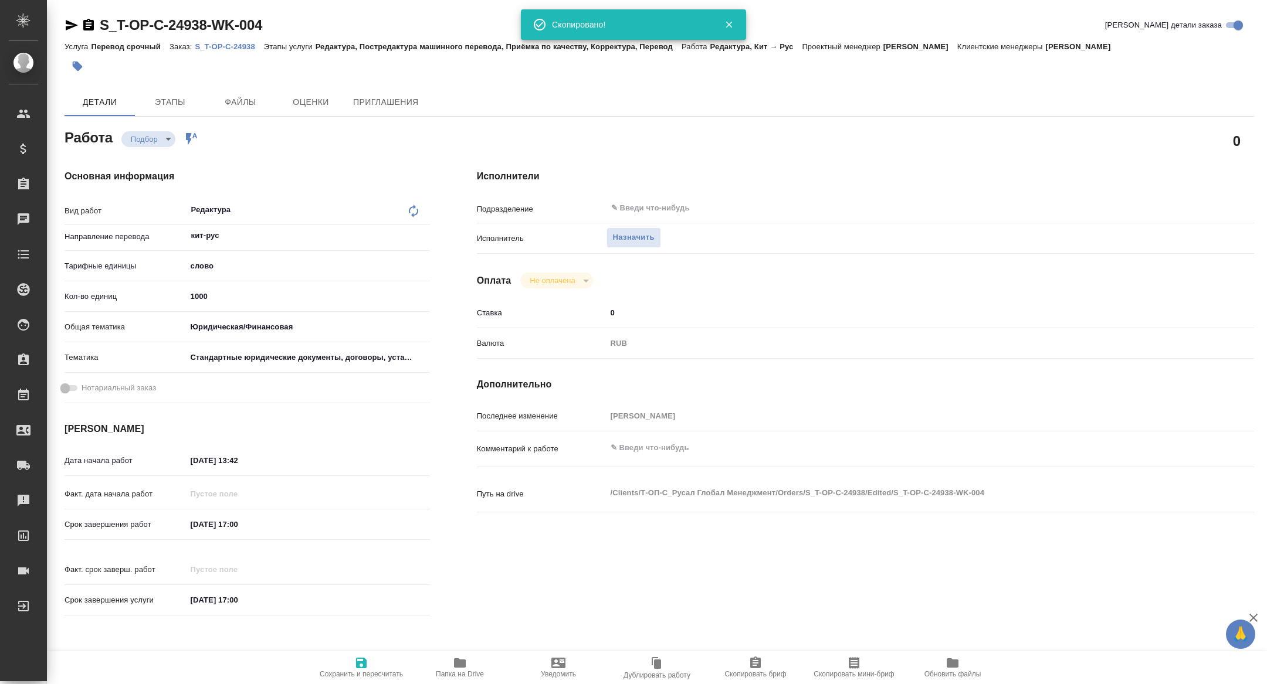
type textarea "x"
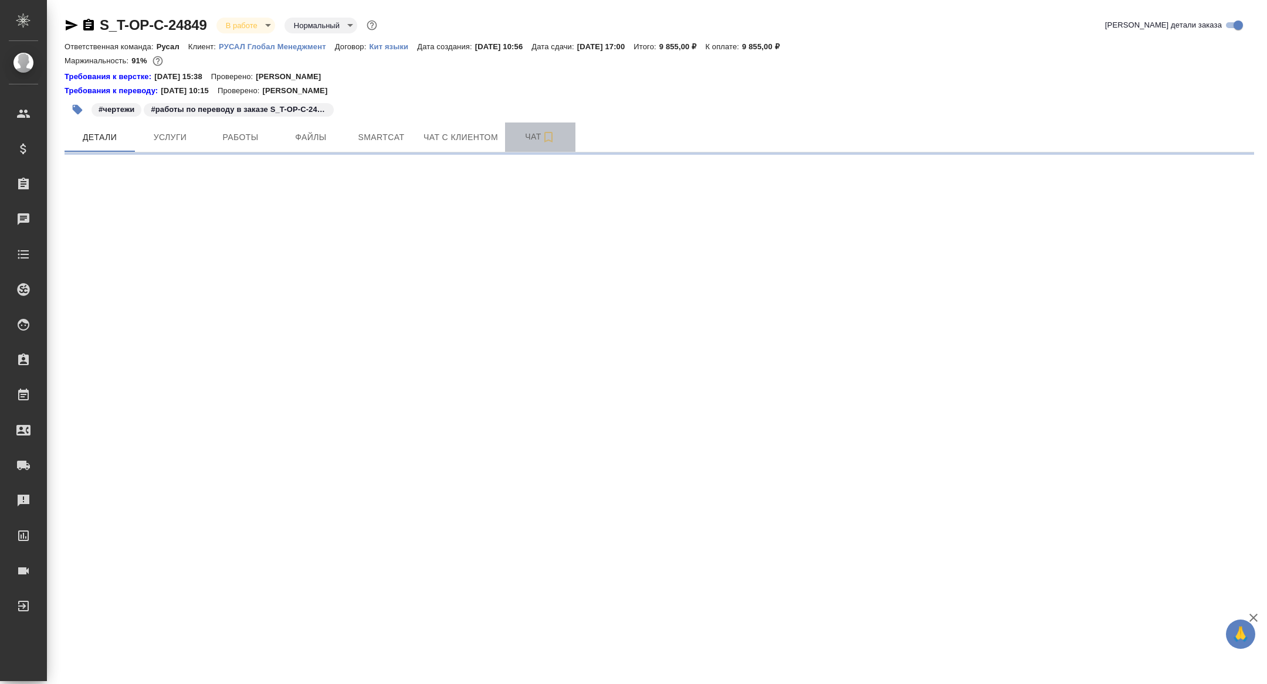
click at [539, 143] on span "Чат" at bounding box center [540, 137] width 56 height 15
select select "RU"
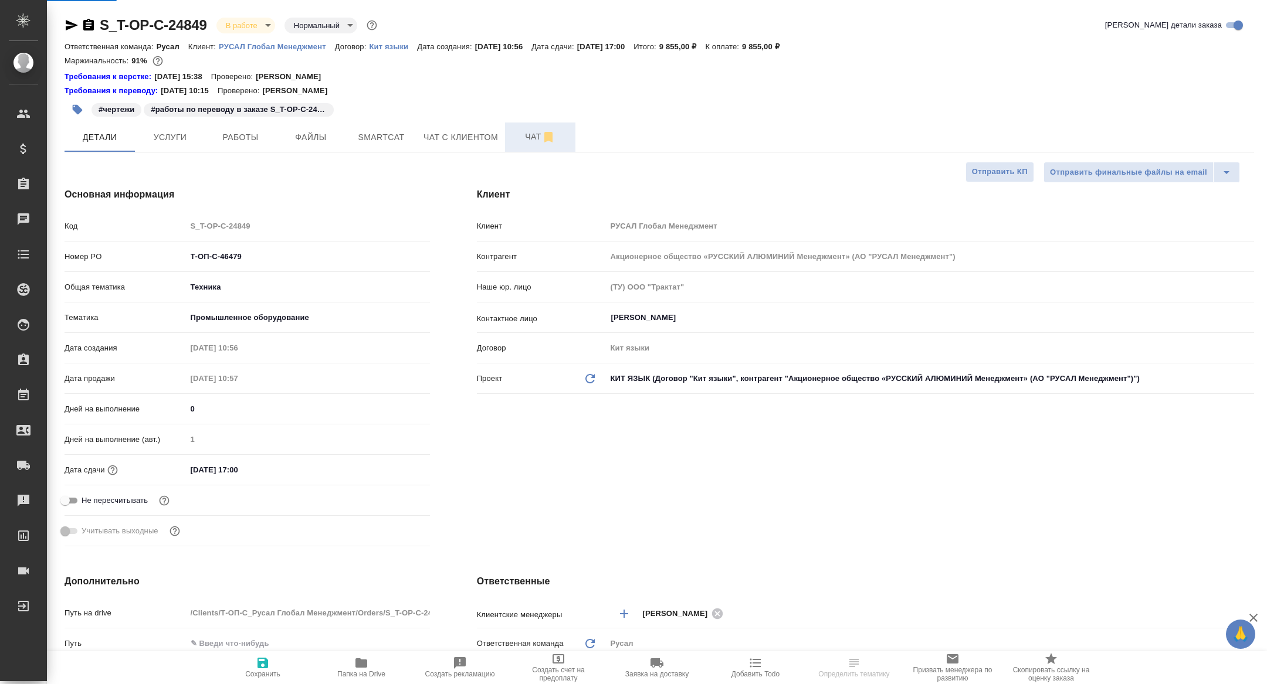
click at [522, 138] on span "Чат" at bounding box center [540, 137] width 56 height 15
type textarea "x"
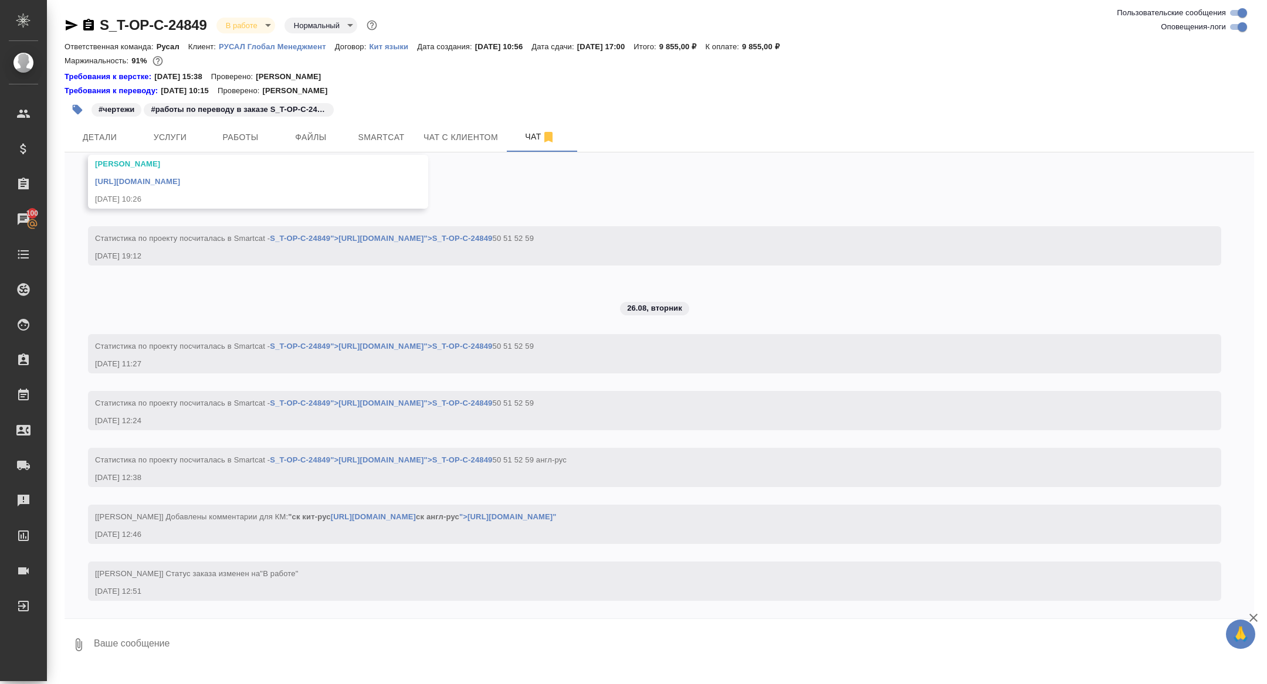
scroll to position [3145, 0]
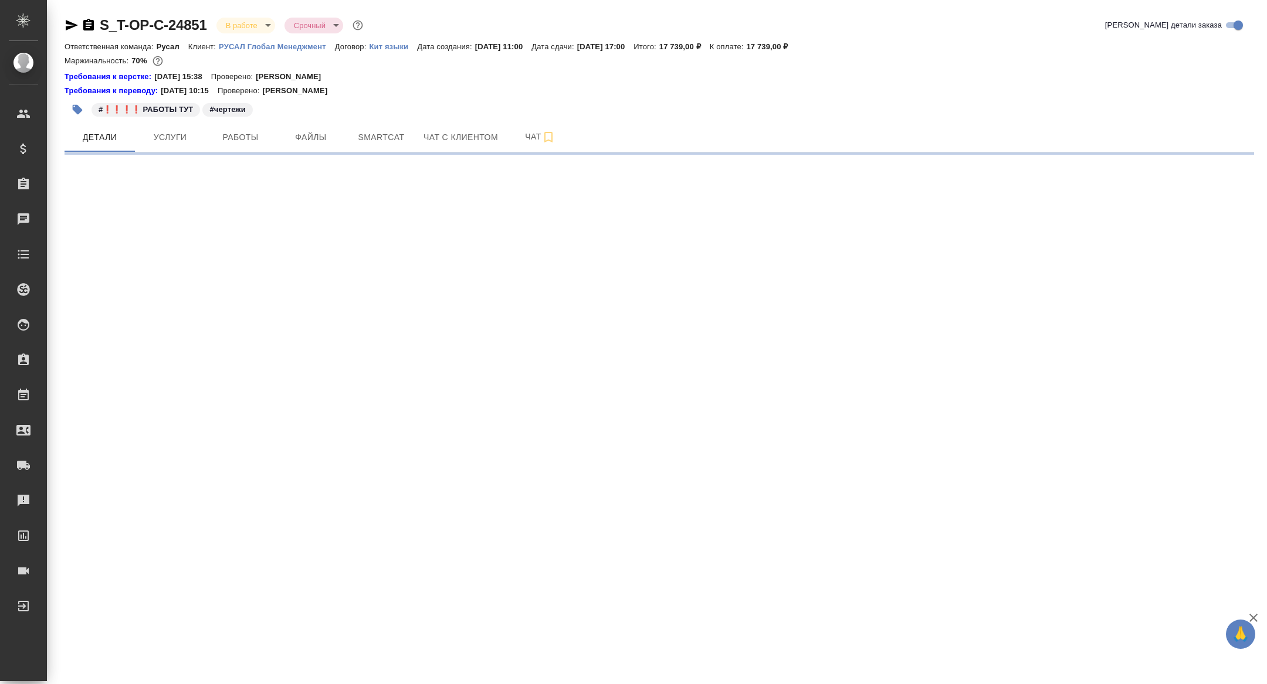
select select "RU"
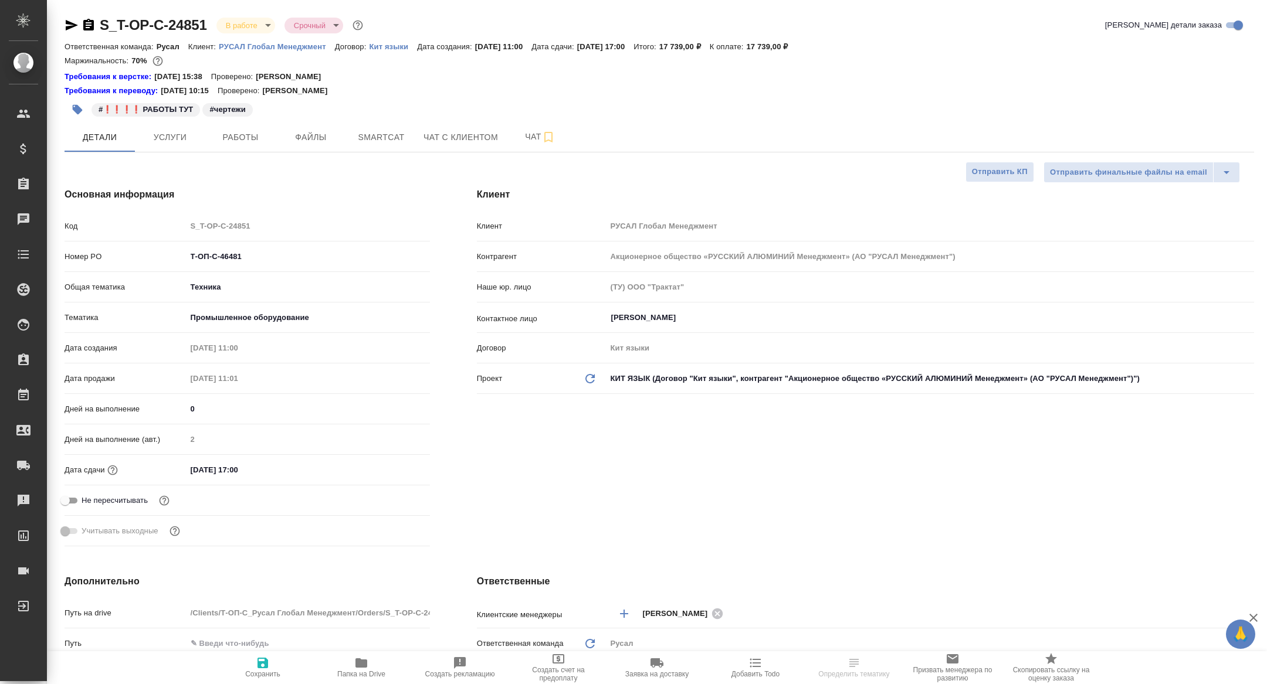
type textarea "x"
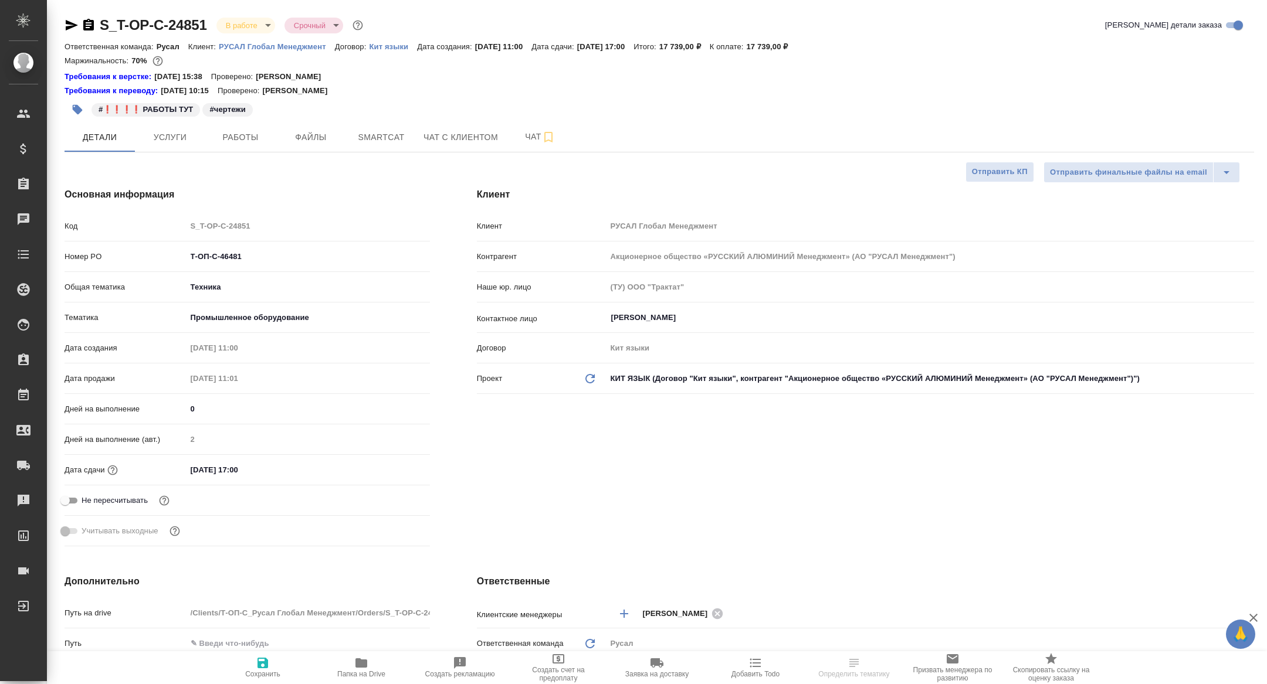
type textarea "x"
click at [529, 145] on button "Чат" at bounding box center [540, 137] width 70 height 29
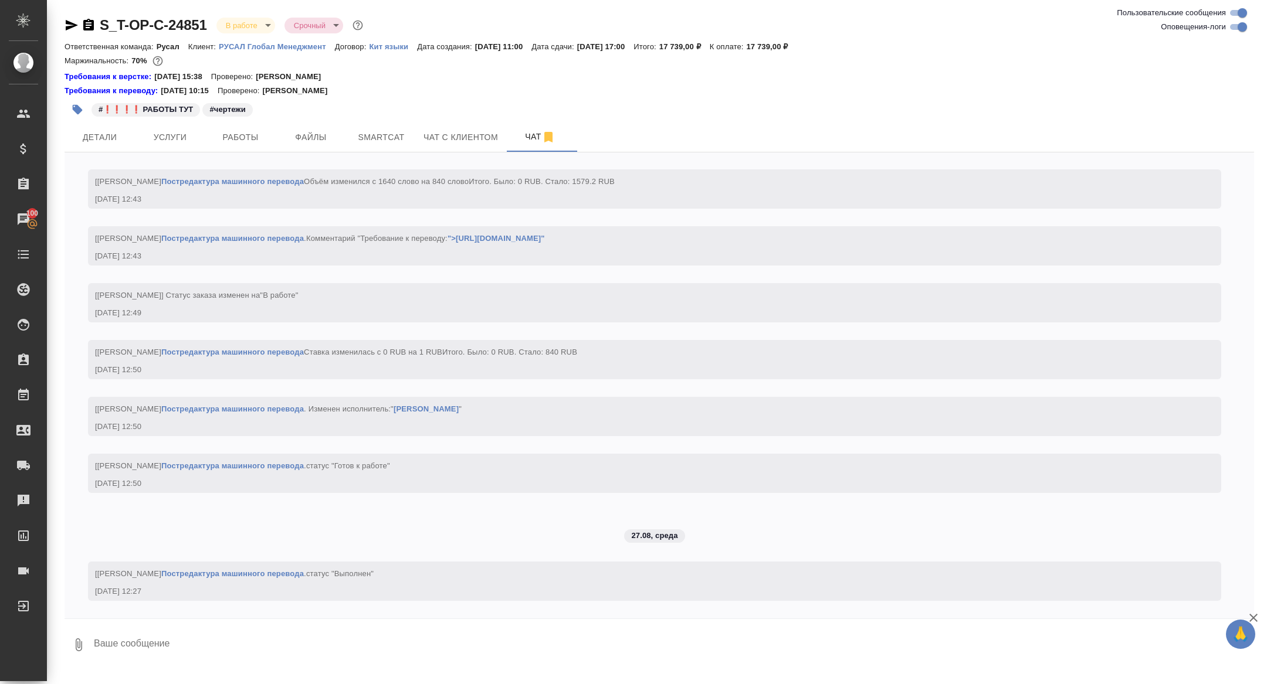
scroll to position [3942, 0]
